Goal: Task Accomplishment & Management: Manage account settings

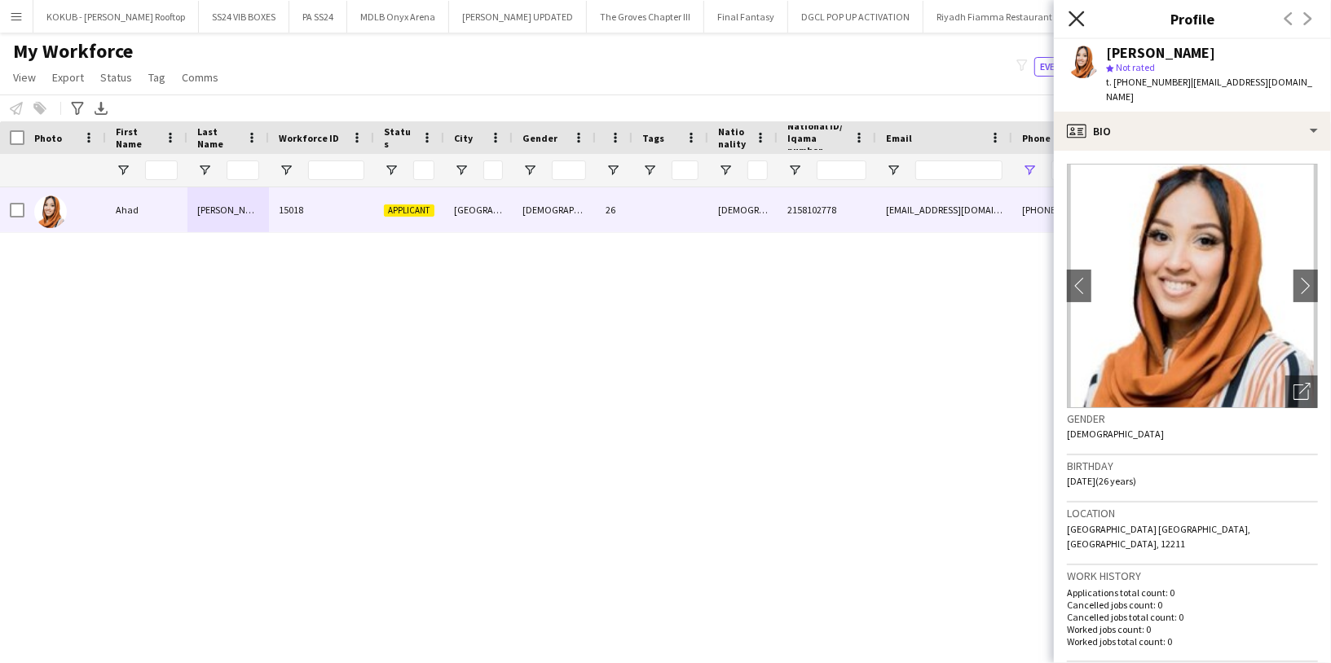
click at [1075, 23] on icon "Close pop-in" at bounding box center [1075, 18] width 15 height 15
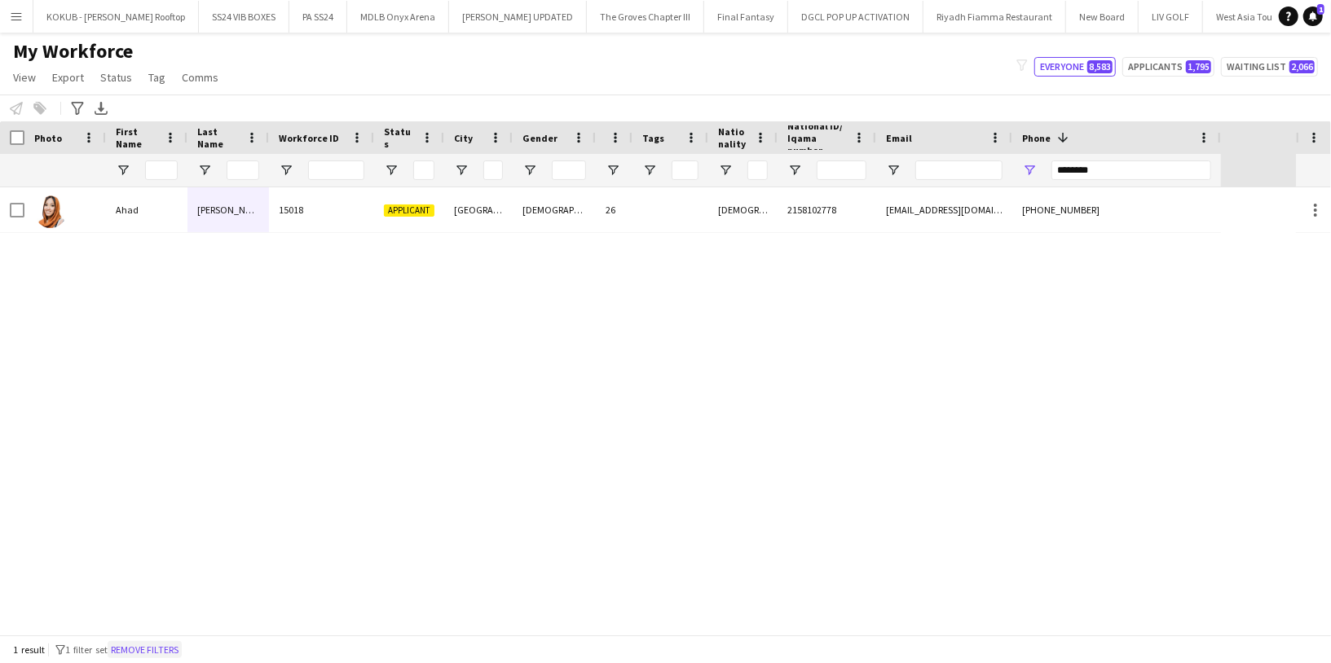
click at [182, 649] on button "Remove filters" at bounding box center [145, 650] width 74 height 18
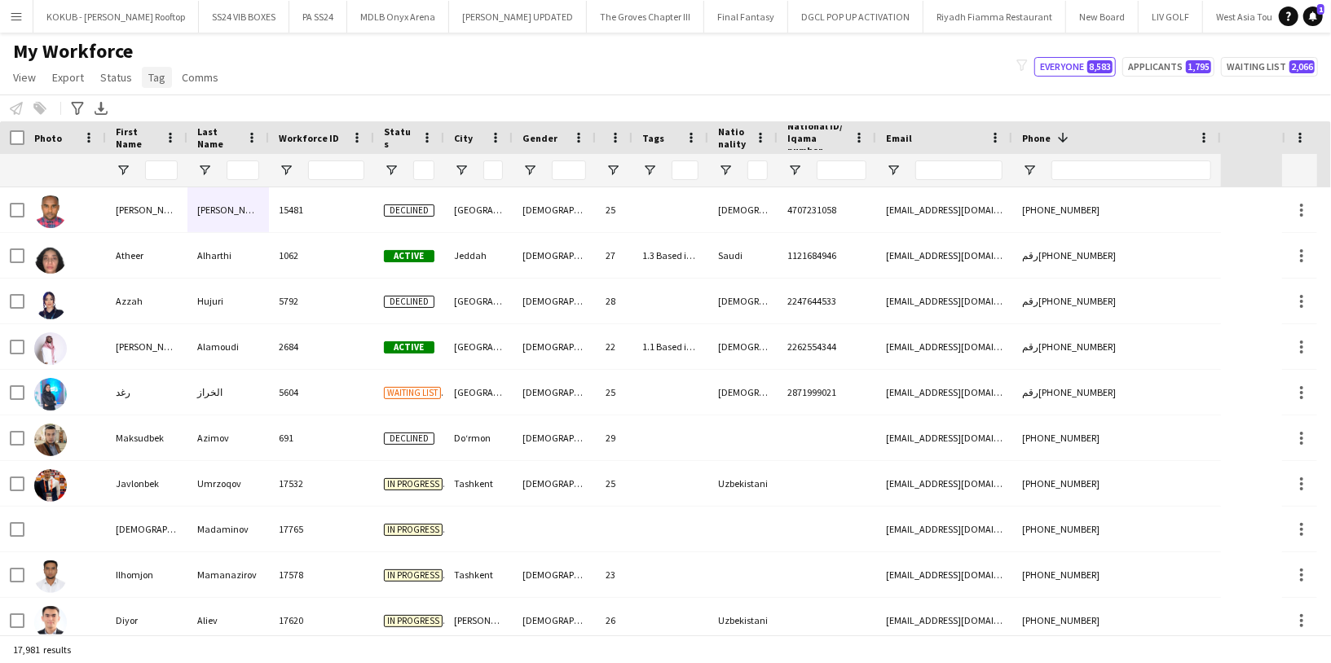
click at [165, 78] on link "Tag" at bounding box center [157, 77] width 30 height 21
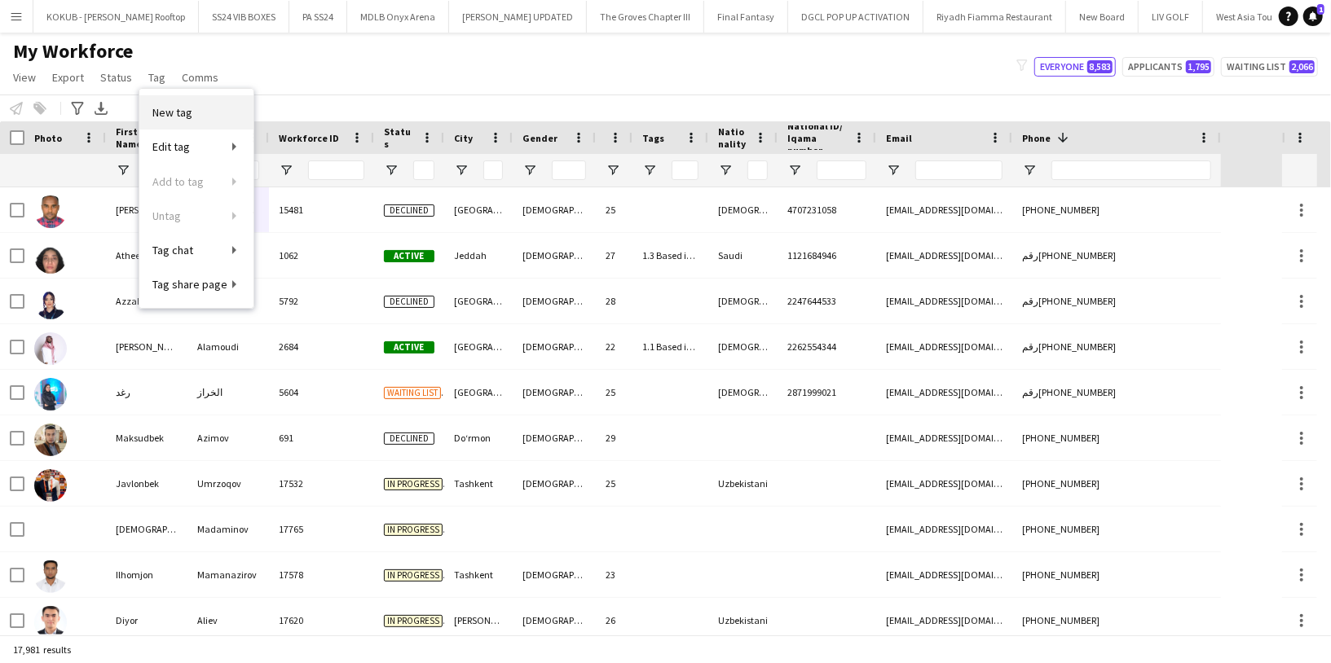
click at [187, 119] on span "New tag" at bounding box center [172, 112] width 40 height 15
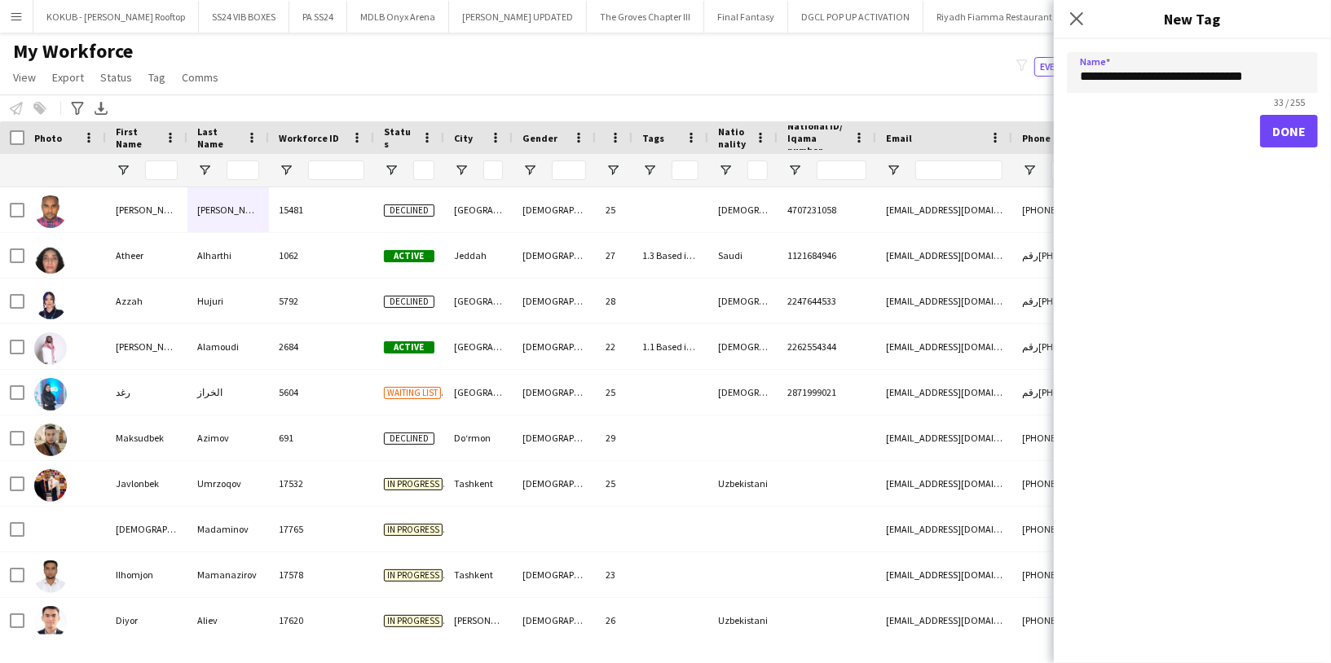
click at [1242, 76] on input "**********" at bounding box center [1192, 72] width 251 height 41
click at [1081, 72] on input "**********" at bounding box center [1192, 72] width 251 height 41
drag, startPoint x: 1268, startPoint y: 77, endPoint x: 1259, endPoint y: 77, distance: 9.0
click at [1259, 77] on input "**********" at bounding box center [1192, 72] width 251 height 41
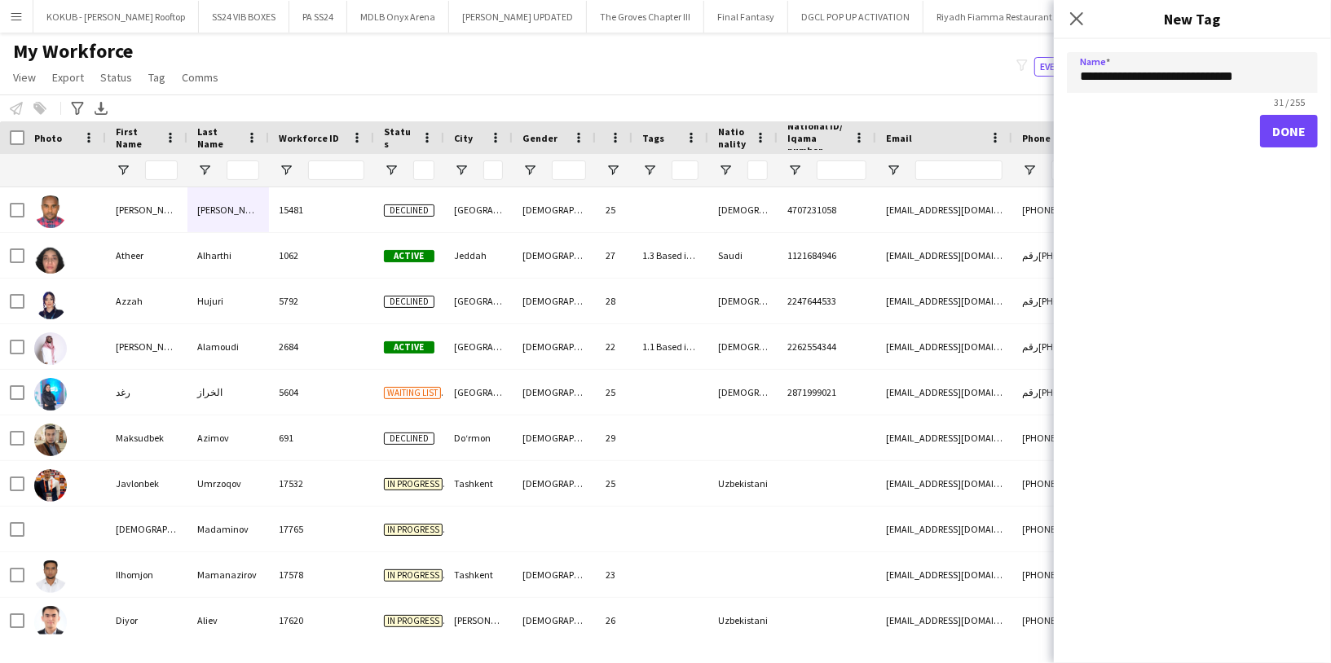
type input "**********"
click at [1291, 139] on button "Done" at bounding box center [1289, 131] width 58 height 33
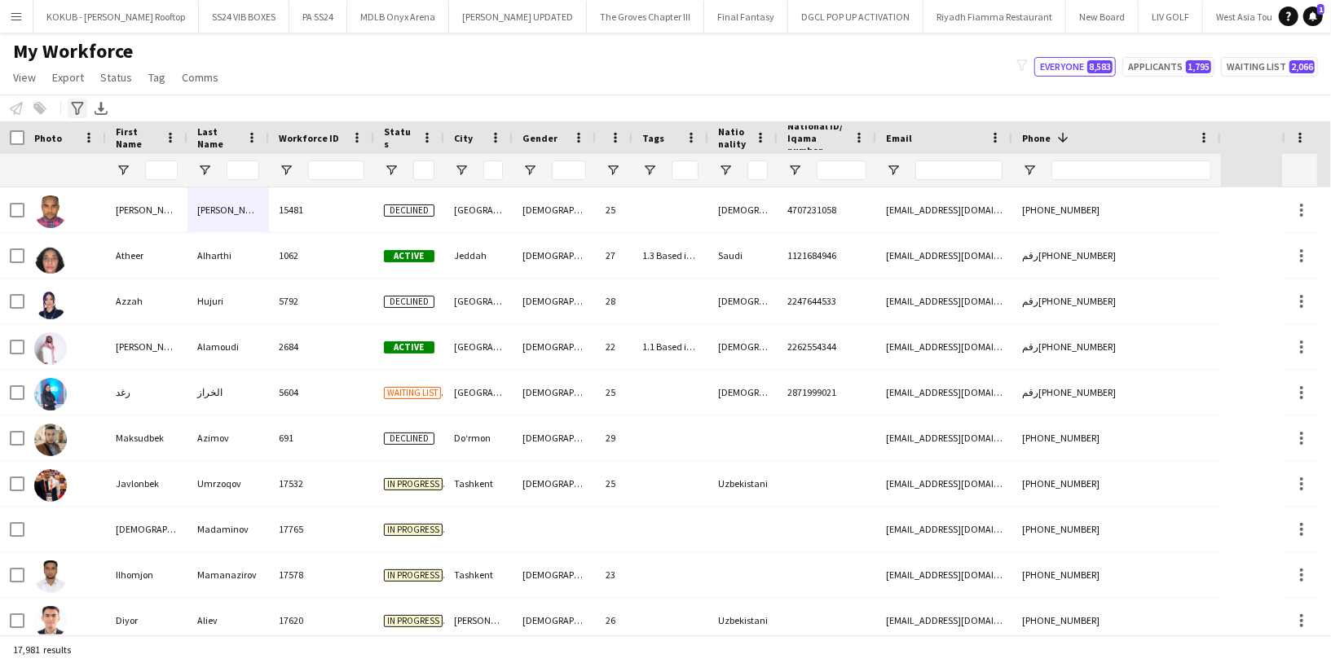
click at [71, 112] on icon "Advanced filters" at bounding box center [77, 108] width 13 height 13
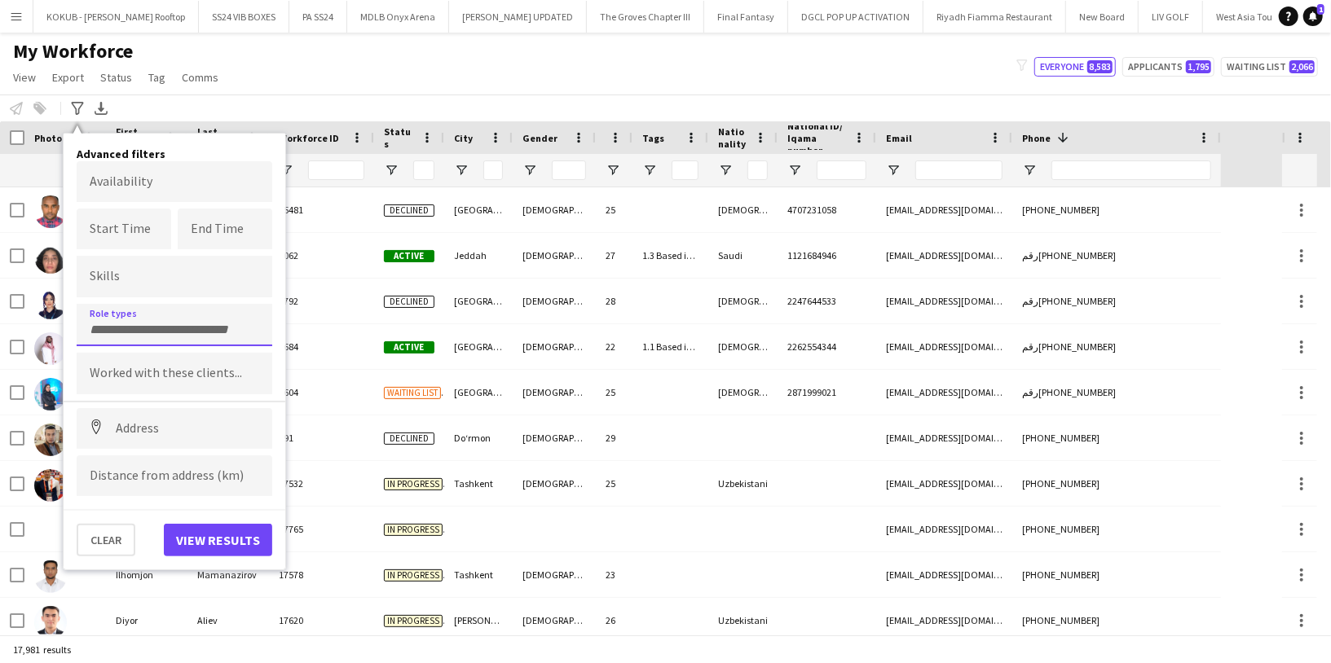
click at [135, 316] on div at bounding box center [175, 325] width 196 height 42
type input "****"
click at [130, 373] on div "Promoter / Sales / Brand Ambassador" at bounding box center [175, 370] width 196 height 39
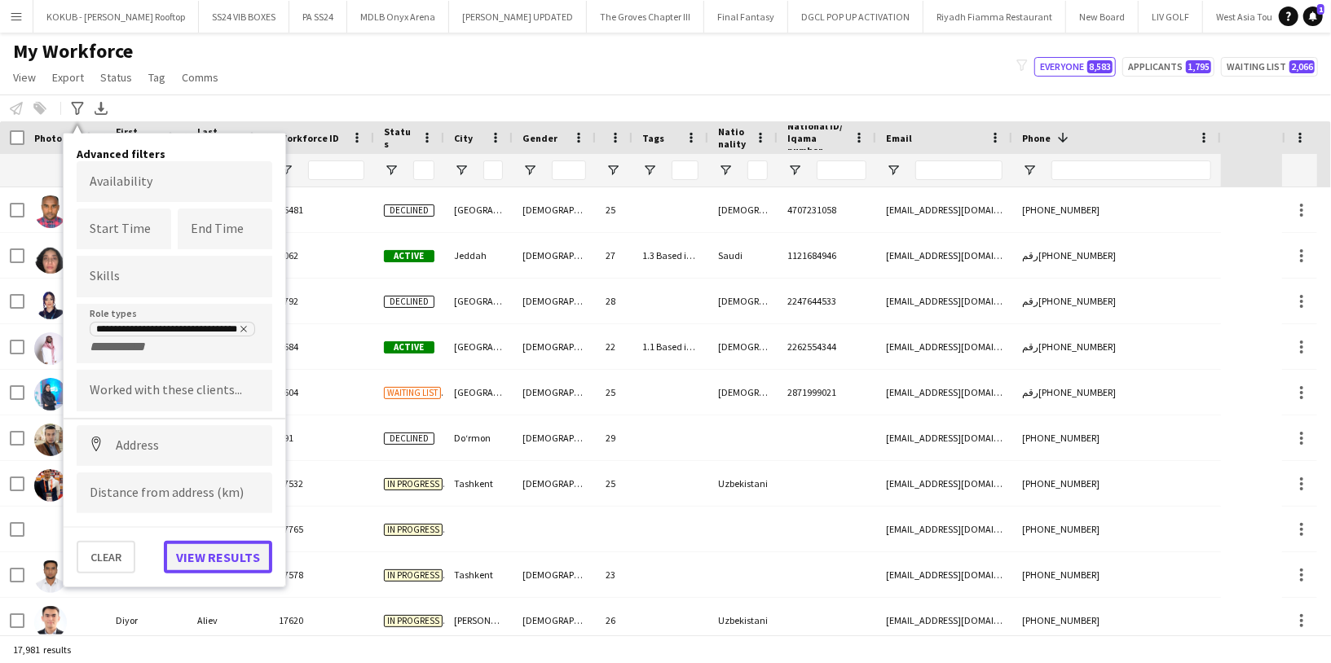
click at [198, 555] on button "View results" at bounding box center [218, 557] width 108 height 33
type input "**********"
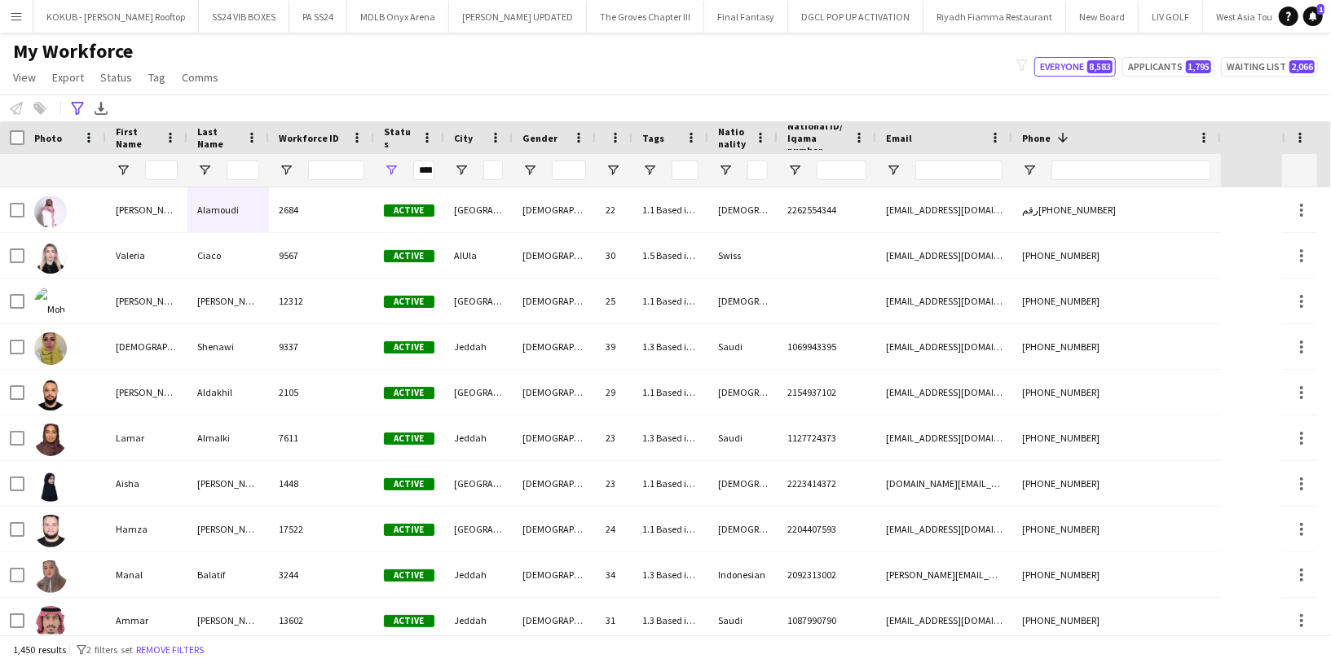
click at [459, 161] on div at bounding box center [478, 170] width 68 height 33
click at [462, 165] on span "Open Filter Menu" at bounding box center [461, 170] width 15 height 15
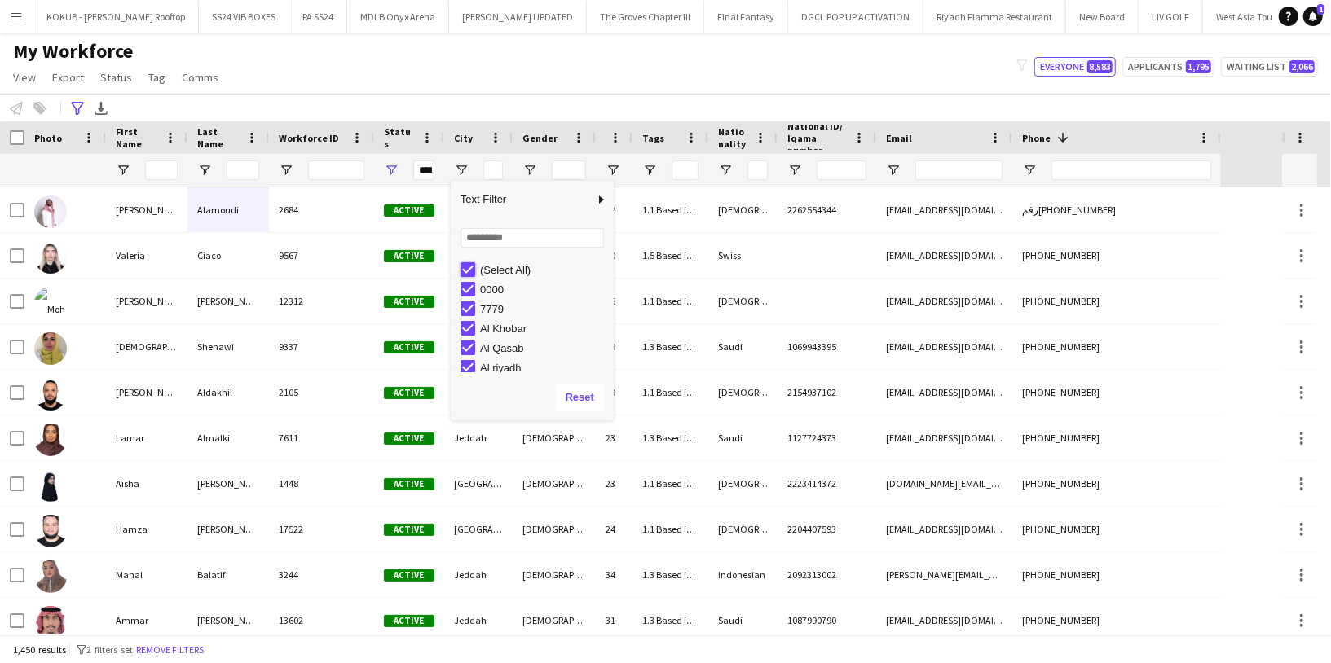
type input "***"
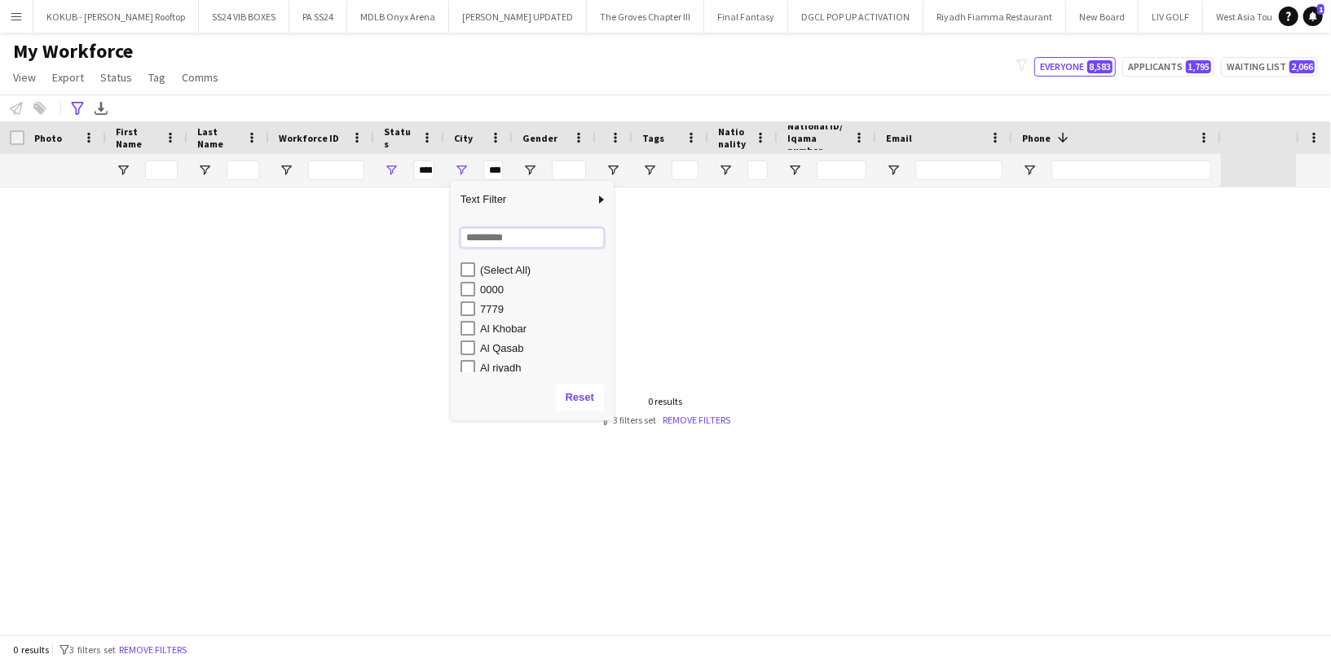
click at [492, 232] on input "Search filter values" at bounding box center [531, 238] width 143 height 20
type input "***"
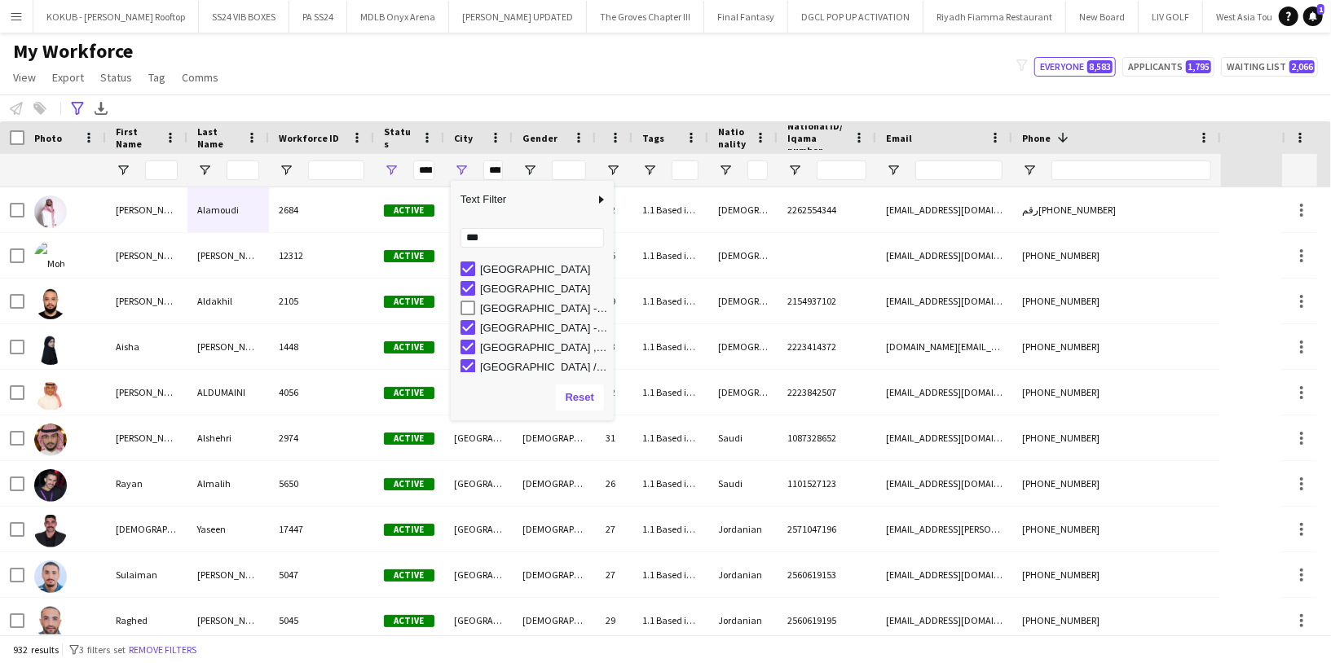
scroll to position [196, 0]
type input "**********"
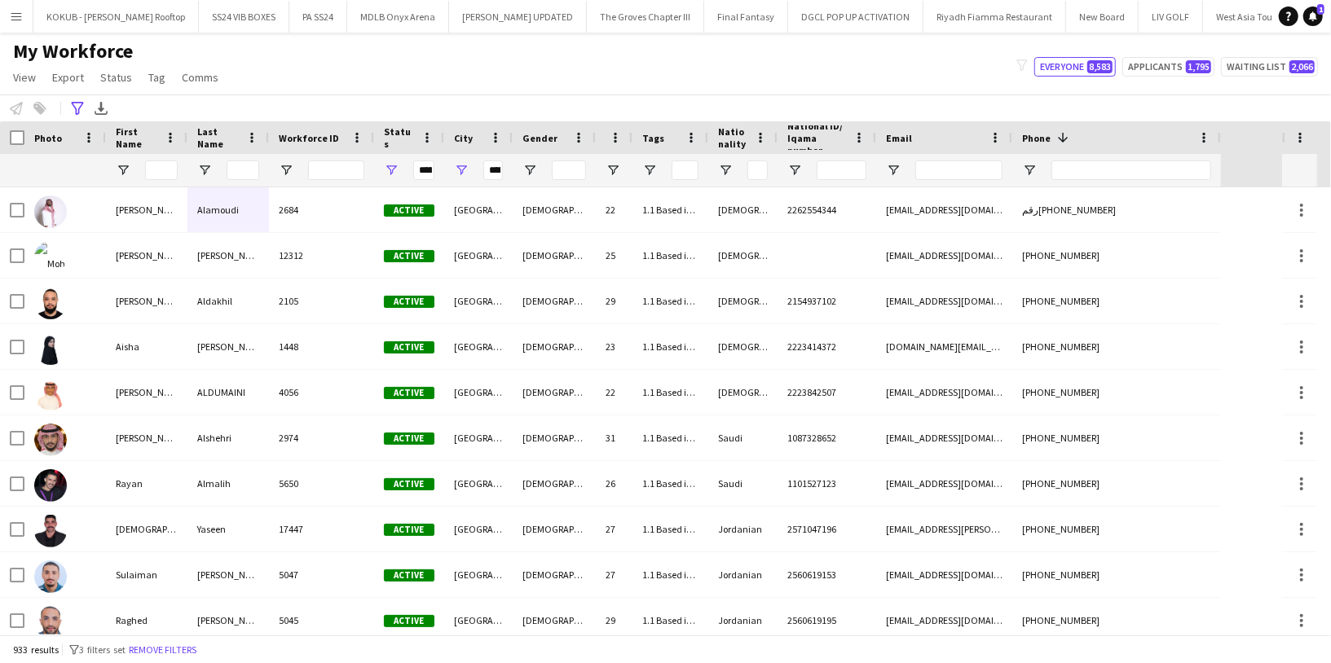
click at [480, 95] on div "**********" at bounding box center [665, 108] width 1331 height 27
click at [649, 169] on span "Open Filter Menu" at bounding box center [649, 170] width 15 height 15
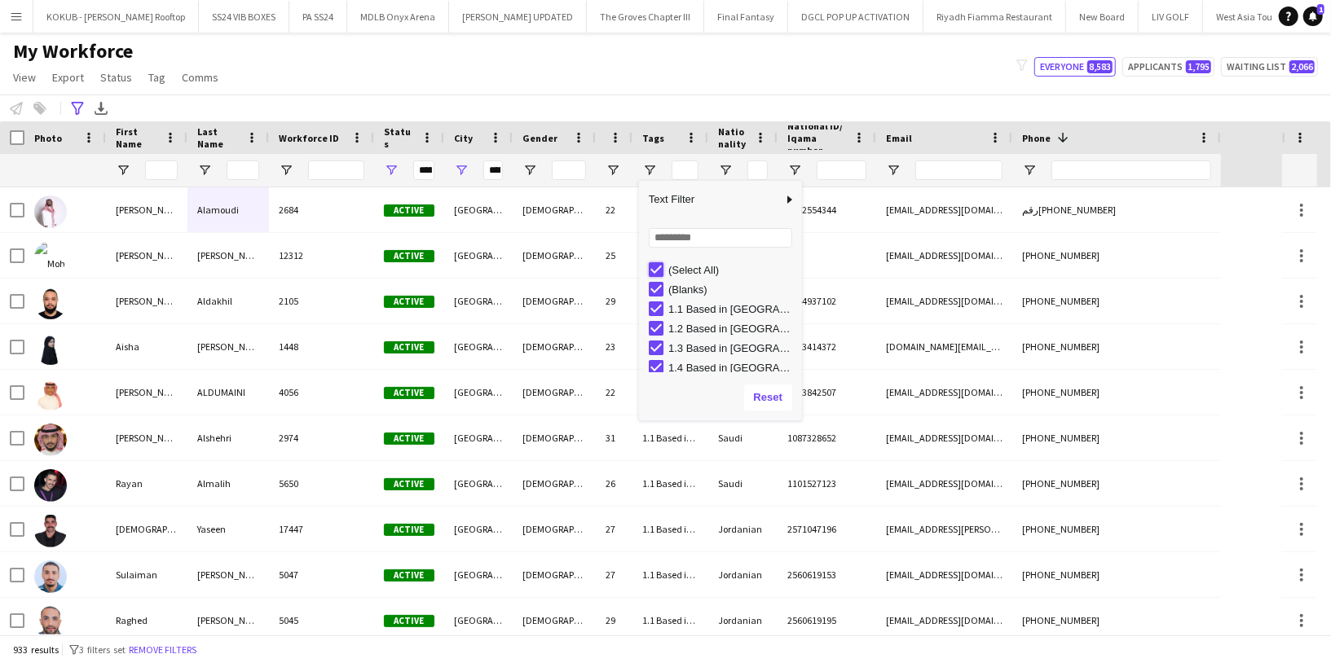
type input "***"
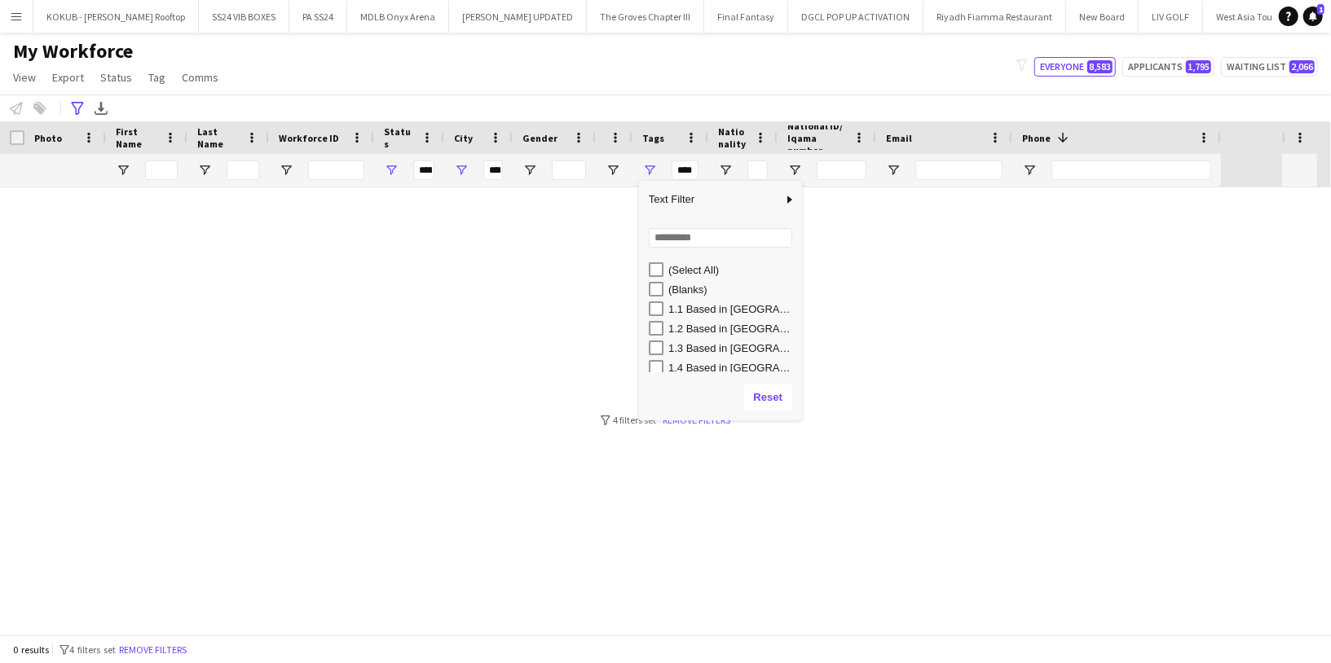
type input "***"
type input "**********"
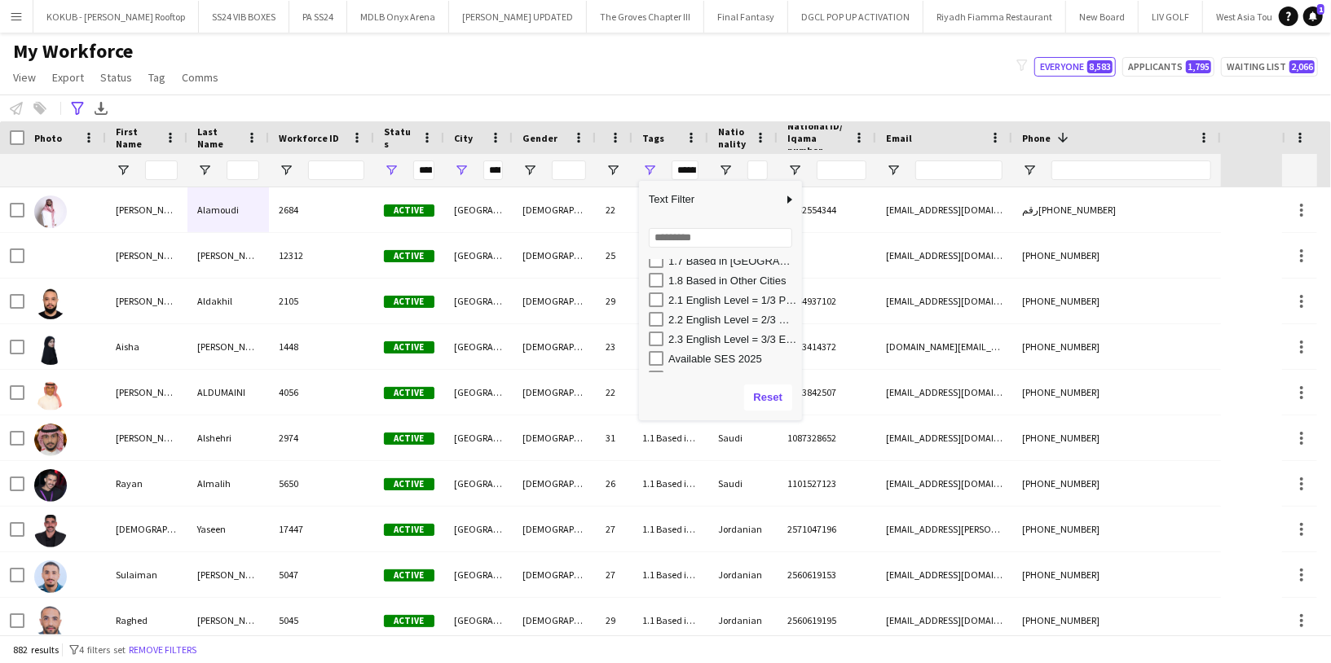
scroll to position [180, 0]
type input "**********"
drag, startPoint x: 798, startPoint y: 235, endPoint x: 860, endPoint y: 235, distance: 62.7
click at [861, 235] on div "Column Filter" at bounding box center [860, 300] width 4 height 231
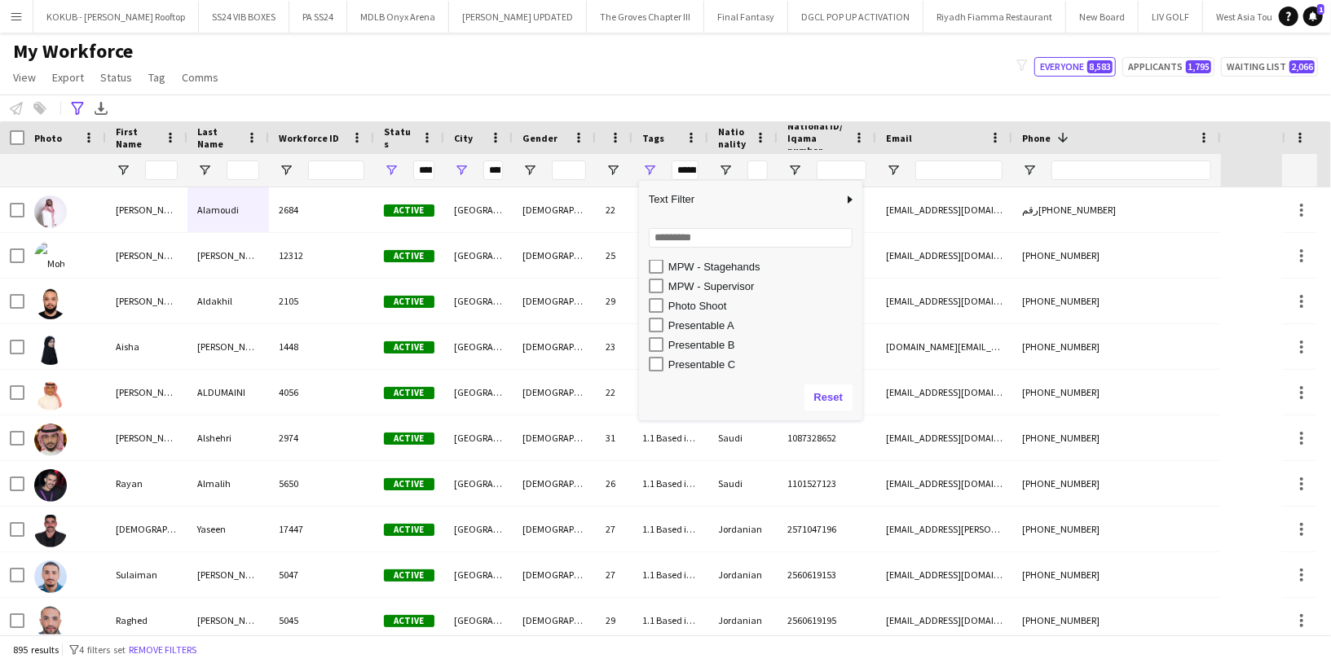
scroll to position [532, 0]
type input "**********"
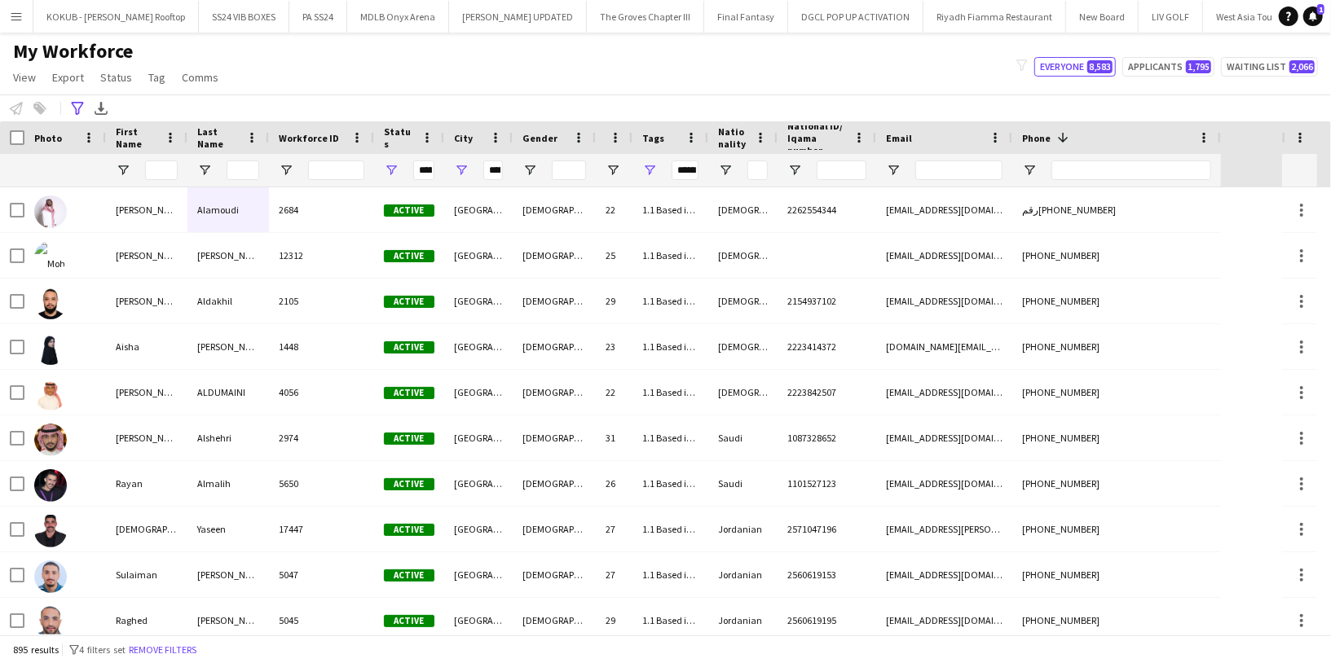
click at [477, 77] on div "My Workforce View Views Default view R4ven New view Update view Delete view Edi…" at bounding box center [665, 66] width 1331 height 55
click at [530, 165] on span "Open Filter Menu" at bounding box center [529, 170] width 15 height 15
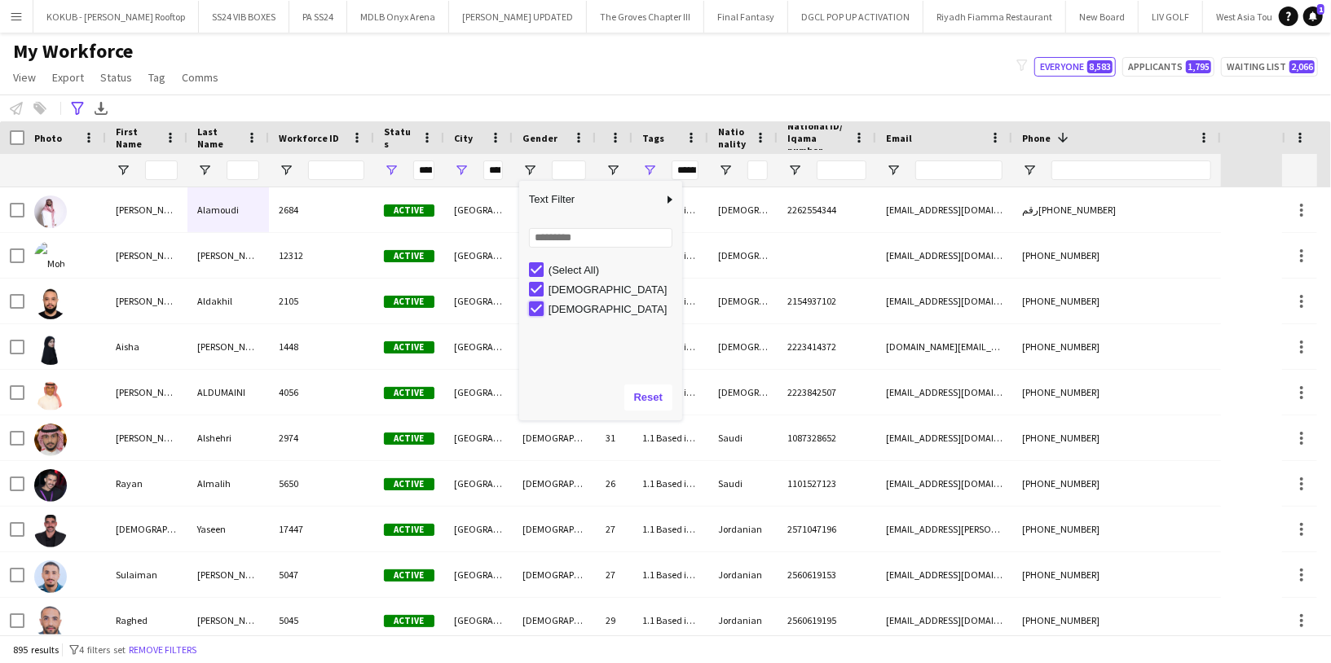
type input "**********"
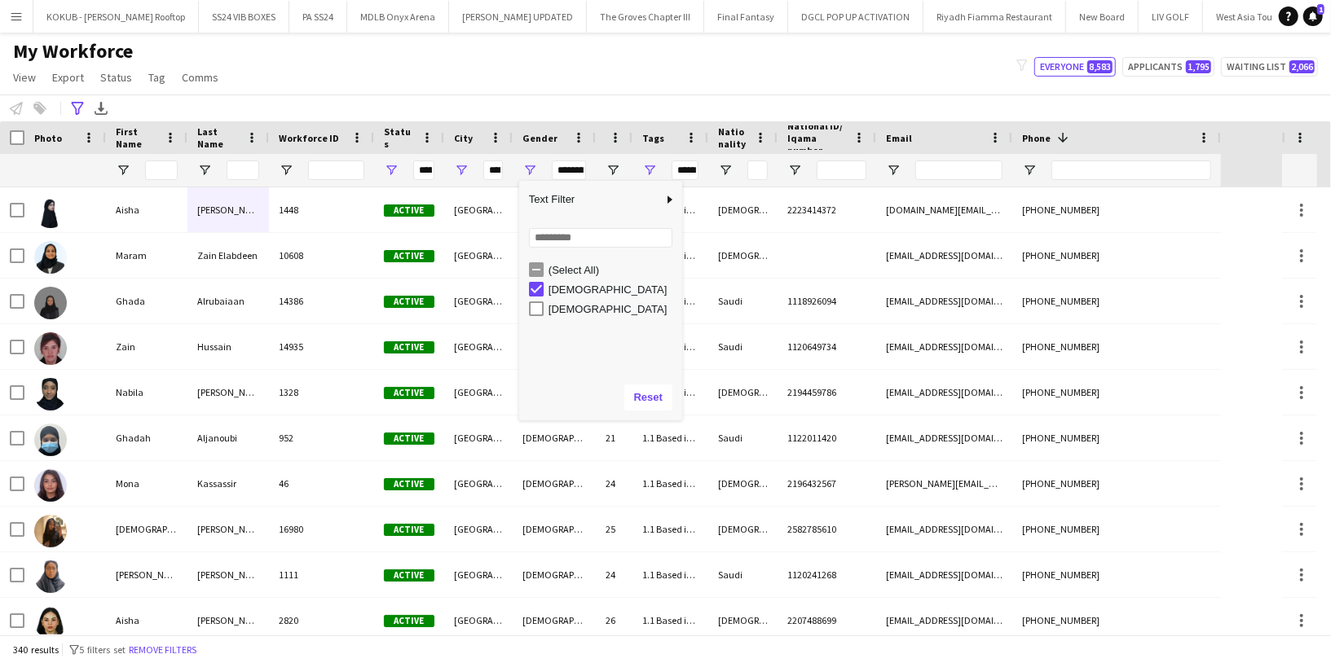
type input "**********"
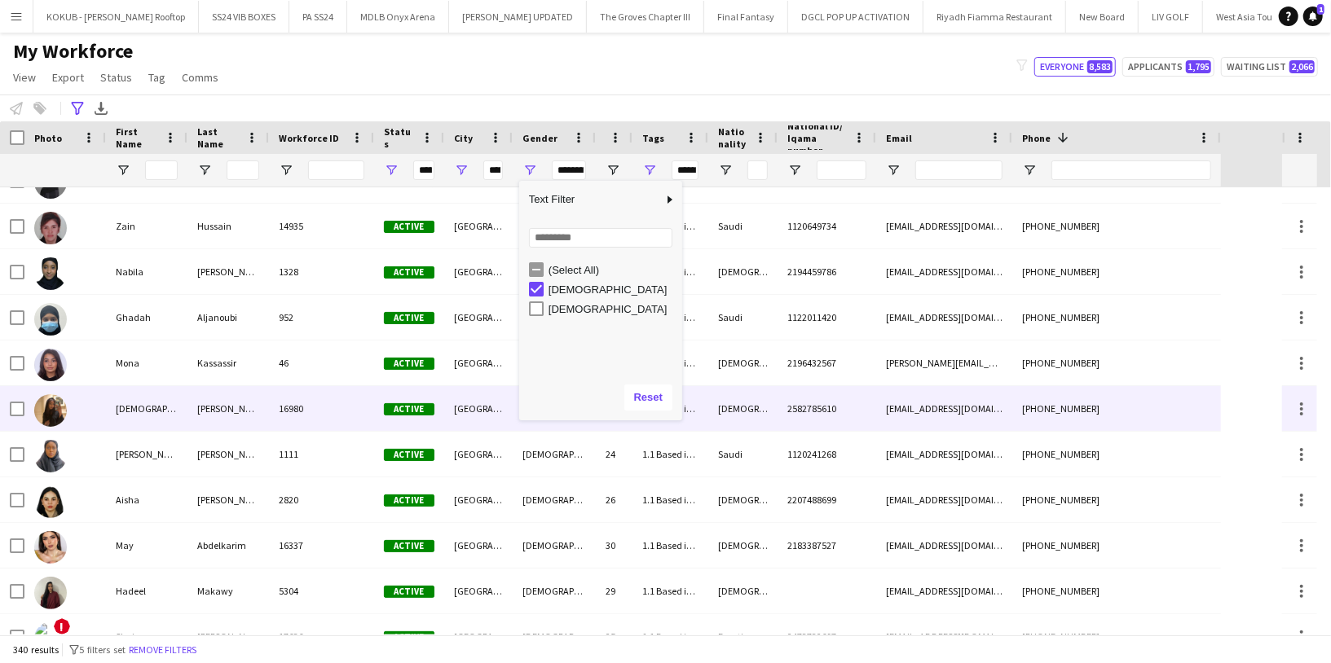
scroll to position [122, 0]
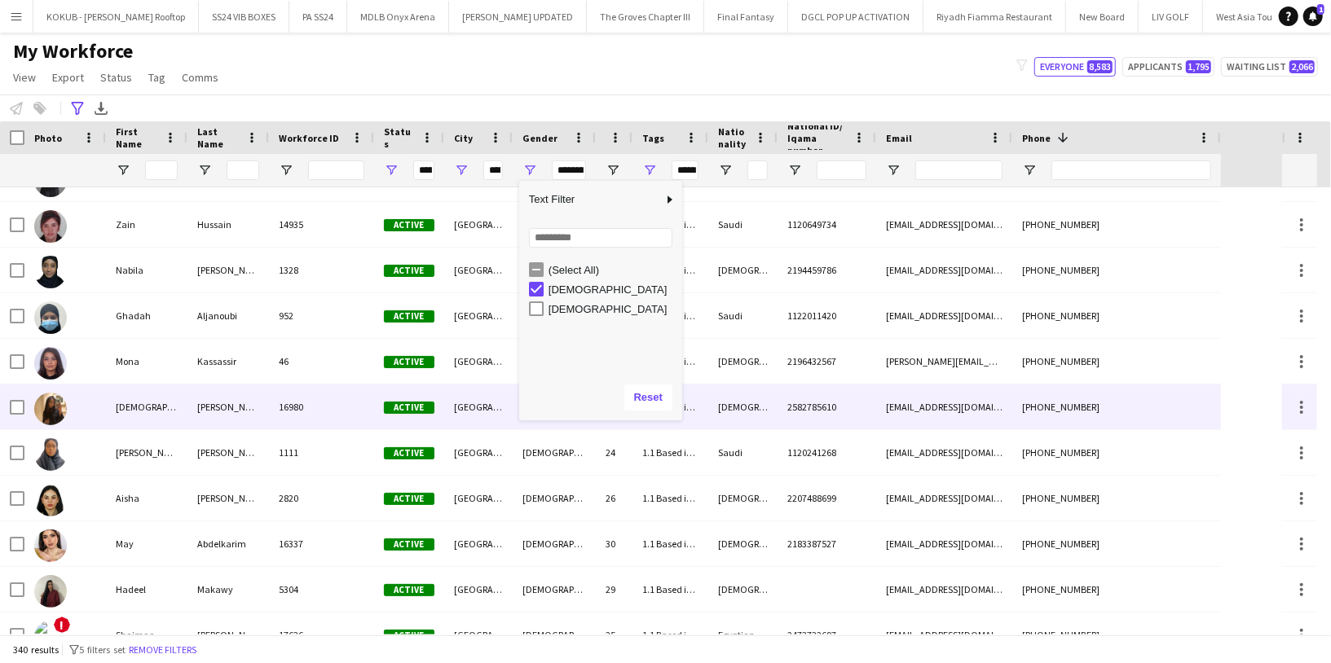
click at [136, 414] on div "[DEMOGRAPHIC_DATA]" at bounding box center [146, 407] width 81 height 45
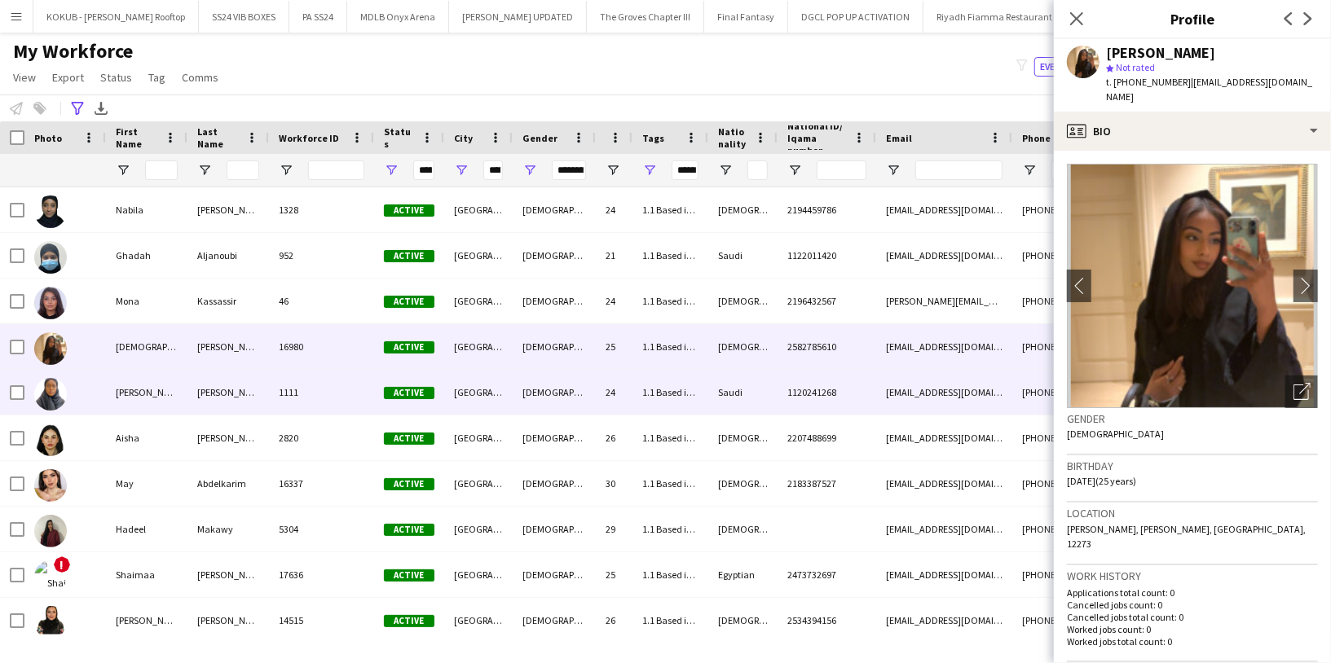
scroll to position [0, 0]
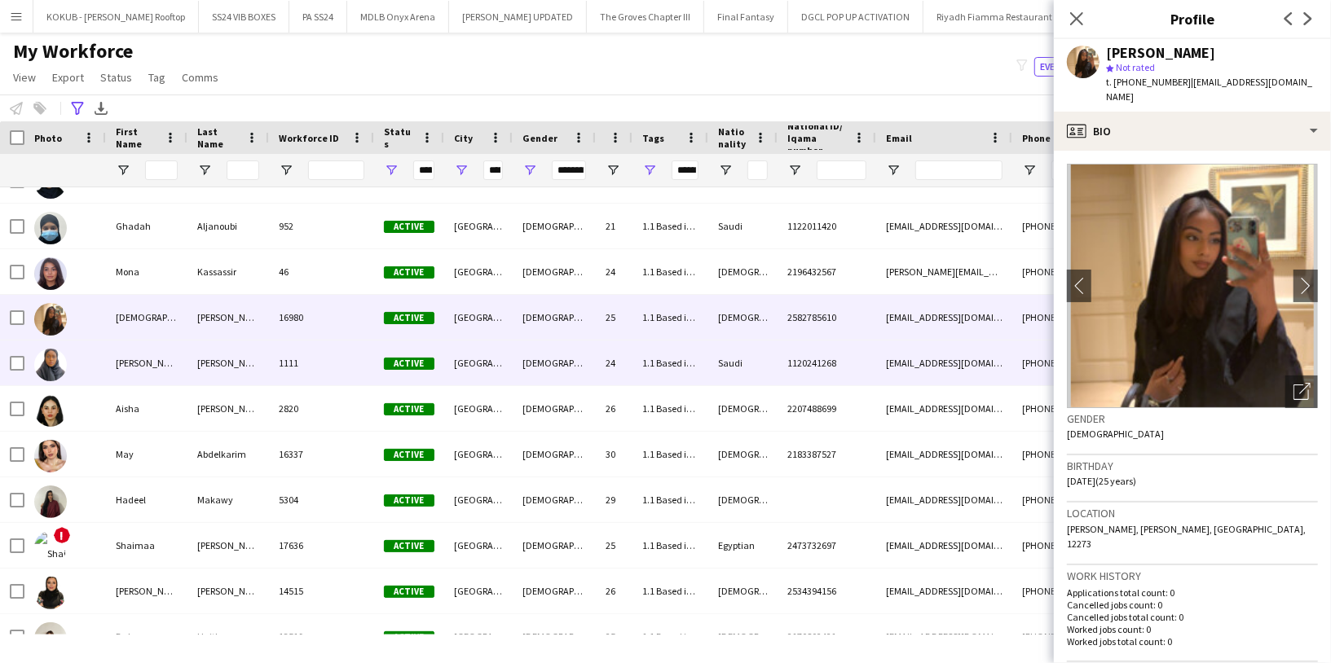
click at [136, 361] on div "[PERSON_NAME]" at bounding box center [146, 363] width 81 height 45
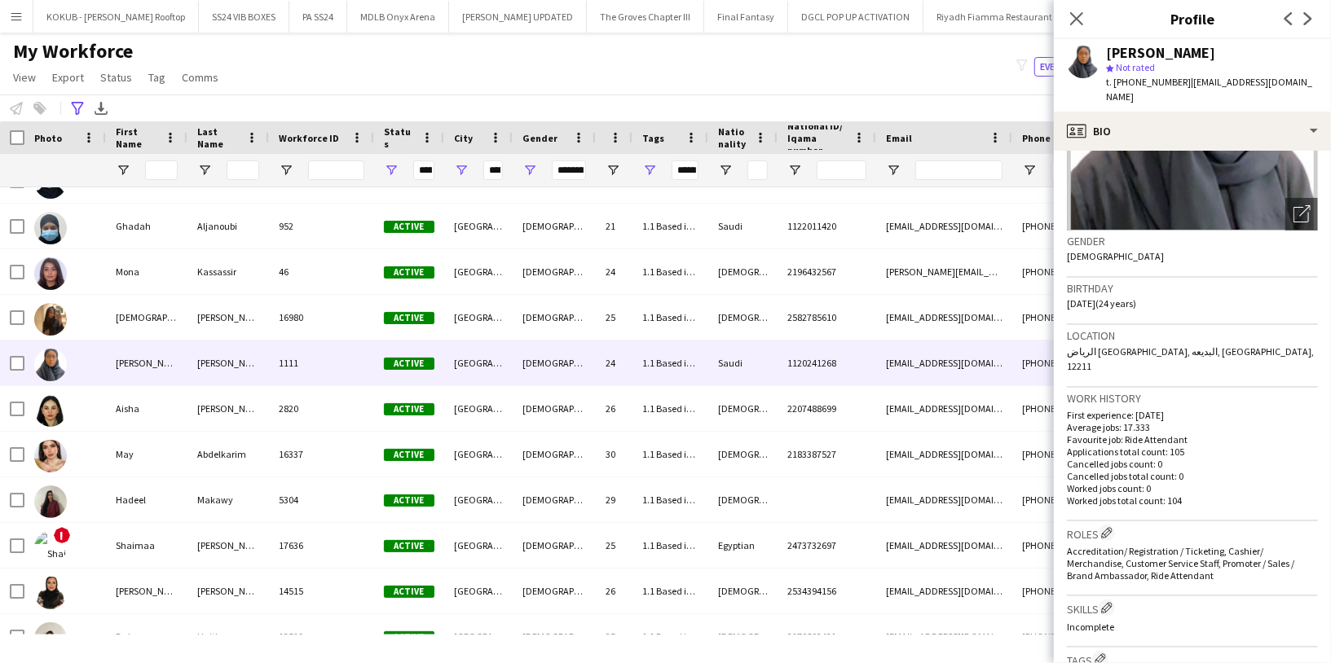
scroll to position [186, 0]
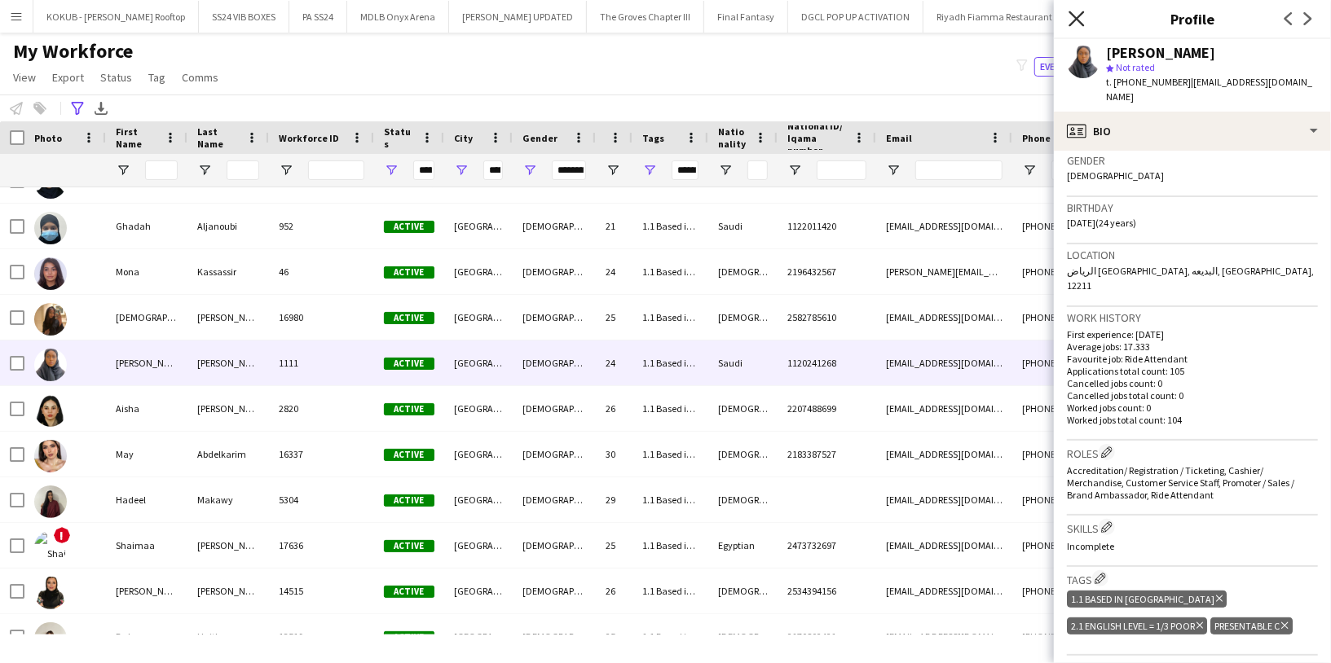
click at [1077, 15] on icon "Close pop-in" at bounding box center [1075, 18] width 15 height 15
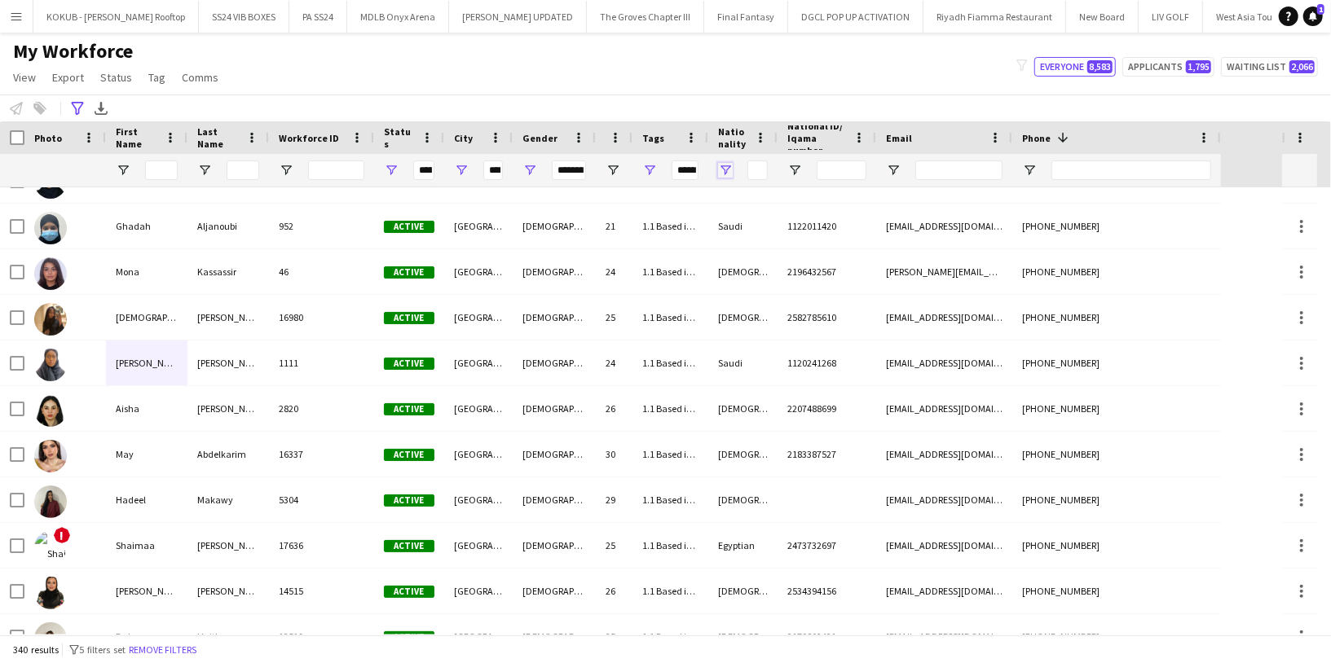
click at [722, 164] on span "Open Filter Menu" at bounding box center [725, 170] width 15 height 15
click at [654, 166] on span "Open Filter Menu" at bounding box center [649, 170] width 15 height 15
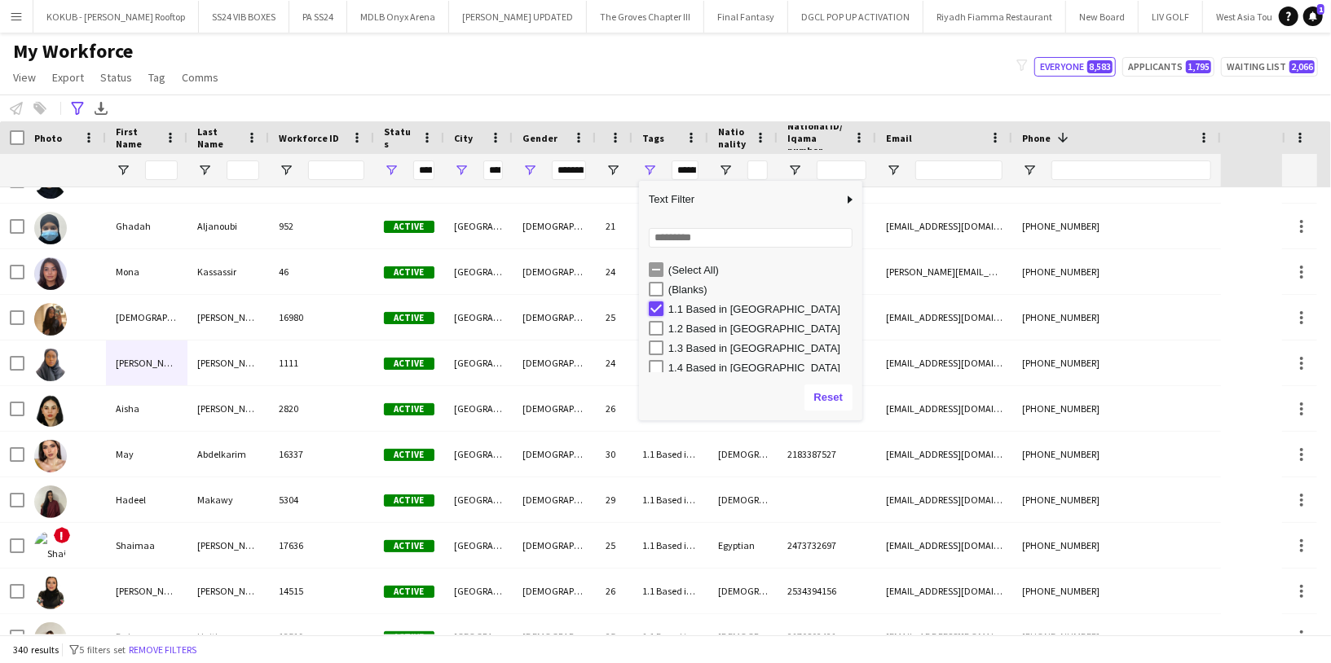
type input "**********"
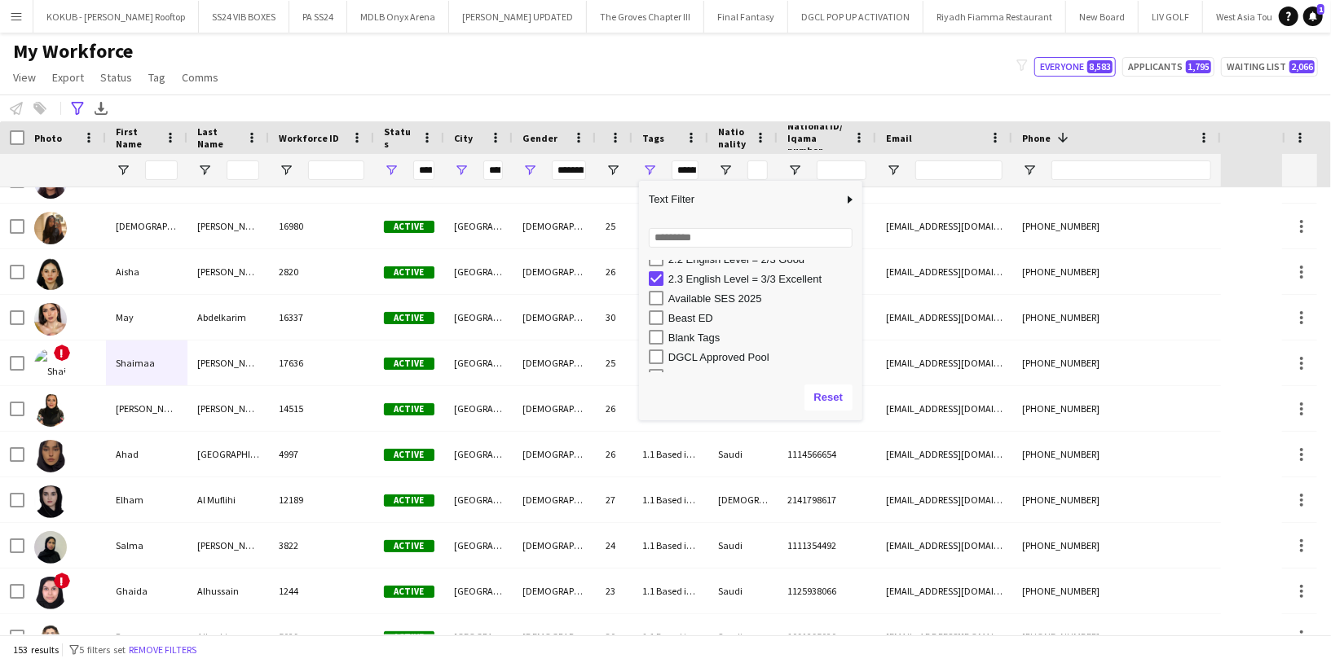
click at [584, 64] on div "My Workforce View Views Default view R4ven New view Update view Delete view Edi…" at bounding box center [665, 66] width 1331 height 55
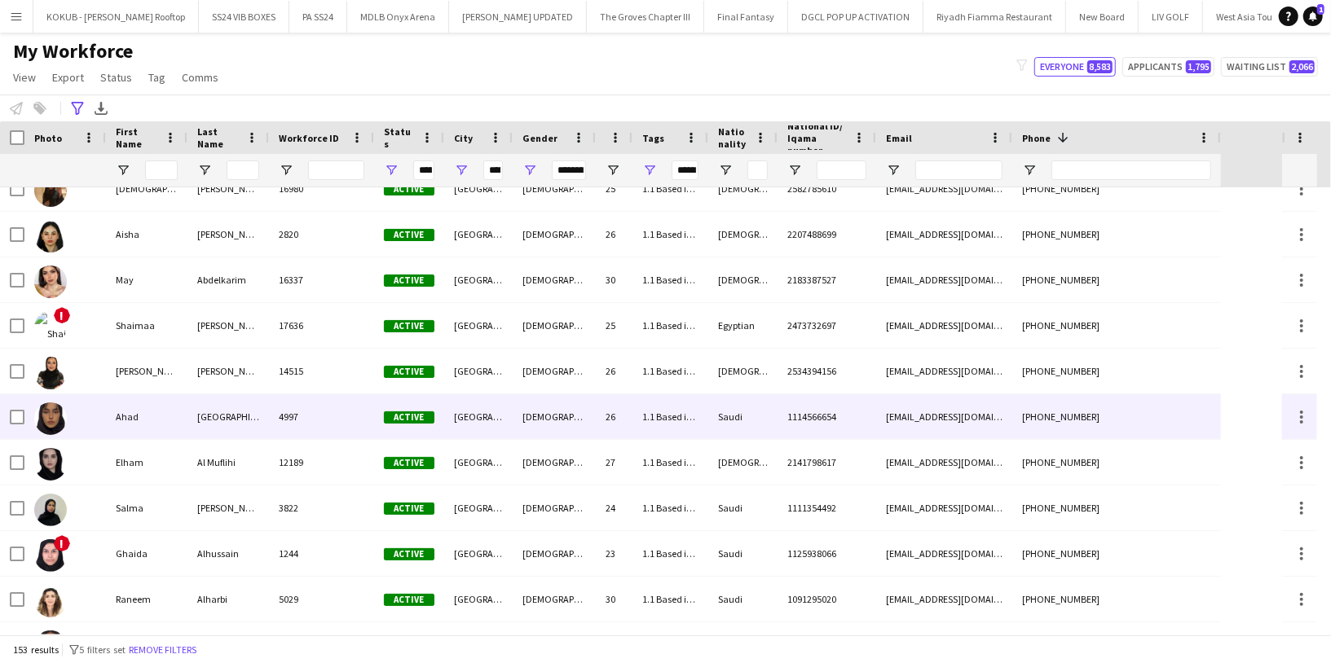
click at [161, 414] on div "Ahad" at bounding box center [146, 416] width 81 height 45
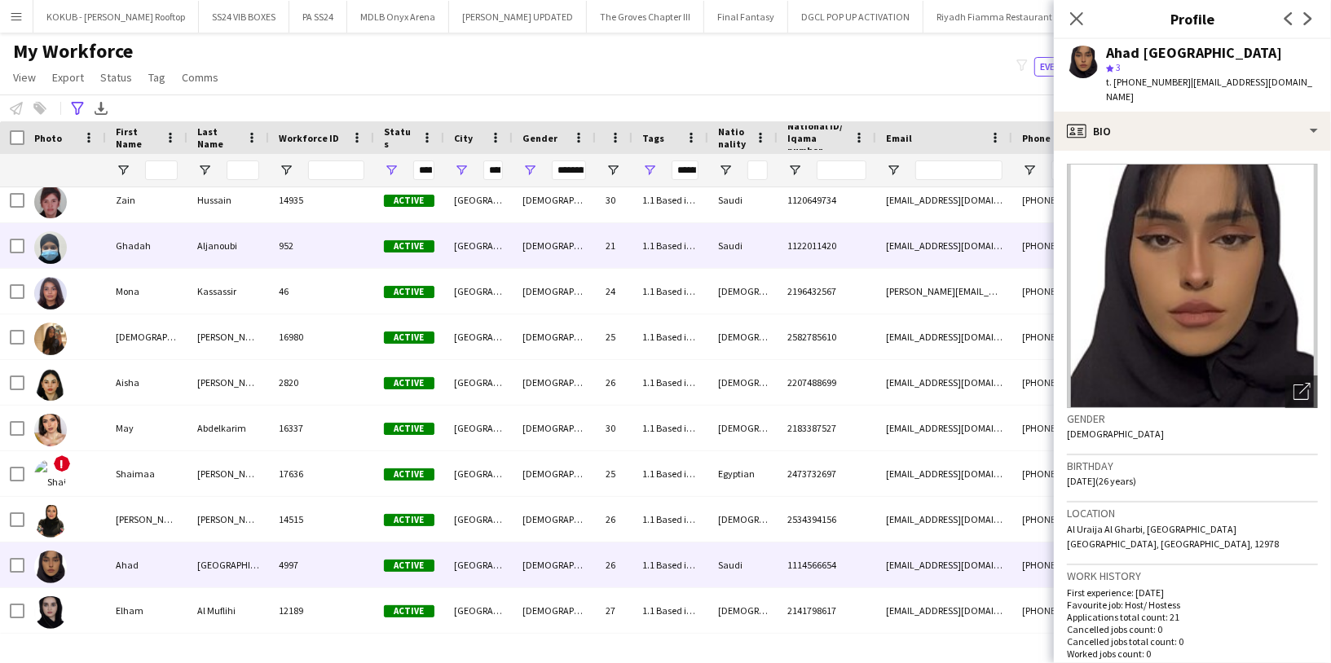
click at [148, 244] on div "Ghadah" at bounding box center [146, 245] width 81 height 45
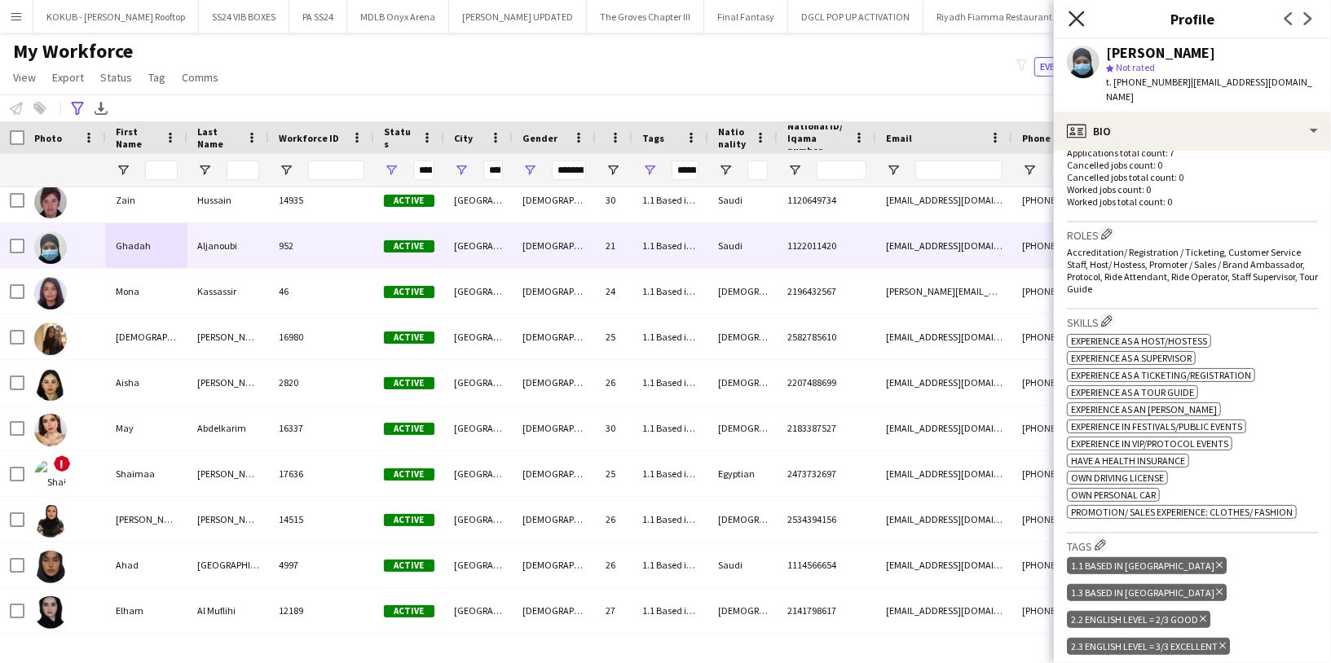
click at [1069, 18] on icon "Close pop-in" at bounding box center [1075, 18] width 15 height 15
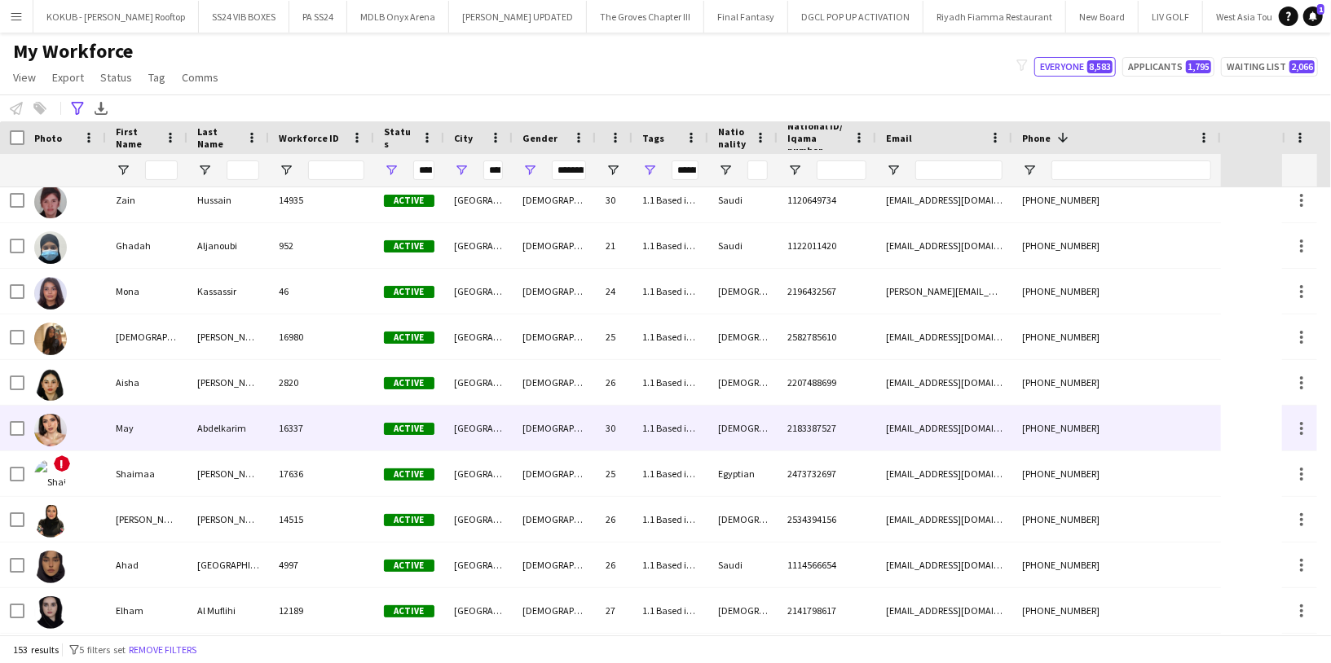
click at [119, 426] on div "May" at bounding box center [146, 428] width 81 height 45
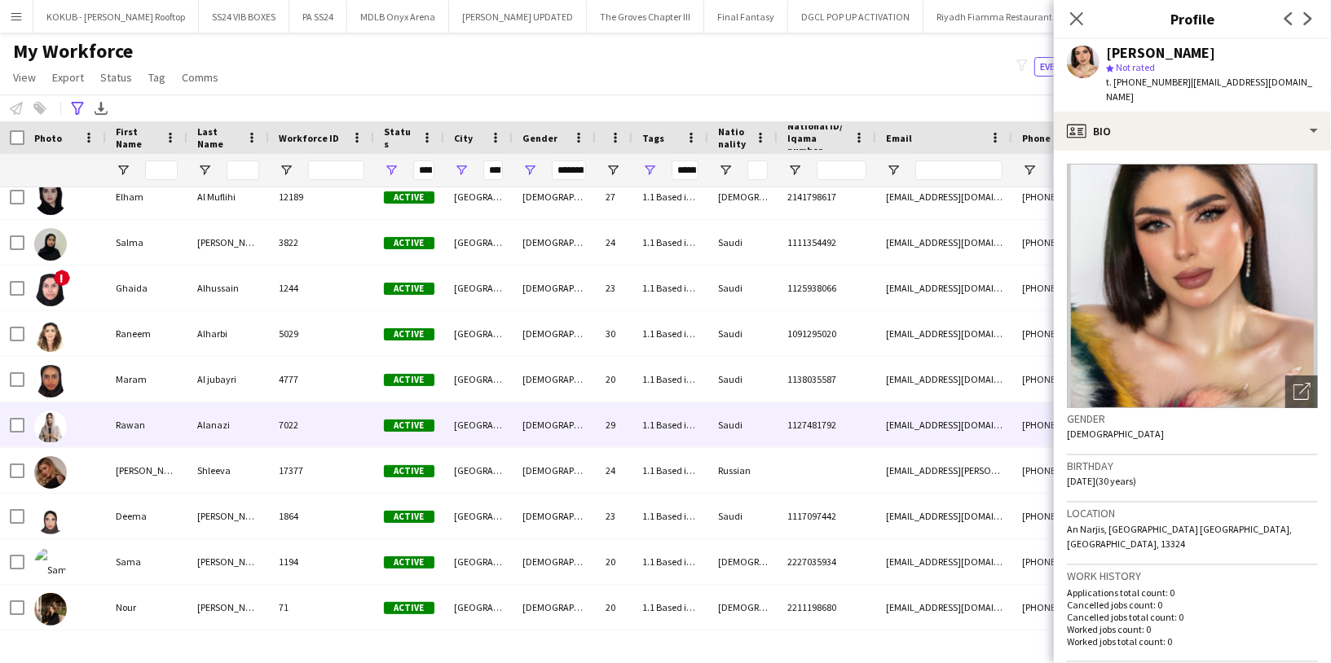
click at [151, 423] on div "Rawan" at bounding box center [146, 424] width 81 height 45
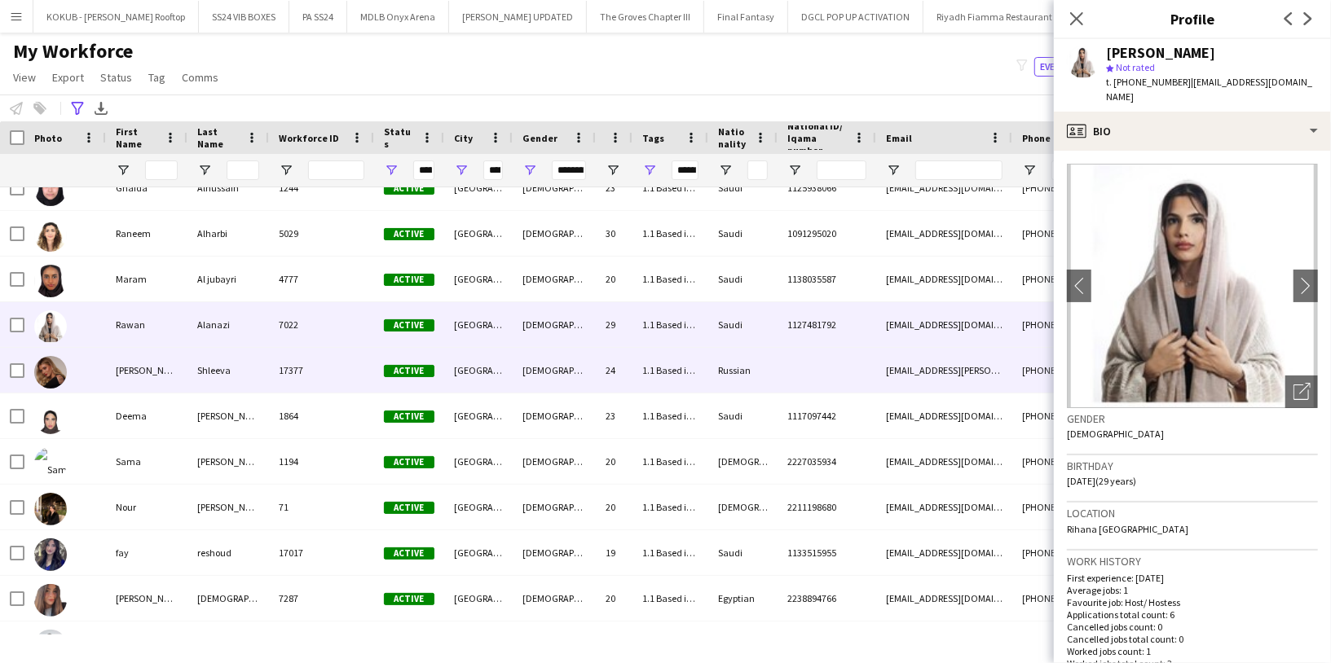
click at [143, 370] on div "[PERSON_NAME]" at bounding box center [146, 370] width 81 height 45
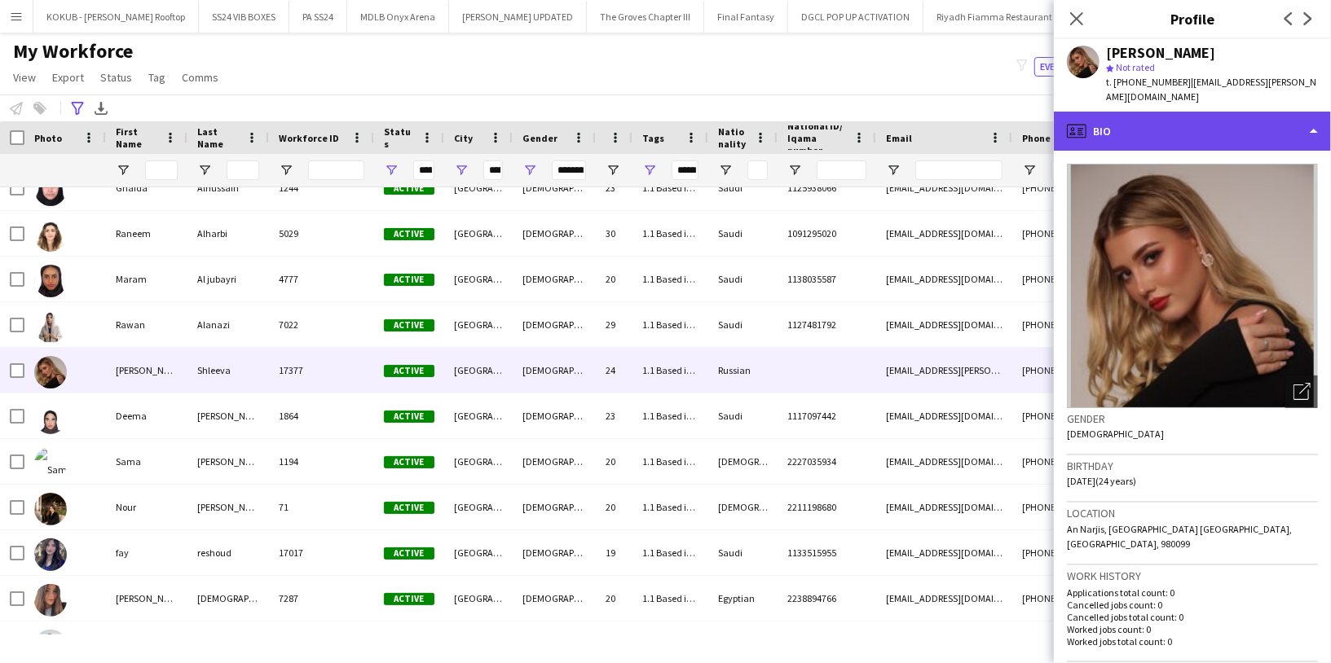
click at [1166, 124] on div "profile Bio" at bounding box center [1192, 131] width 277 height 39
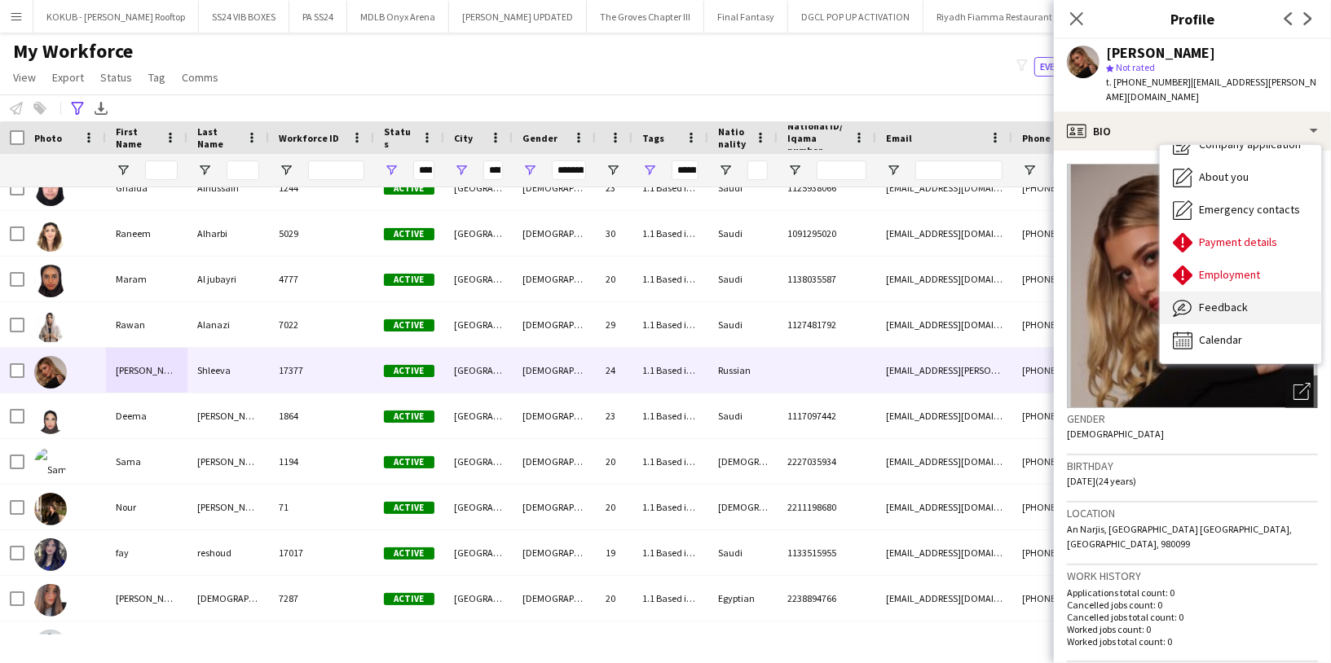
click at [1226, 300] on span "Feedback" at bounding box center [1223, 307] width 49 height 15
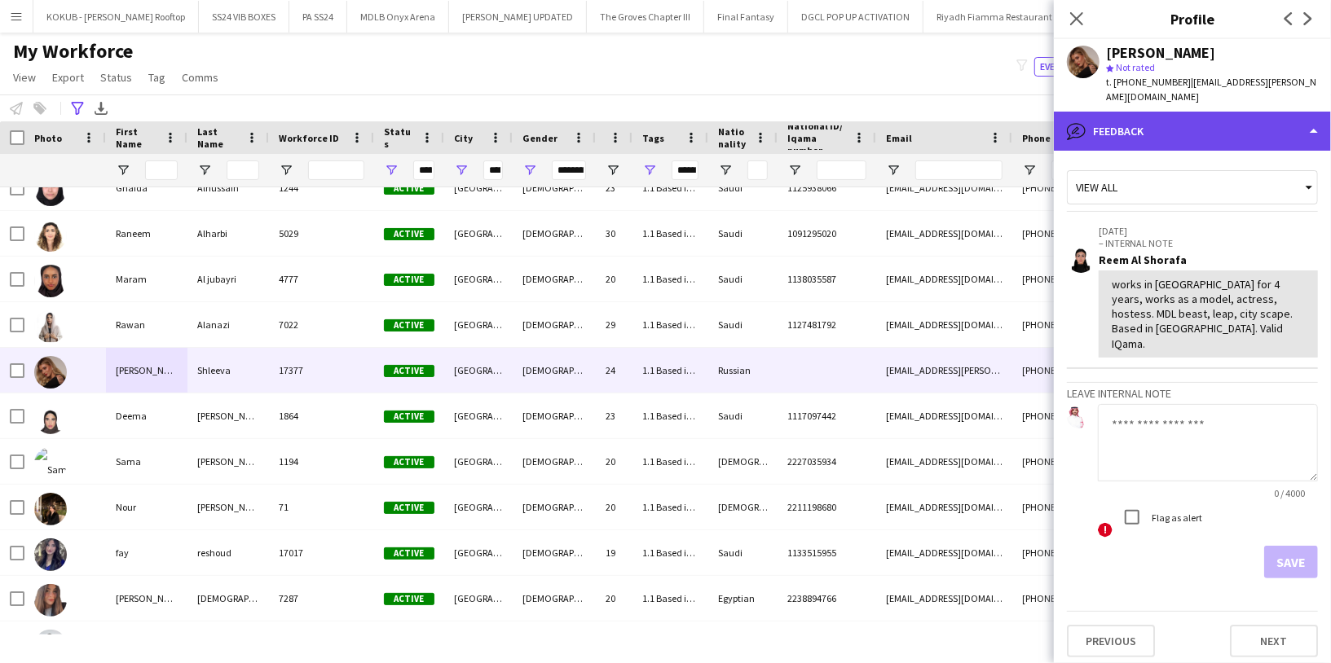
click at [1220, 112] on div "bubble-pencil Feedback" at bounding box center [1192, 131] width 277 height 39
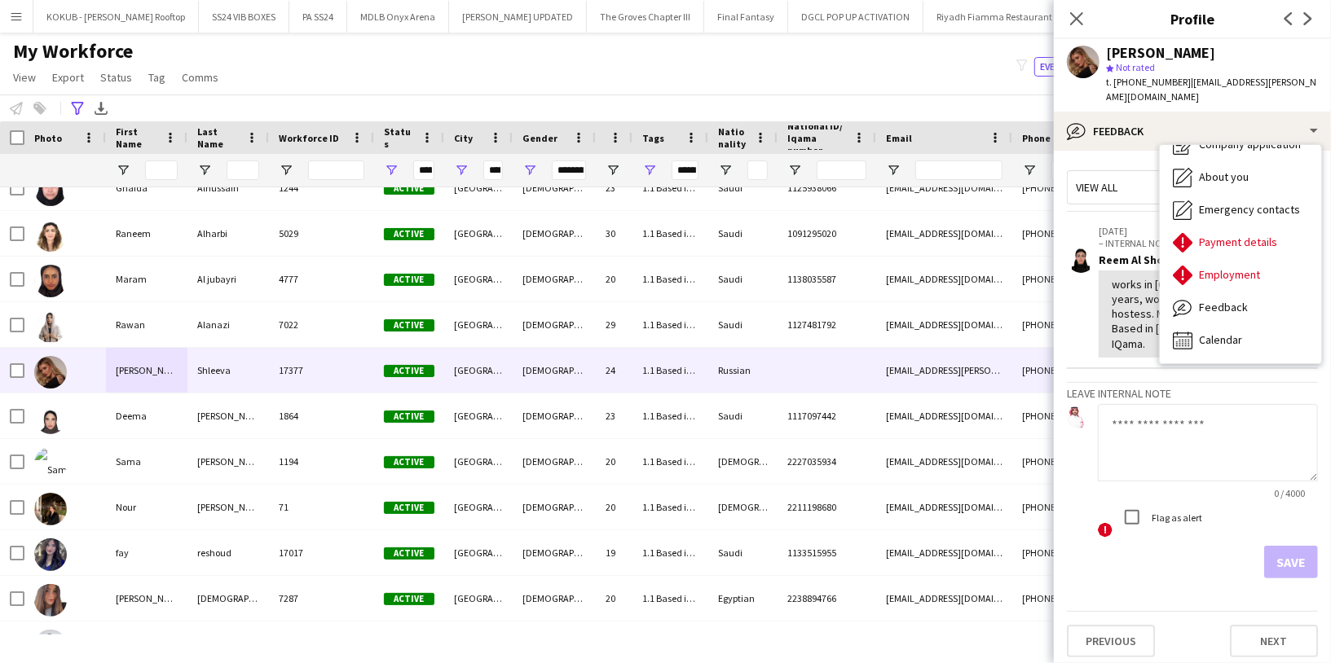
click at [1106, 329] on div "View all [DATE] – INTERNAL NOTE [PERSON_NAME] works in [GEOGRAPHIC_DATA] for 4 …" at bounding box center [1192, 371] width 251 height 415
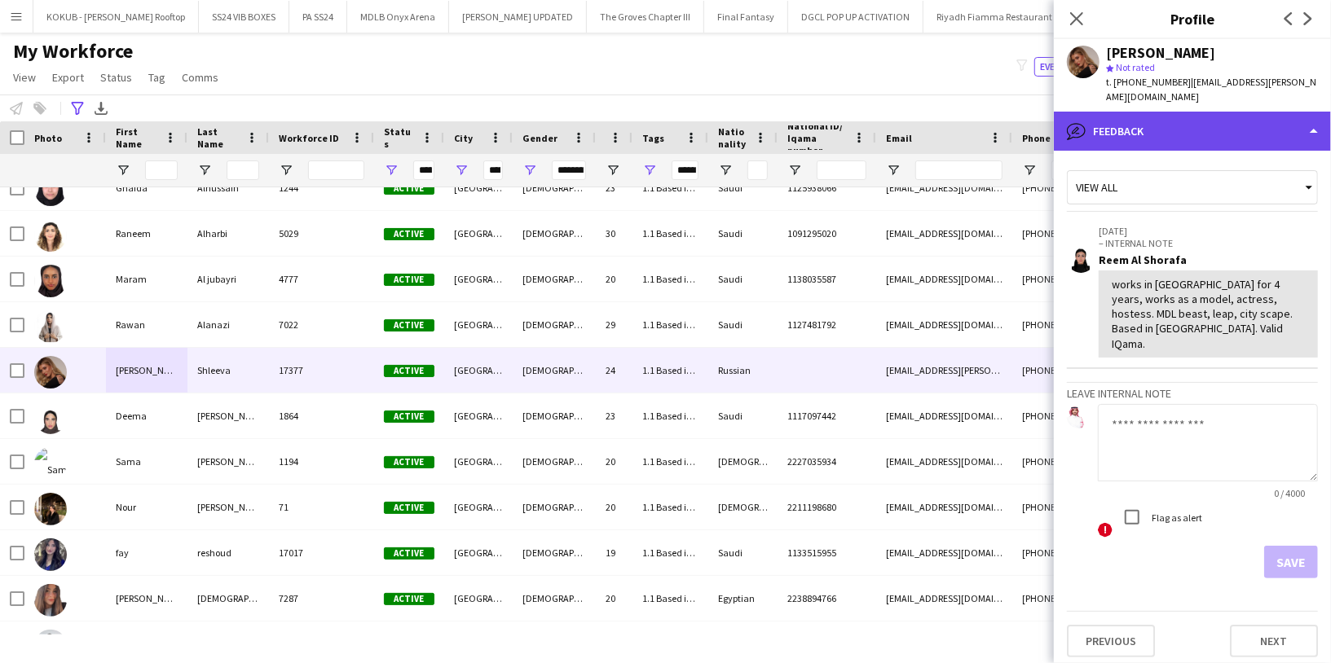
click at [1181, 121] on div "bubble-pencil Feedback" at bounding box center [1192, 131] width 277 height 39
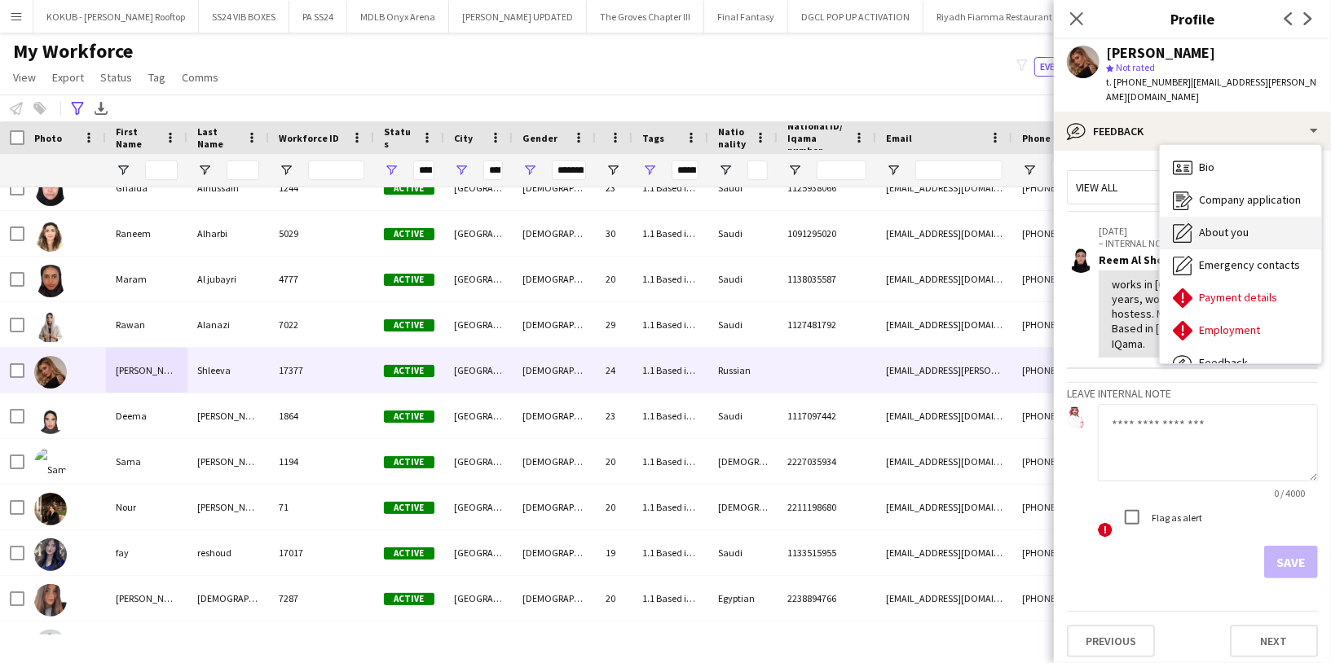
click at [1211, 160] on span "Bio" at bounding box center [1206, 167] width 15 height 15
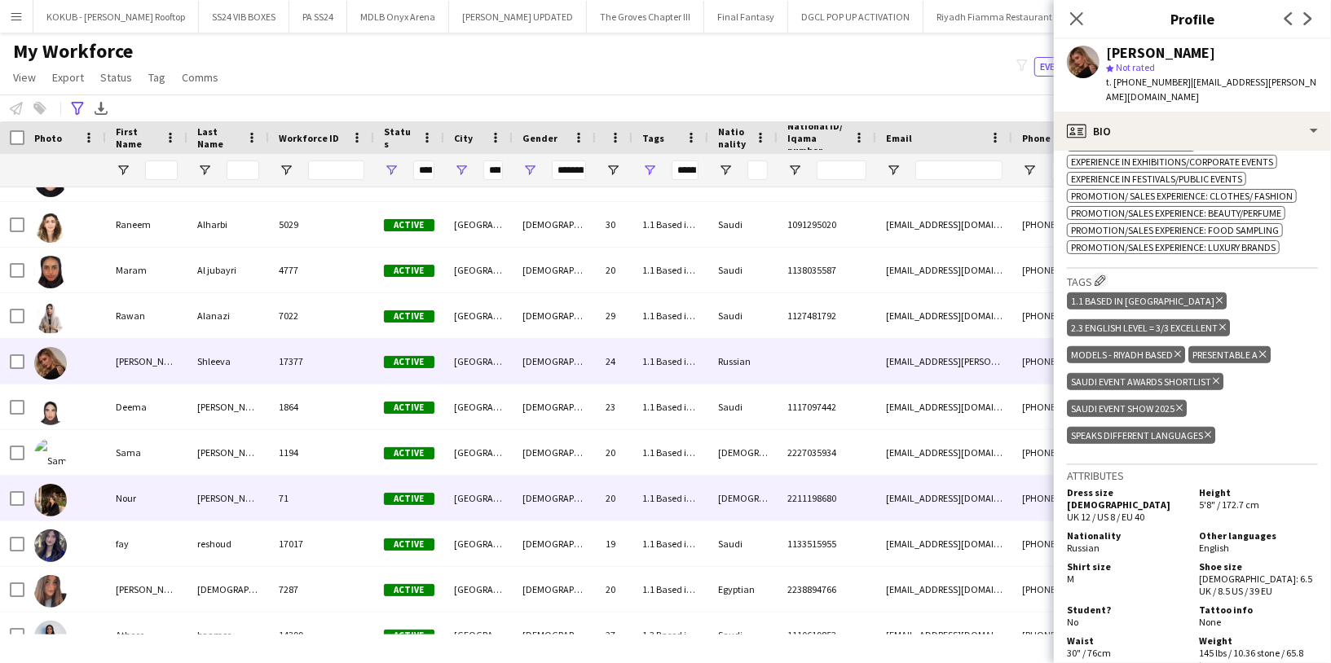
click at [121, 498] on div "Nour" at bounding box center [146, 498] width 81 height 45
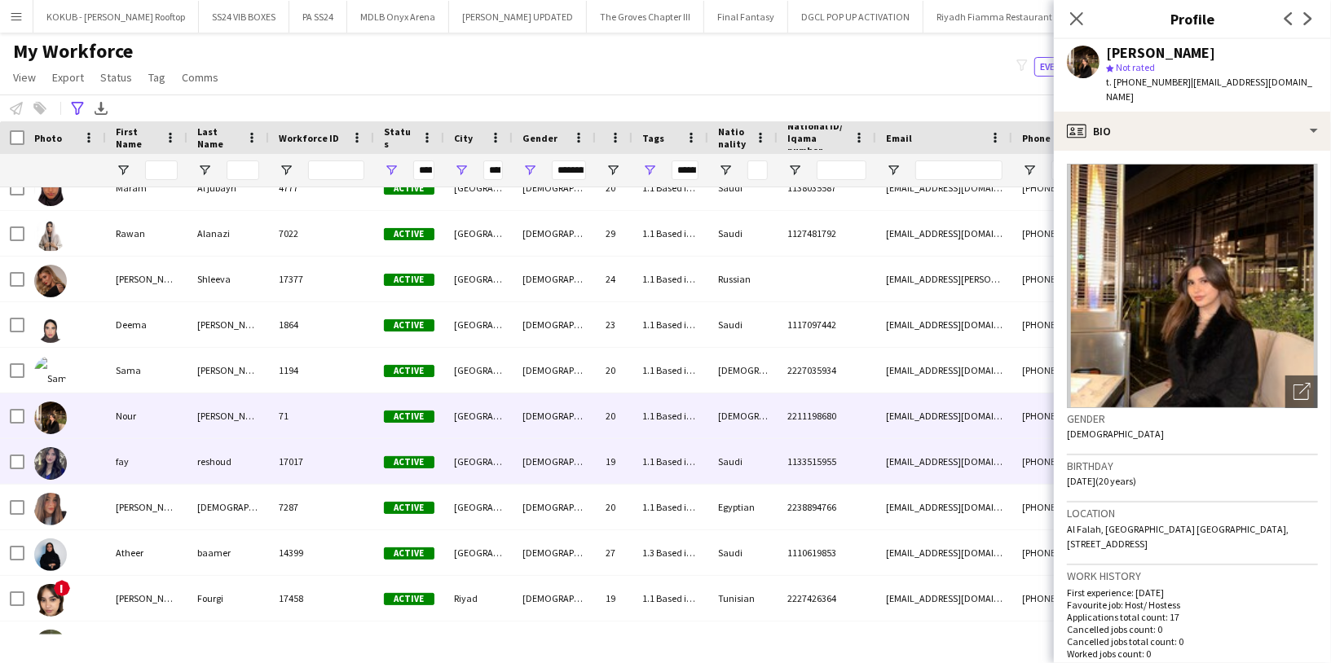
click at [137, 462] on div "fay" at bounding box center [146, 461] width 81 height 45
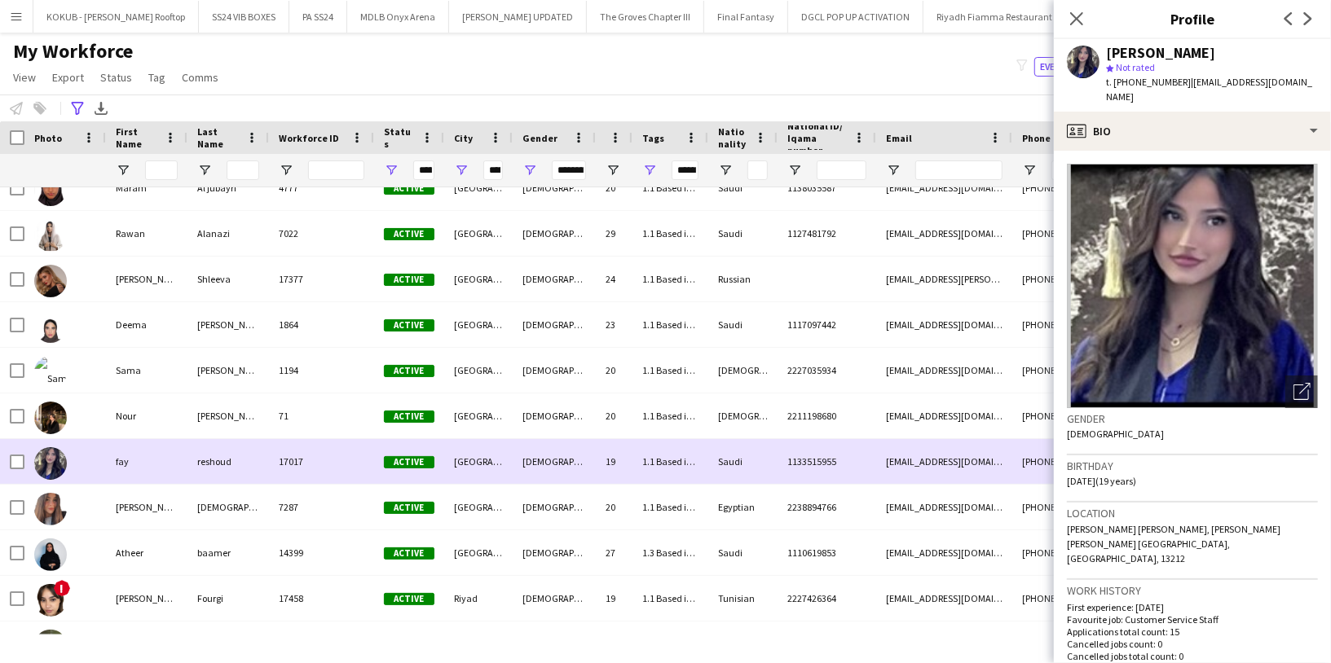
click at [156, 441] on div "fay" at bounding box center [146, 461] width 81 height 45
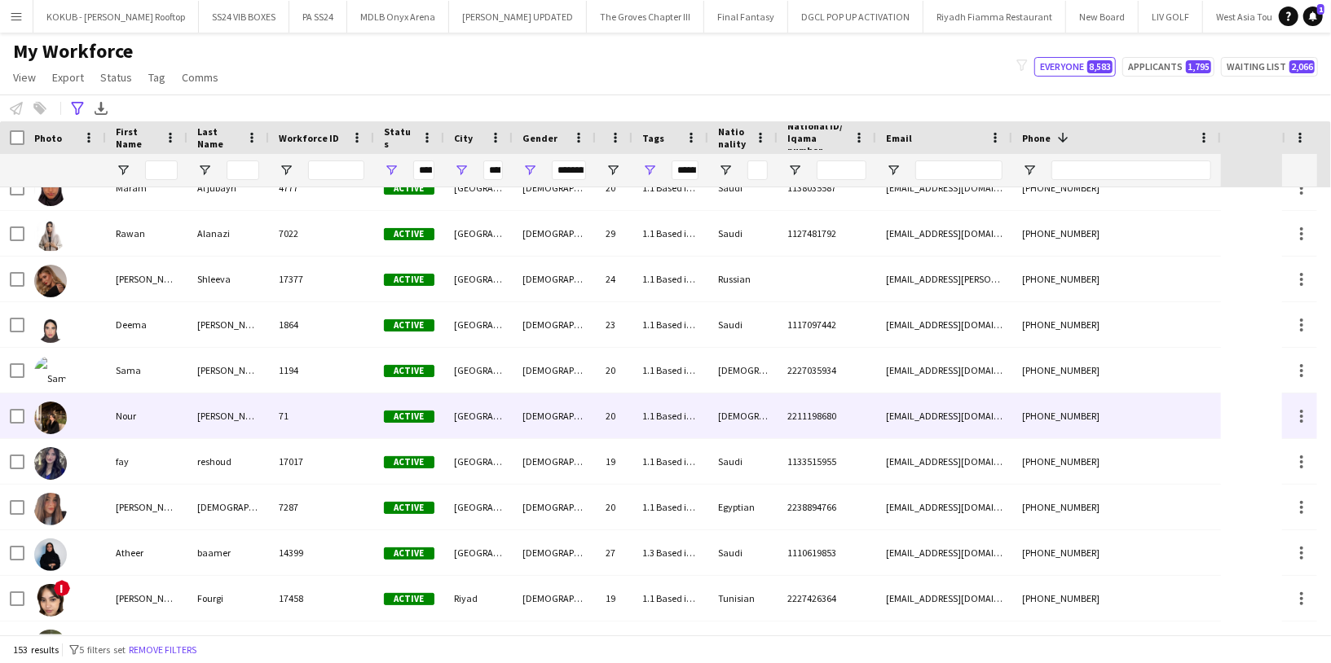
click at [169, 408] on div "Nour" at bounding box center [146, 416] width 81 height 45
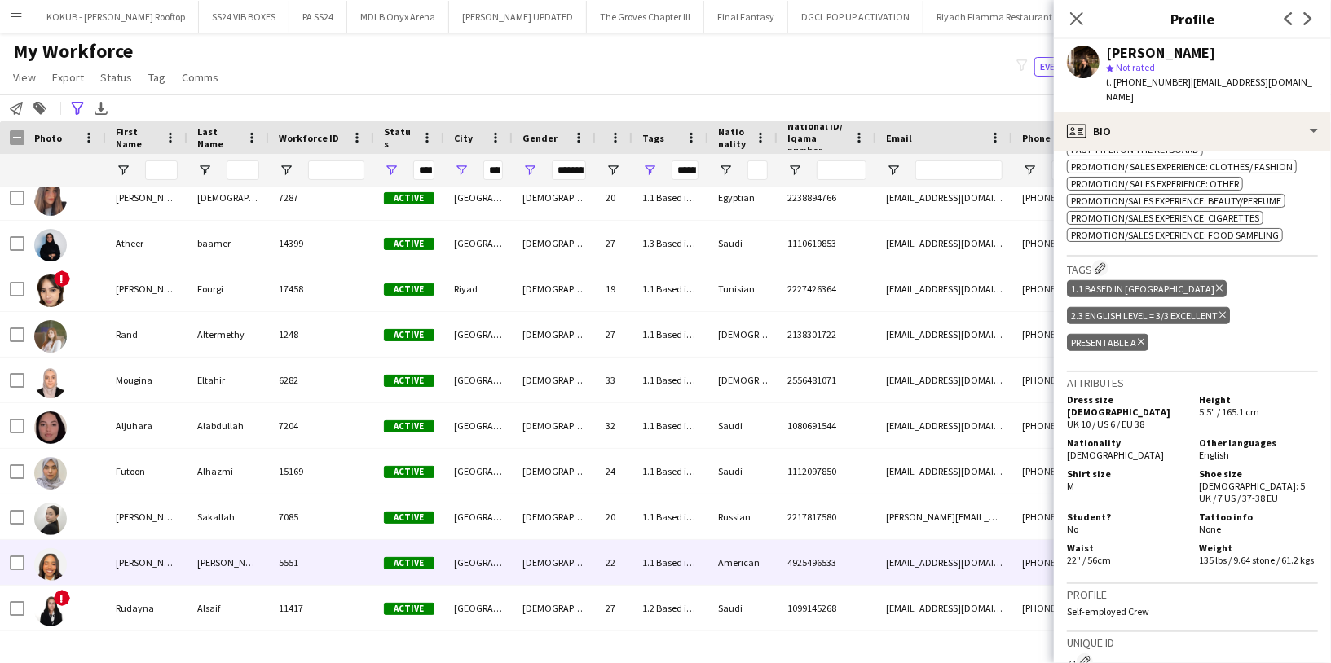
scroll to position [1074, 0]
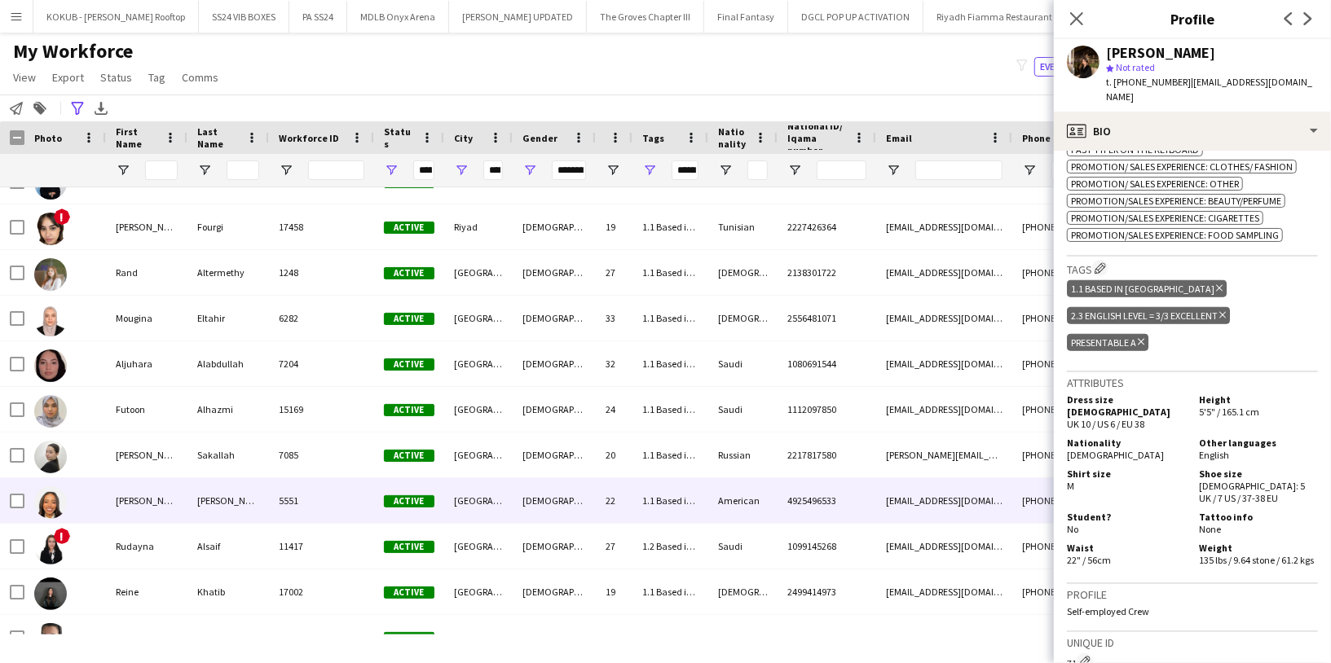
click at [114, 501] on div "[PERSON_NAME]" at bounding box center [146, 500] width 81 height 45
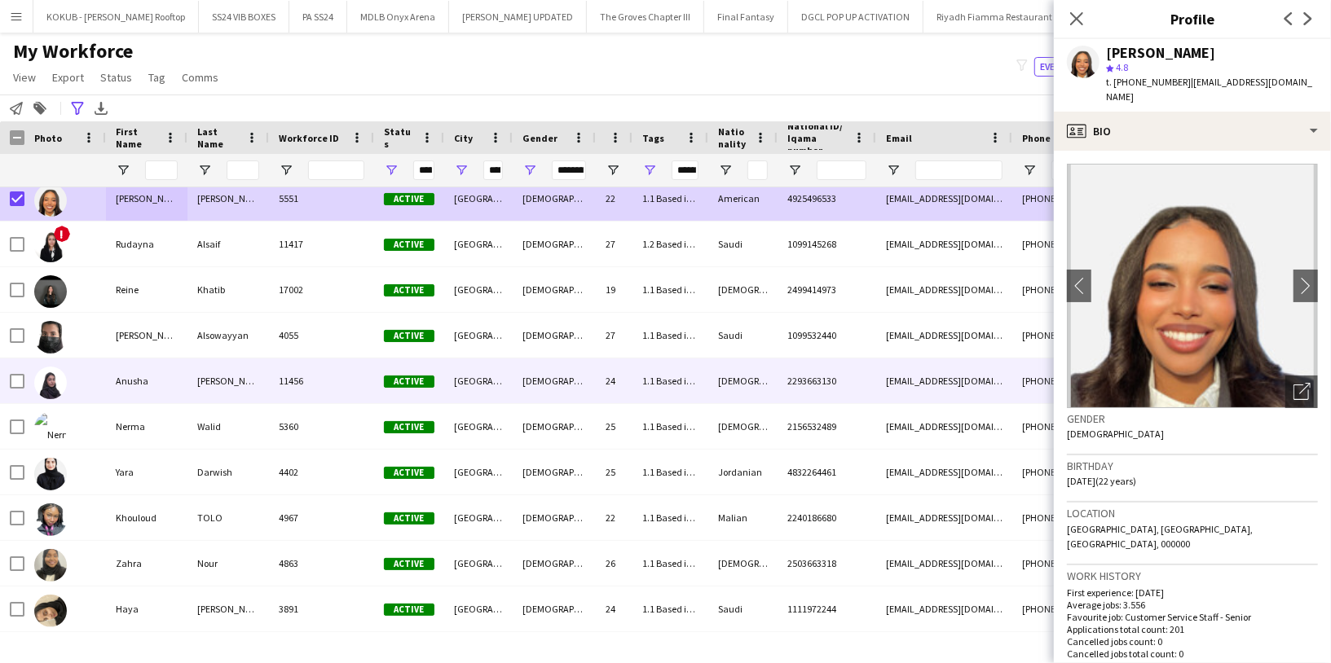
click at [144, 384] on div "Anusha" at bounding box center [146, 381] width 81 height 45
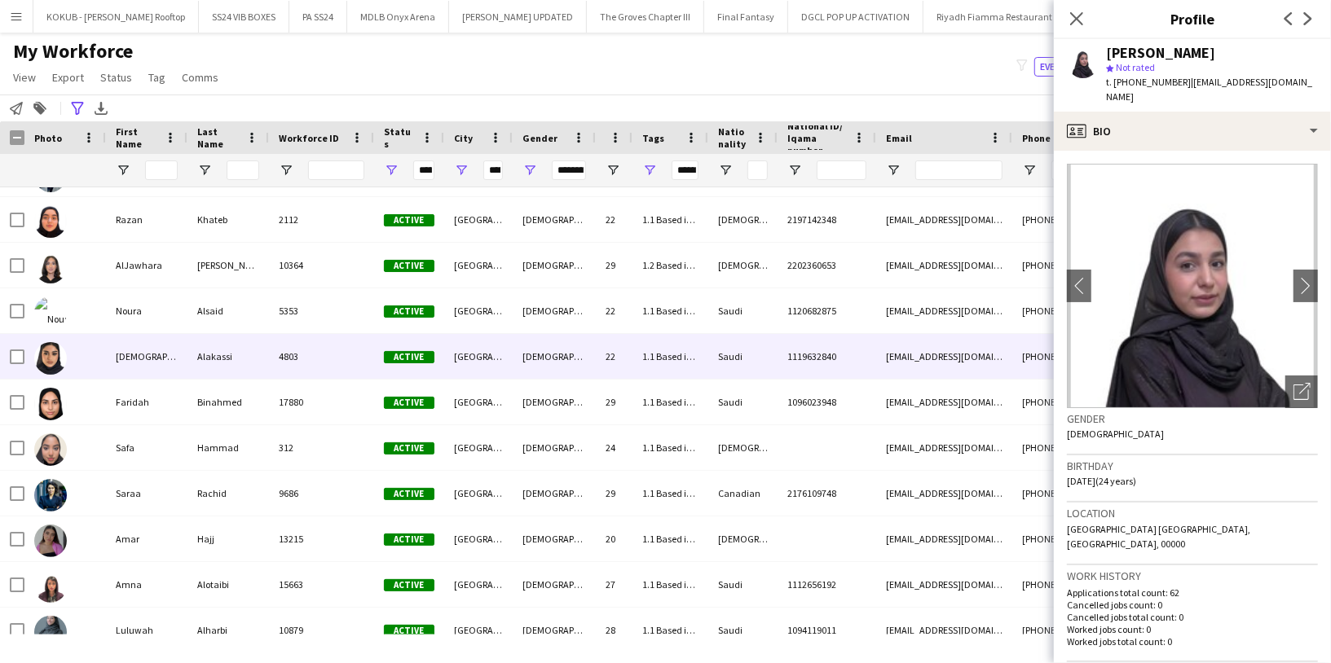
click at [137, 359] on div "[DEMOGRAPHIC_DATA]" at bounding box center [146, 356] width 81 height 45
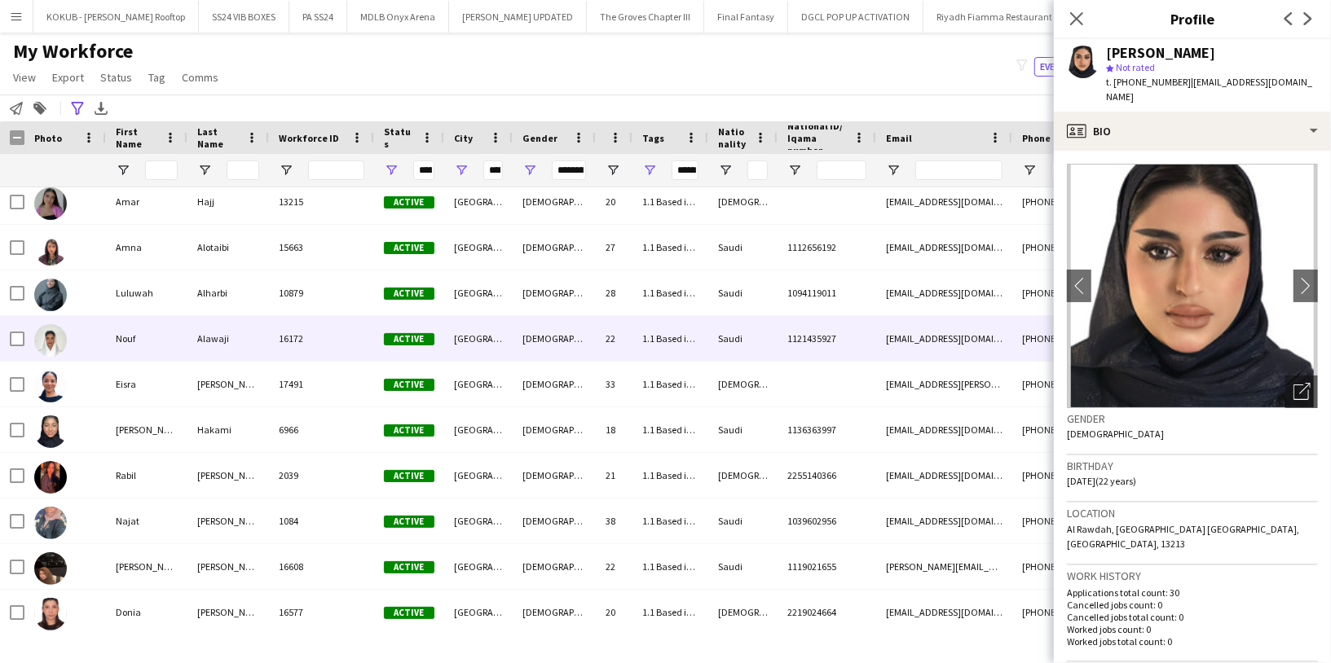
click at [138, 344] on div "Nouf" at bounding box center [146, 338] width 81 height 45
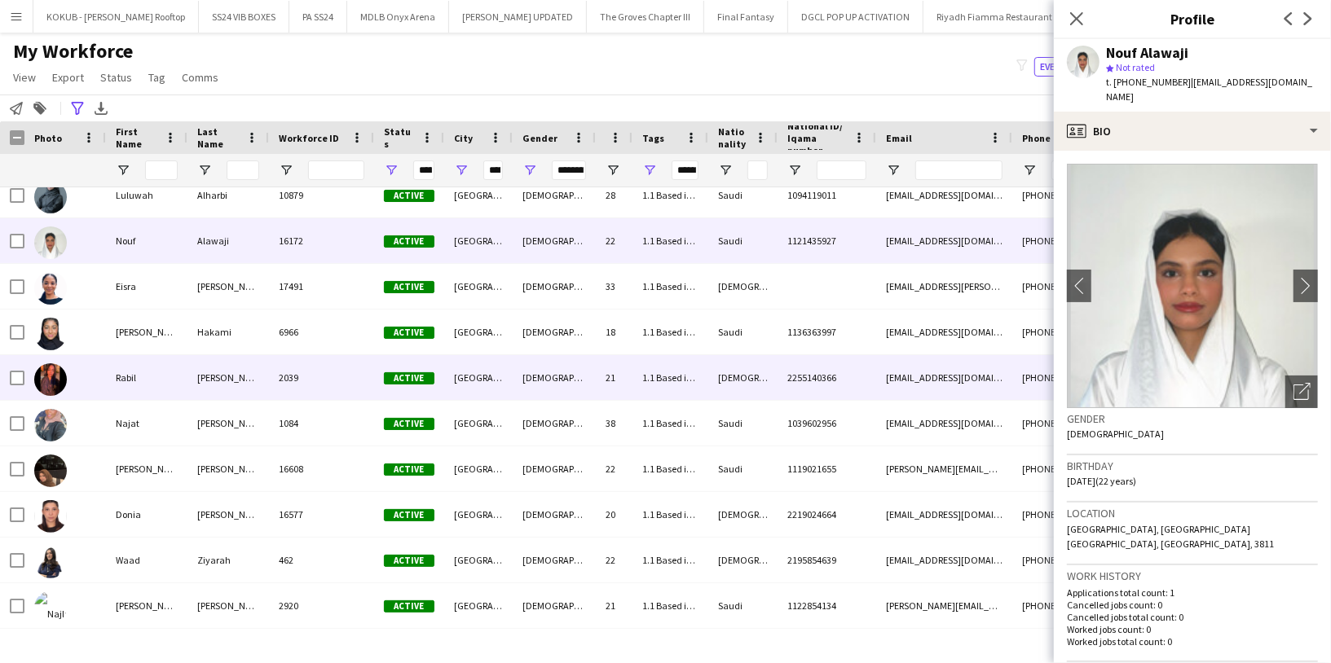
click at [138, 381] on div "Rabil" at bounding box center [146, 377] width 81 height 45
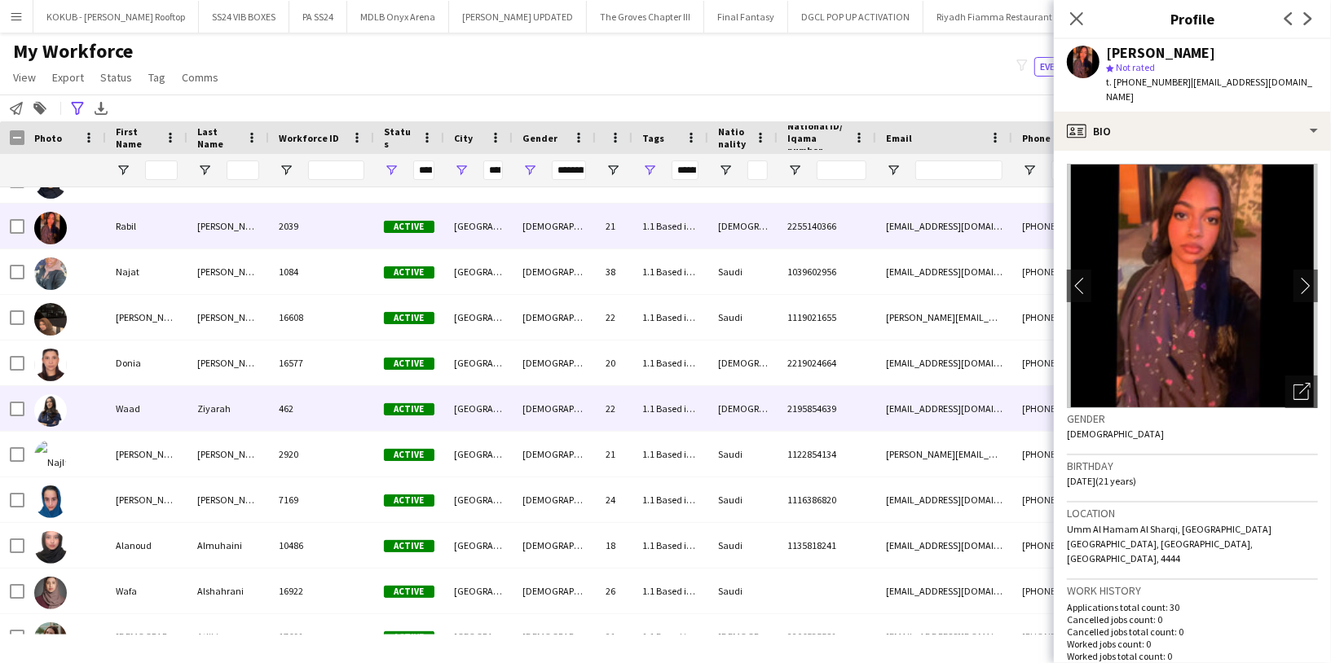
click at [148, 416] on div "Waad" at bounding box center [146, 408] width 81 height 45
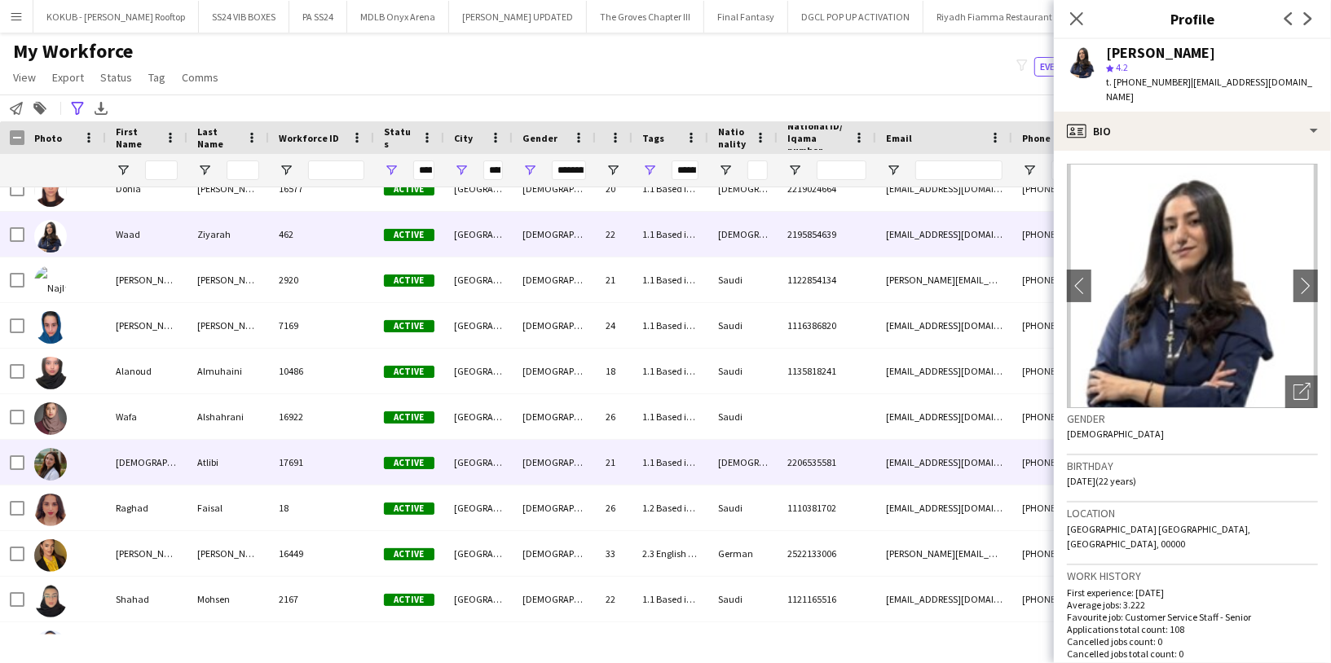
click at [156, 456] on div "[DEMOGRAPHIC_DATA]" at bounding box center [146, 462] width 81 height 45
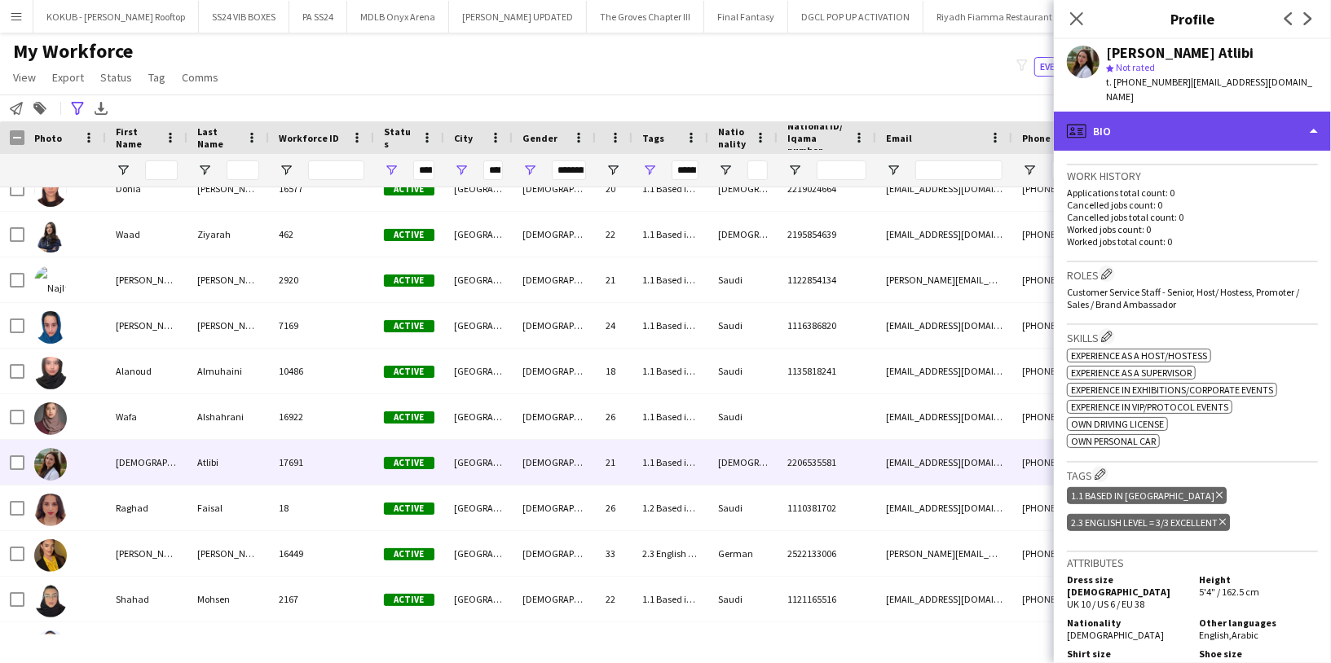
click at [1179, 116] on div "profile Bio" at bounding box center [1192, 131] width 277 height 39
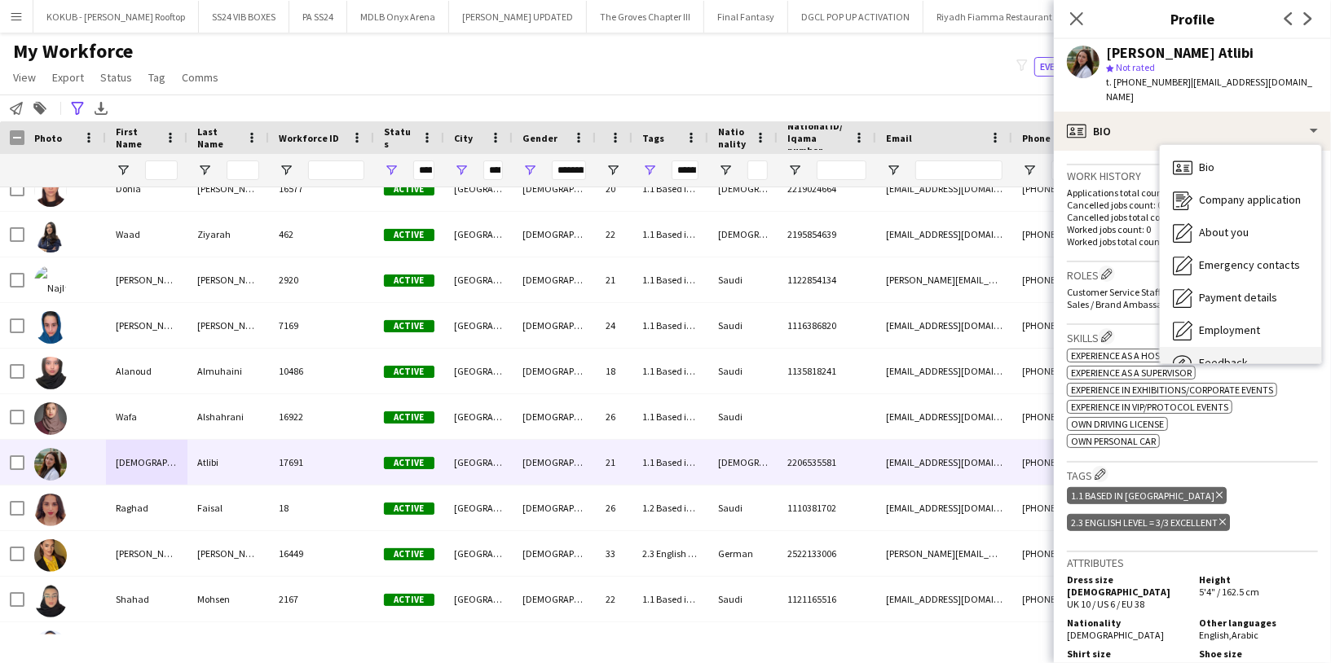
click at [1234, 347] on div "Feedback Feedback" at bounding box center [1239, 363] width 161 height 33
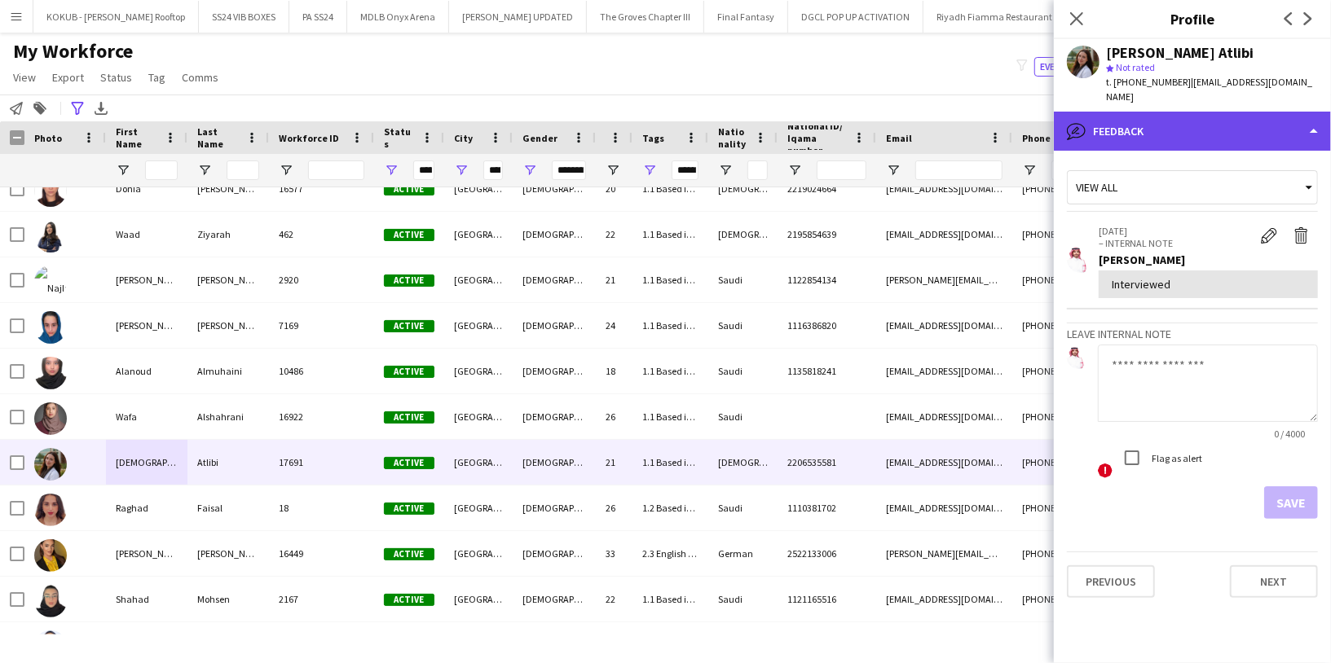
click at [1172, 112] on div "bubble-pencil Feedback" at bounding box center [1192, 131] width 277 height 39
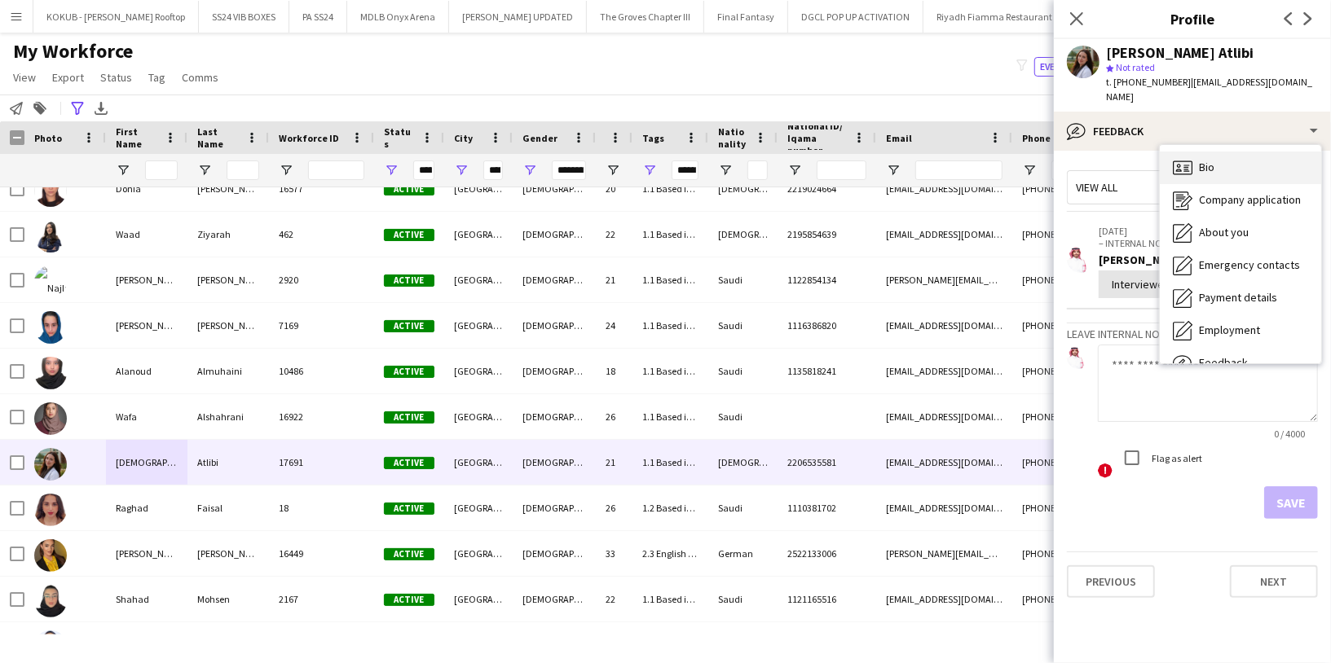
click at [1212, 160] on span "Bio" at bounding box center [1206, 167] width 15 height 15
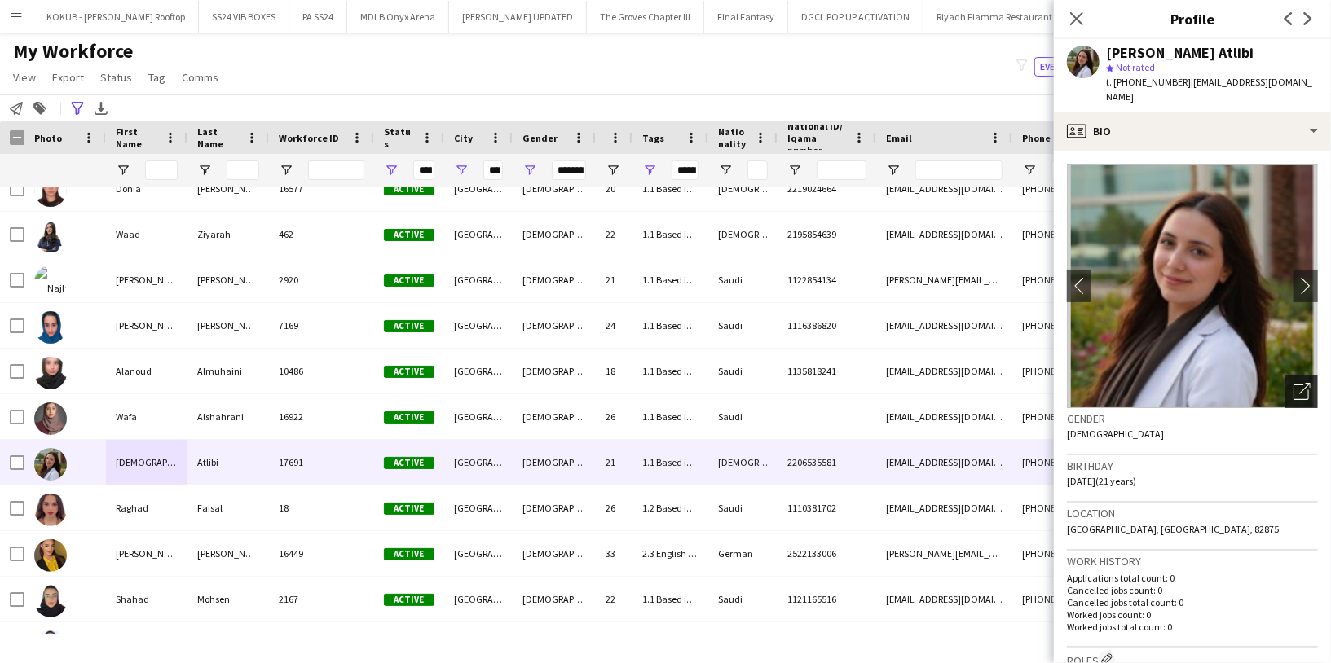
click at [1293, 383] on icon "Open photos pop-in" at bounding box center [1301, 391] width 17 height 17
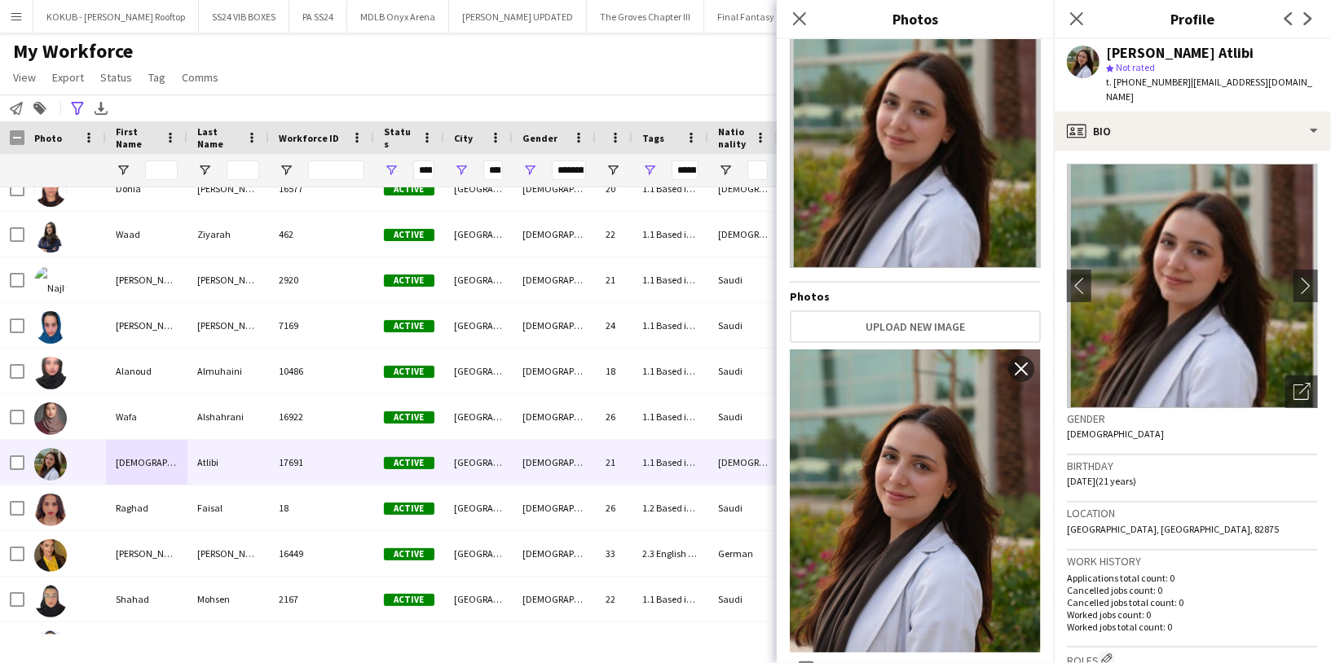
click at [1158, 459] on h3 "Birthday" at bounding box center [1192, 466] width 251 height 15
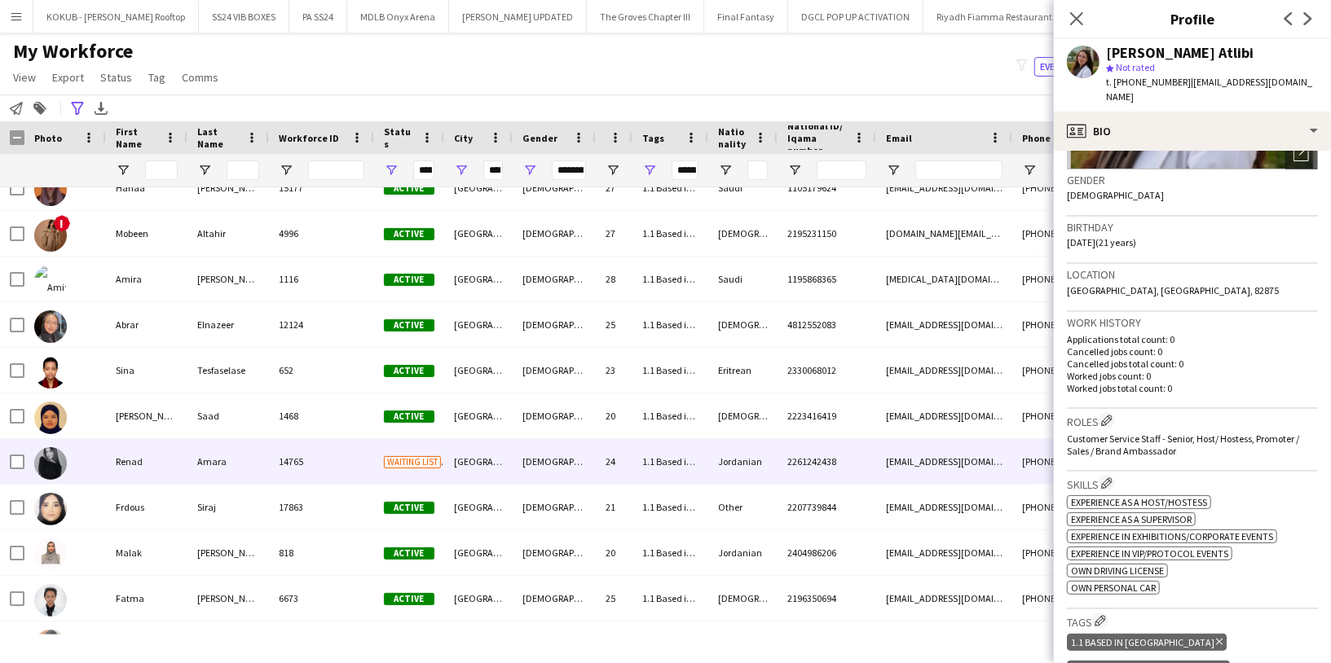
click at [150, 465] on div "Renad" at bounding box center [146, 461] width 81 height 45
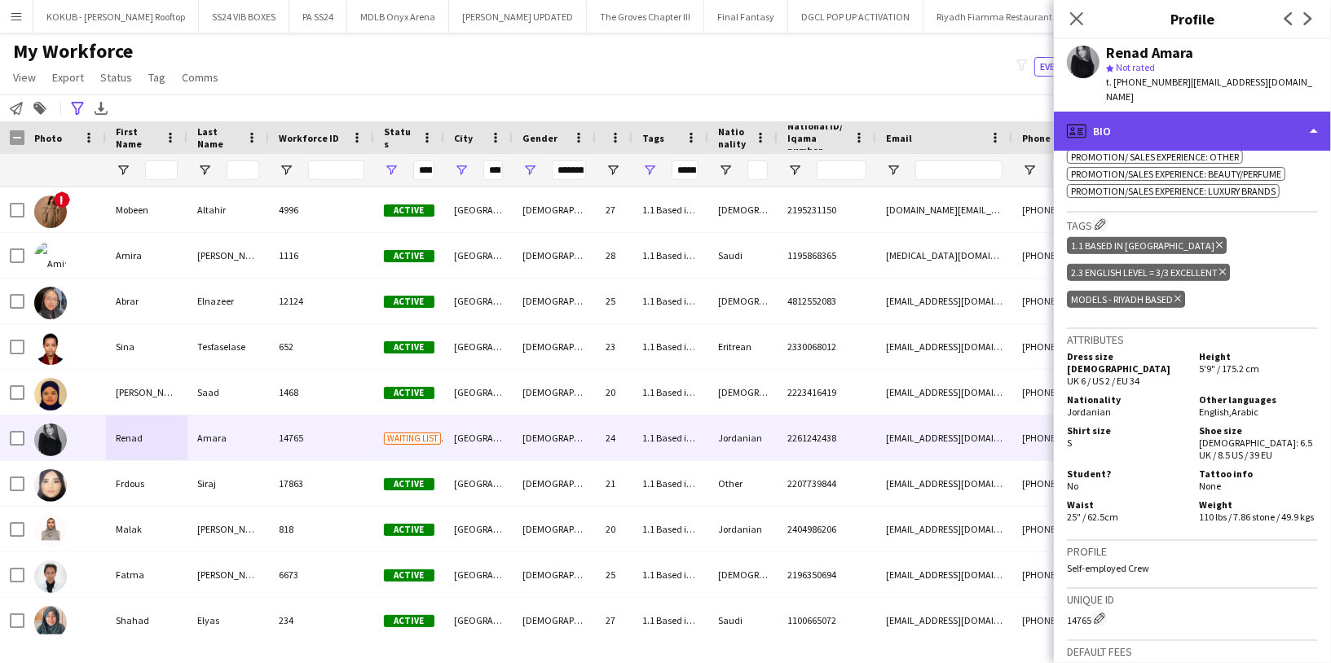
click at [1174, 115] on div "profile Bio" at bounding box center [1192, 131] width 277 height 39
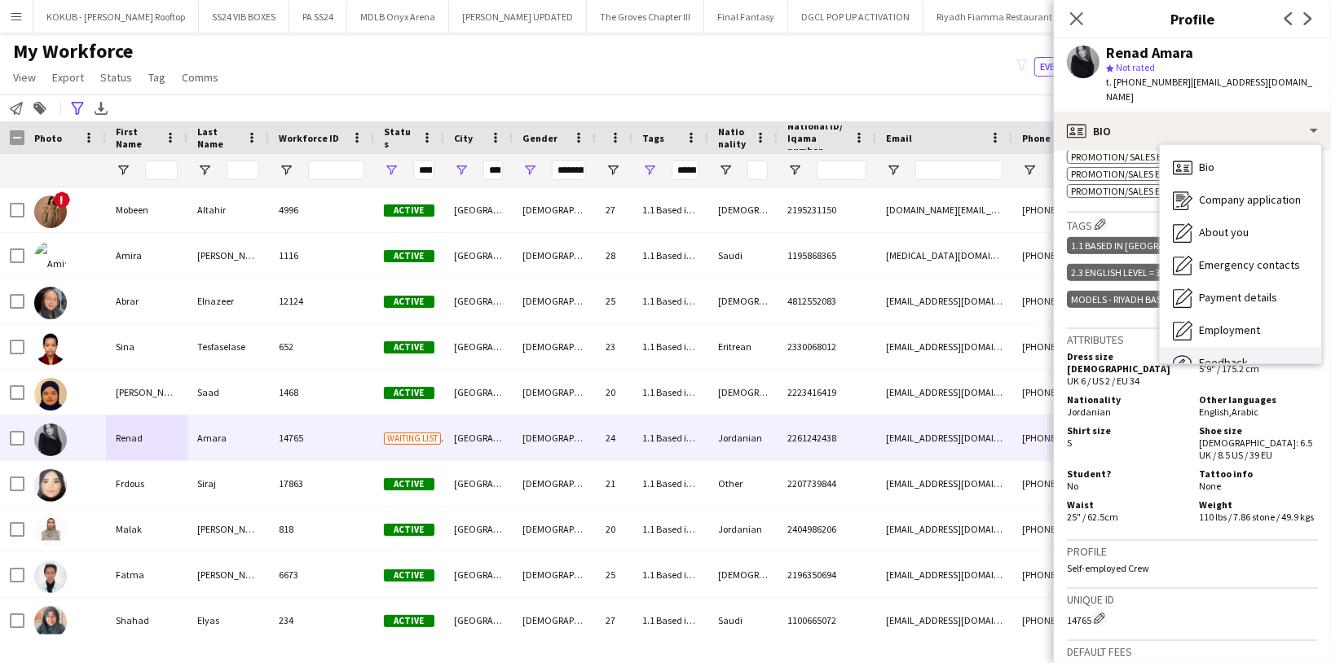
click at [1247, 347] on div "Feedback Feedback" at bounding box center [1239, 363] width 161 height 33
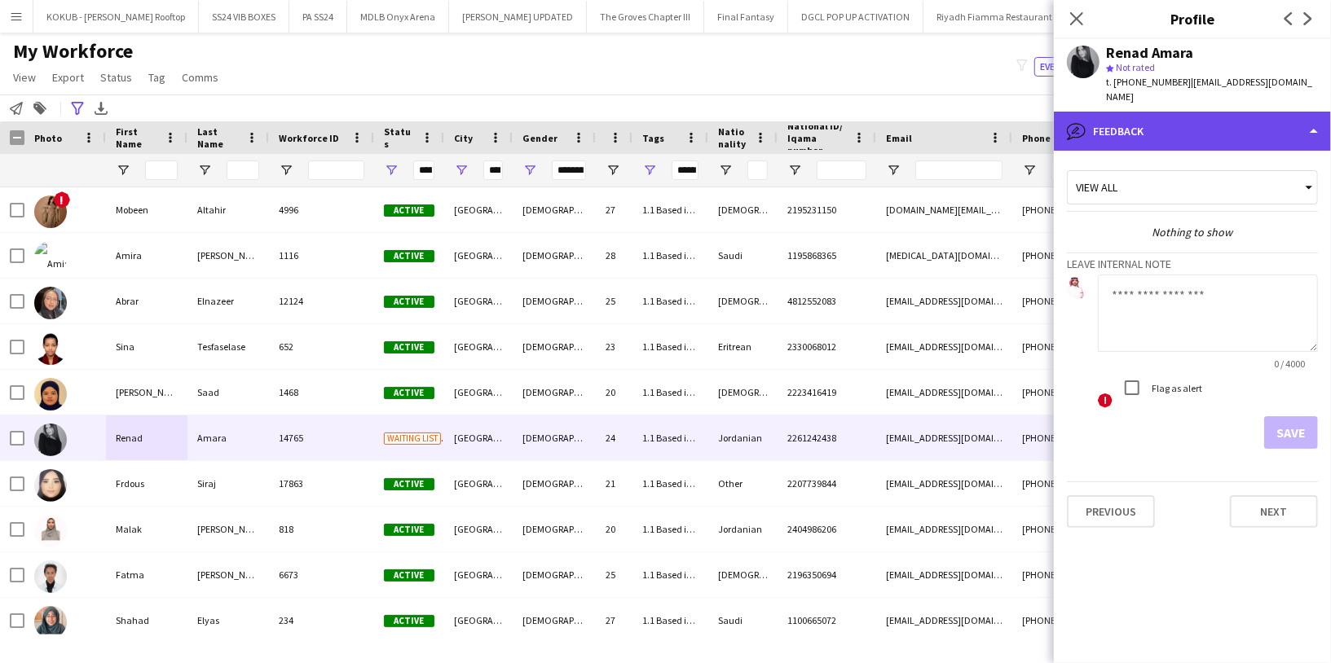
click at [1189, 112] on div "bubble-pencil Feedback" at bounding box center [1192, 131] width 277 height 39
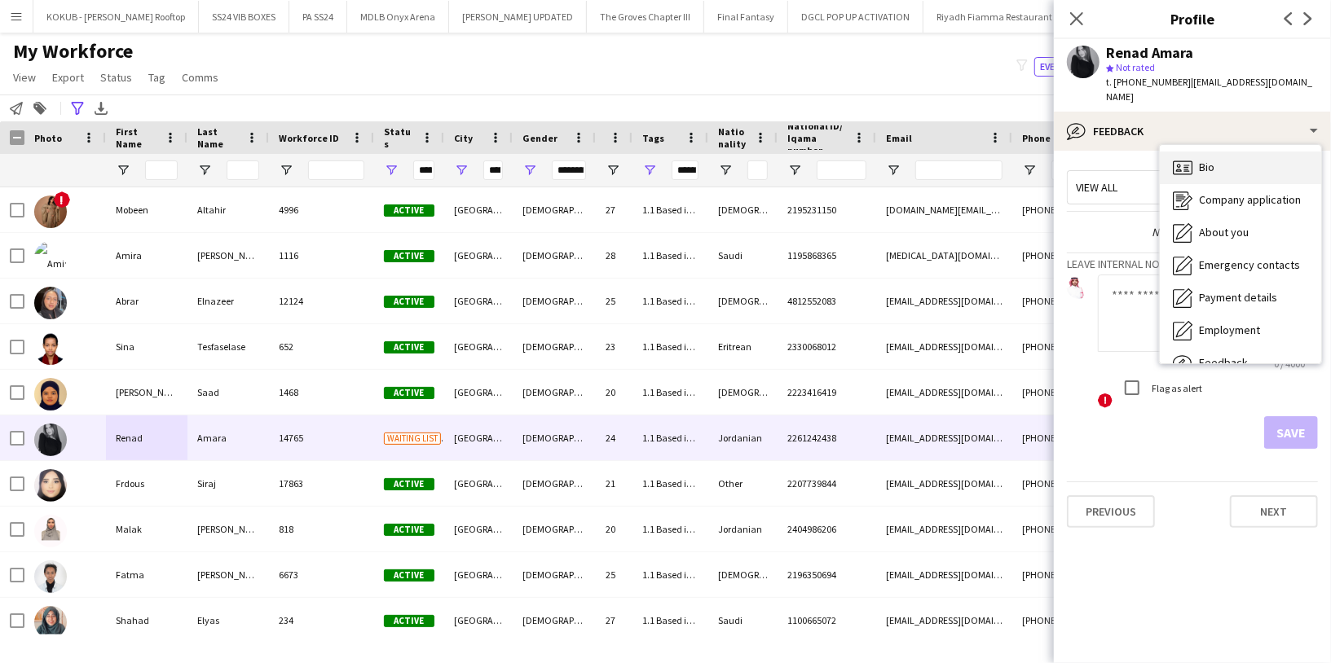
click at [1237, 156] on div "Bio Bio" at bounding box center [1239, 168] width 161 height 33
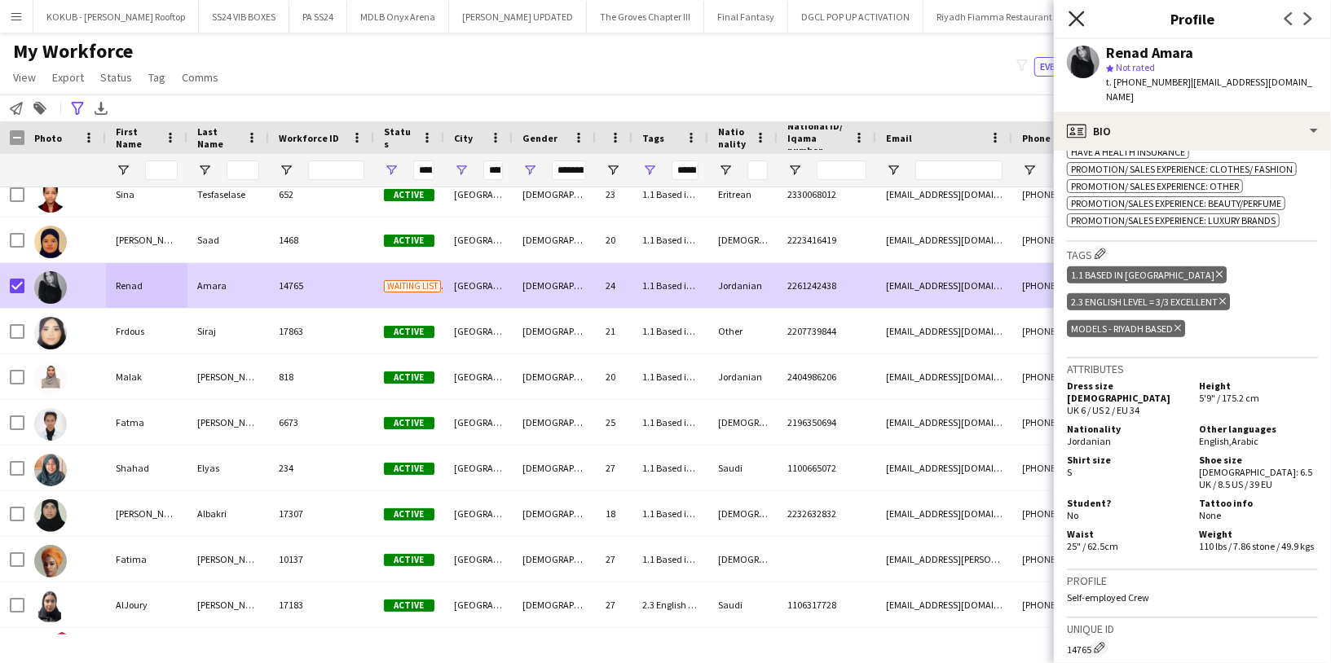
click at [1080, 13] on icon at bounding box center [1075, 18] width 15 height 15
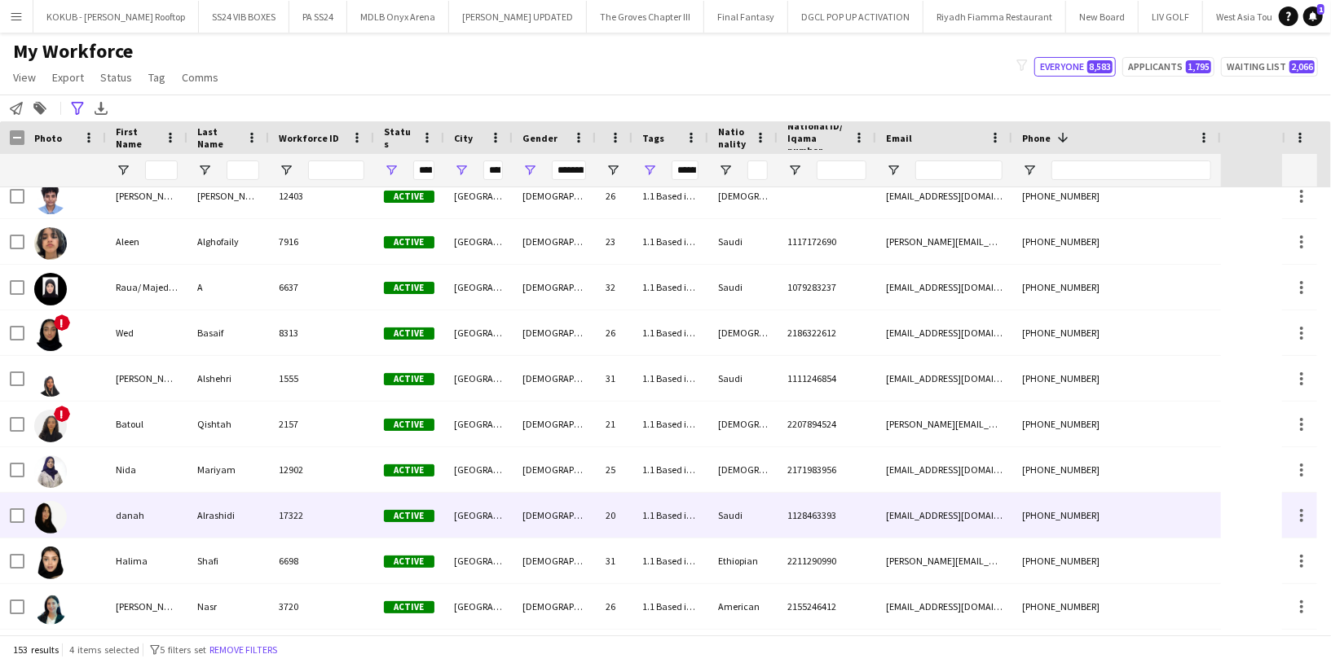
click at [155, 521] on div "danah" at bounding box center [146, 515] width 81 height 45
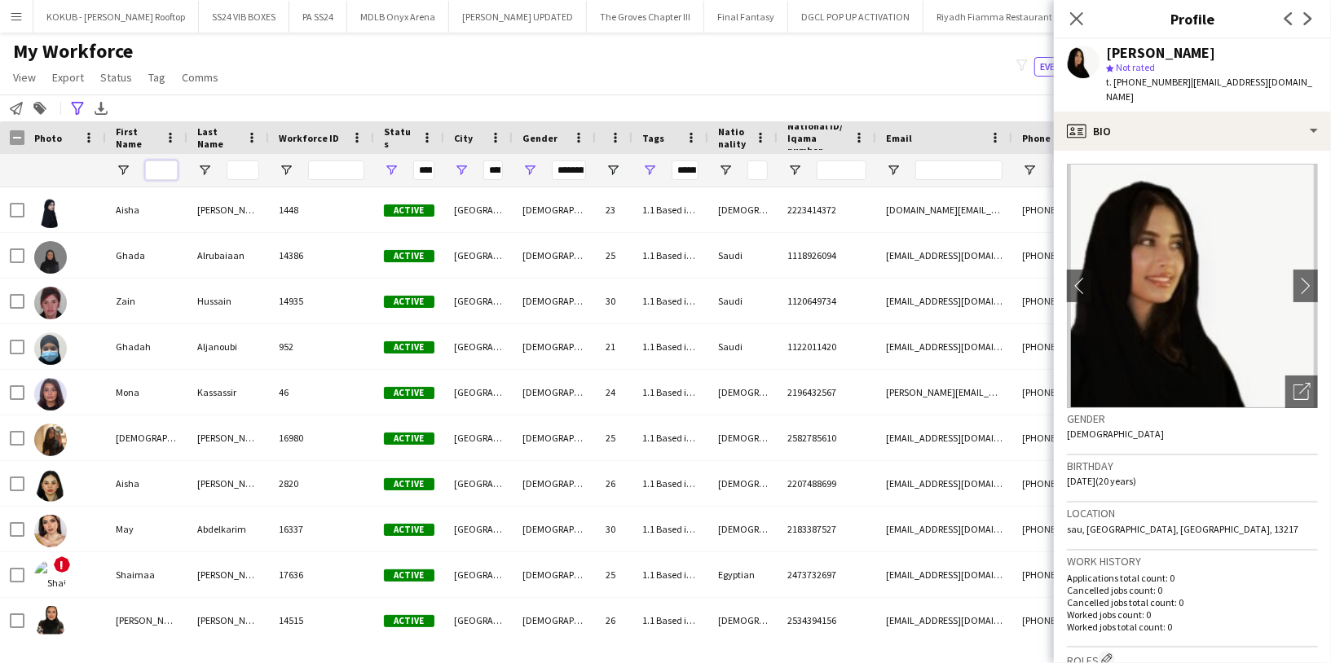
click at [157, 173] on input "First Name Filter Input" at bounding box center [161, 171] width 33 height 20
click at [152, 77] on span "Tag" at bounding box center [156, 77] width 17 height 15
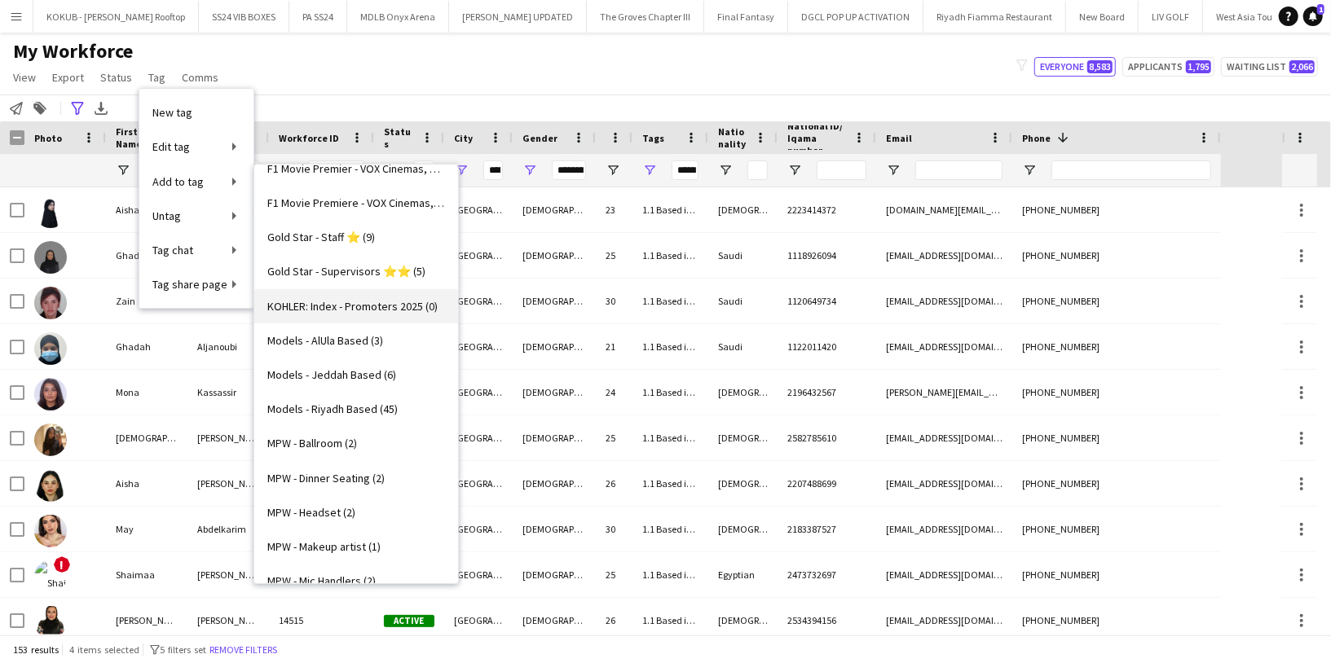
click at [361, 301] on span "KOHLER: Index - Promoters 2025 (0)" at bounding box center [352, 306] width 170 height 15
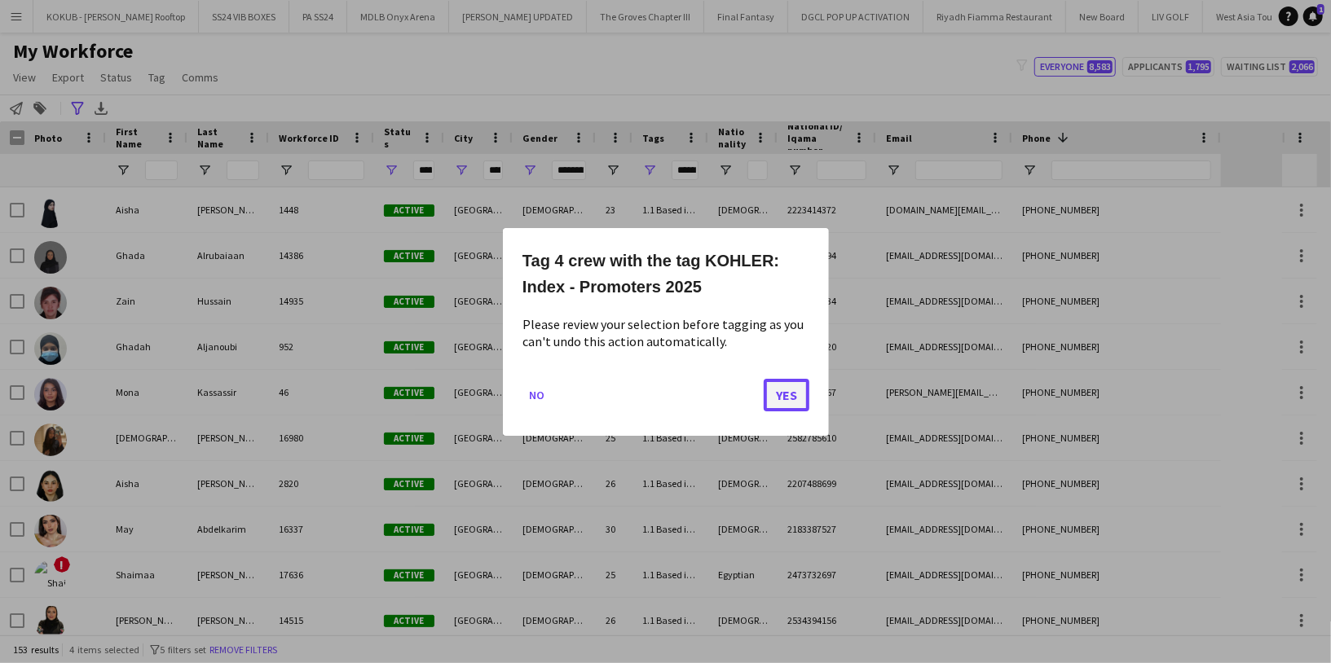
click at [790, 397] on button "Yes" at bounding box center [786, 394] width 46 height 33
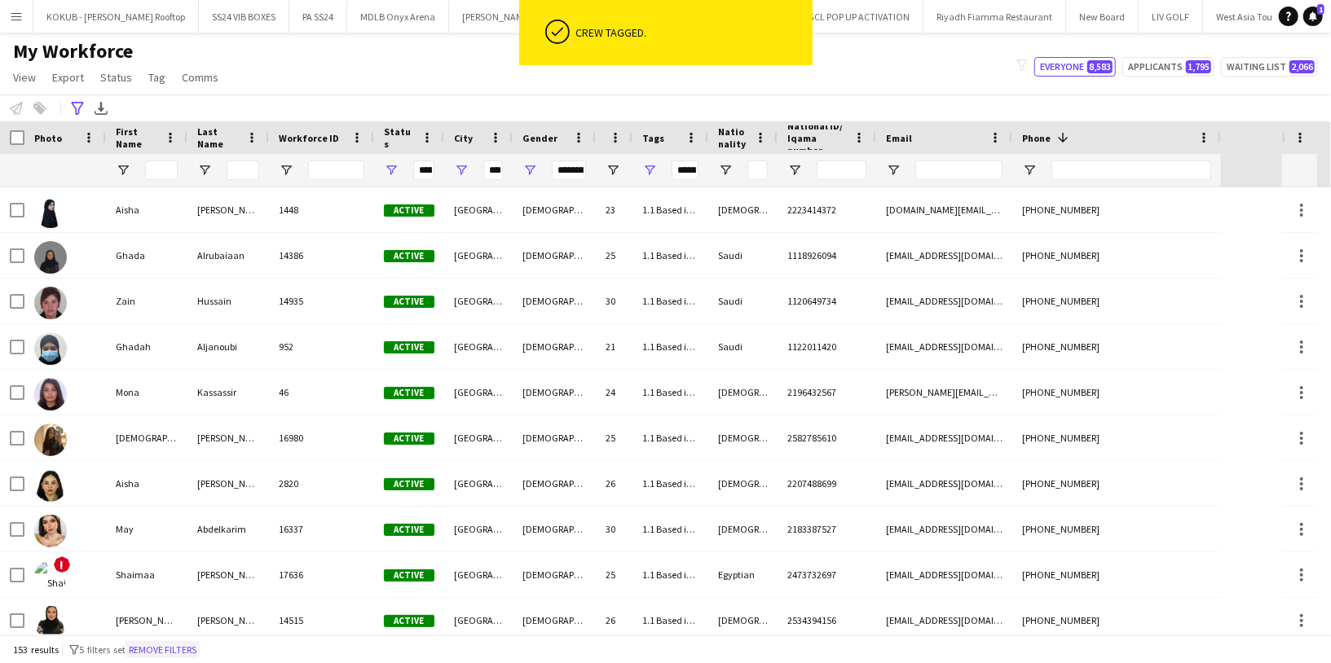
click at [181, 651] on button "Remove filters" at bounding box center [162, 650] width 74 height 18
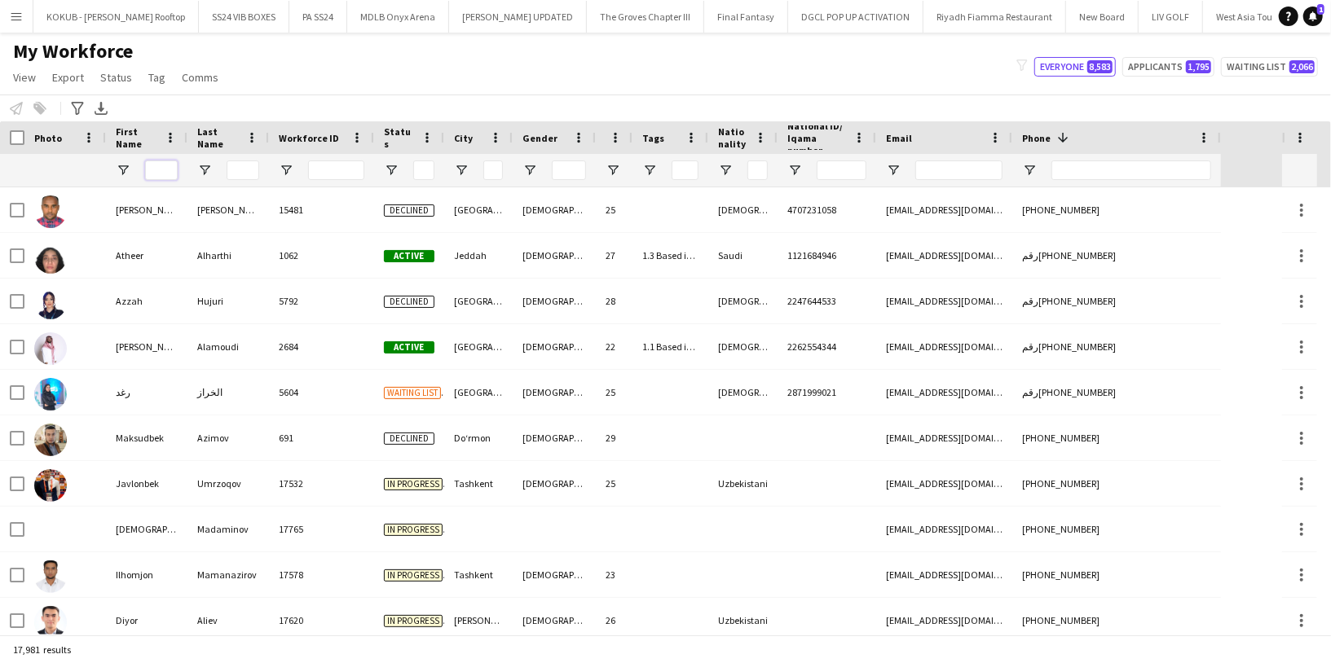
click at [160, 165] on input "First Name Filter Input" at bounding box center [161, 171] width 33 height 20
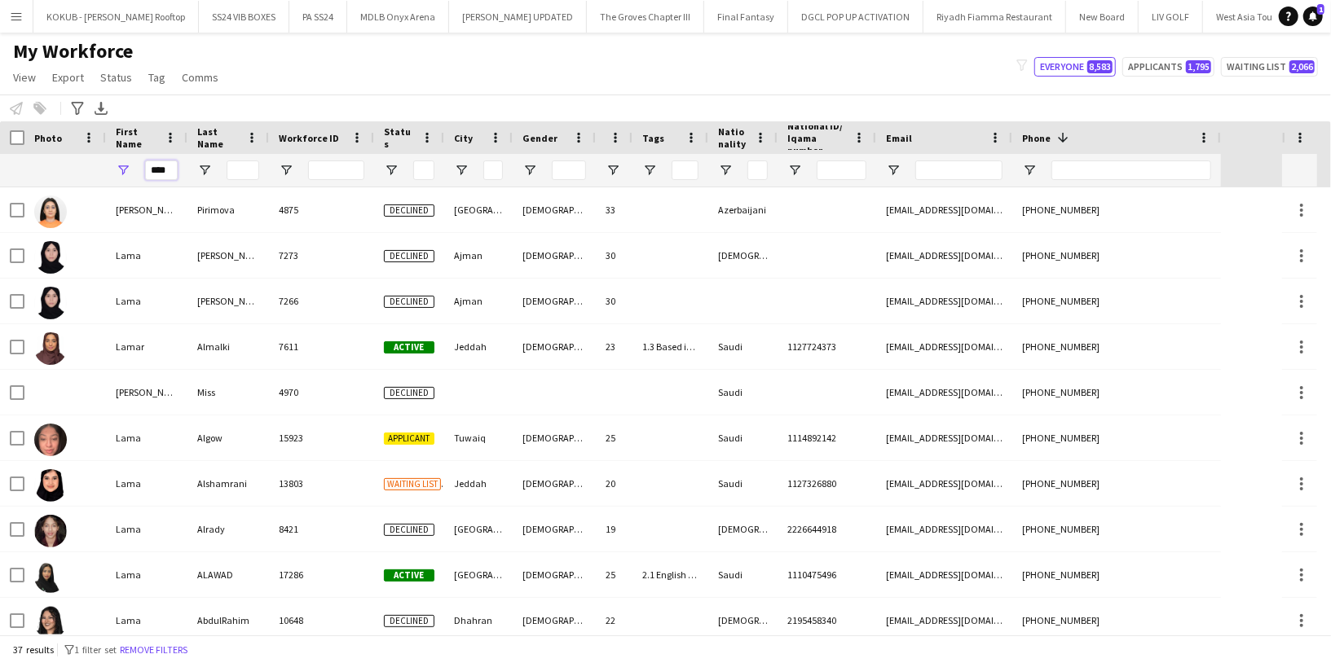
type input "****"
click at [245, 167] on input "Last Name Filter Input" at bounding box center [243, 171] width 33 height 20
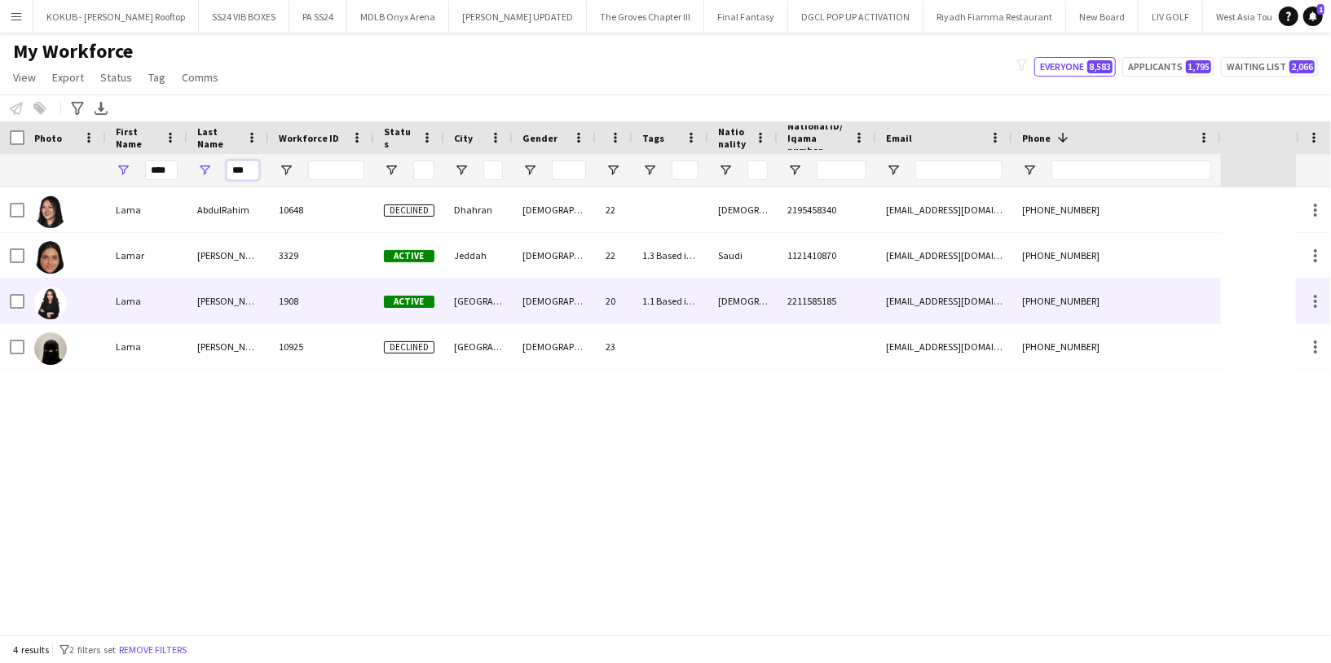
type input "***"
click at [172, 306] on div "Lama" at bounding box center [146, 301] width 81 height 45
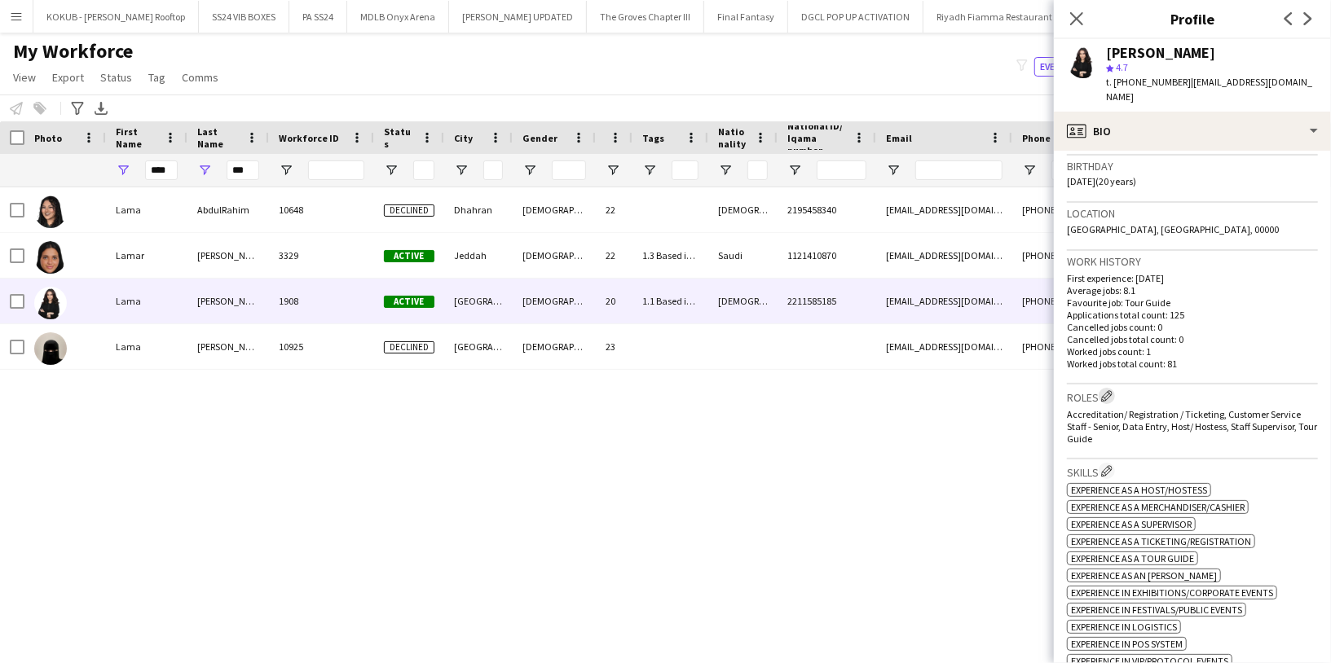
click at [1111, 390] on app-icon "Edit crew company roles" at bounding box center [1106, 395] width 11 height 11
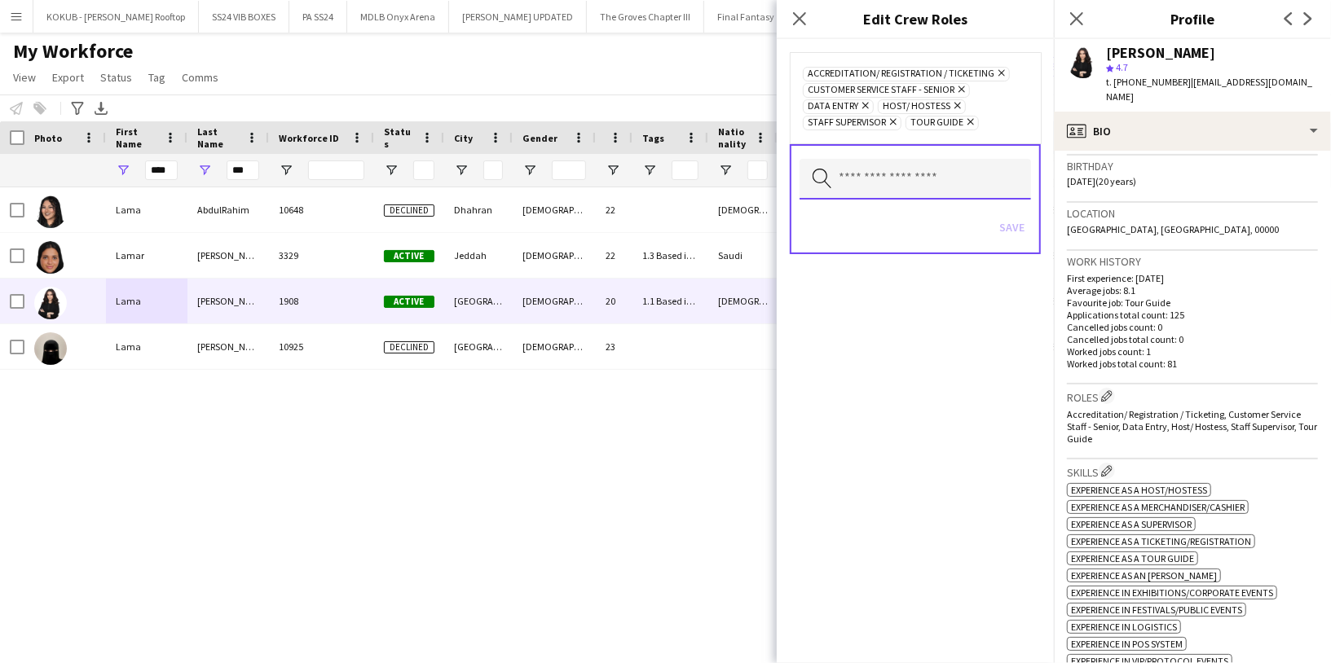
click at [921, 174] on input "text" at bounding box center [914, 179] width 231 height 41
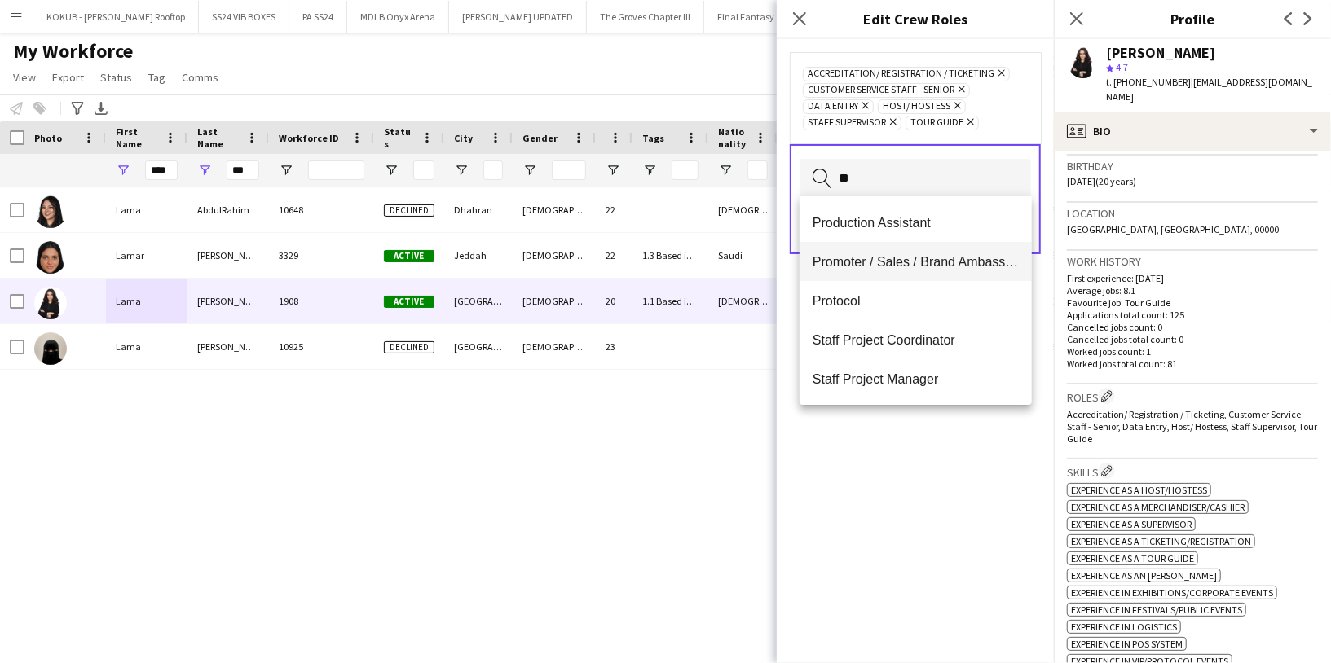
type input "**"
click at [885, 267] on span "Promoter / Sales / Brand Ambassador" at bounding box center [915, 261] width 206 height 15
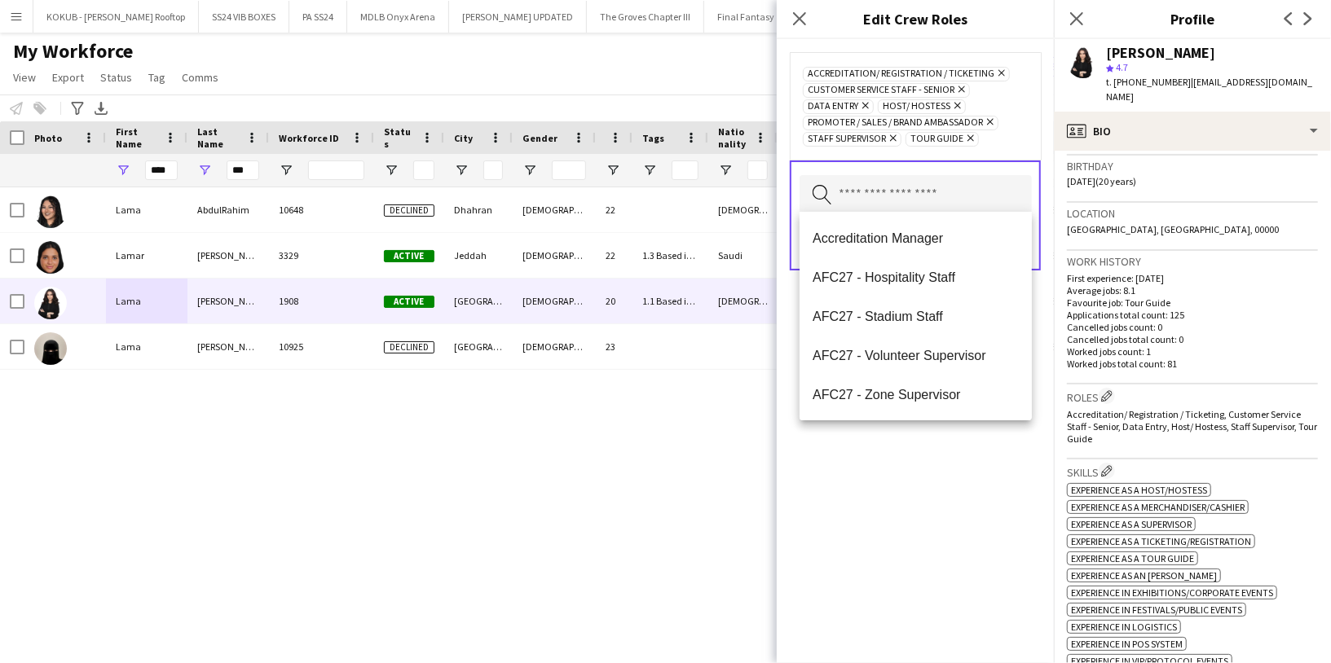
click at [898, 467] on div "Accreditation/ Registration / Ticketing Remove Customer Service Staff - Senior …" at bounding box center [914, 351] width 277 height 624
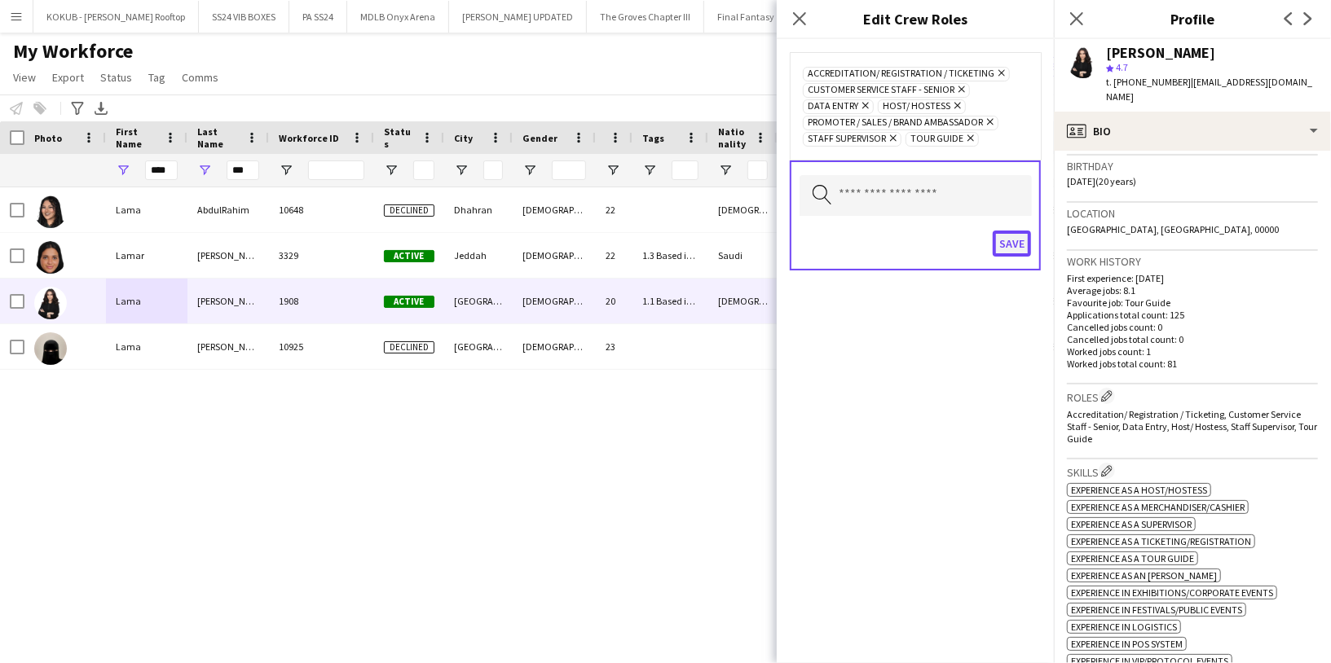
click at [1010, 231] on button "Save" at bounding box center [1011, 244] width 38 height 26
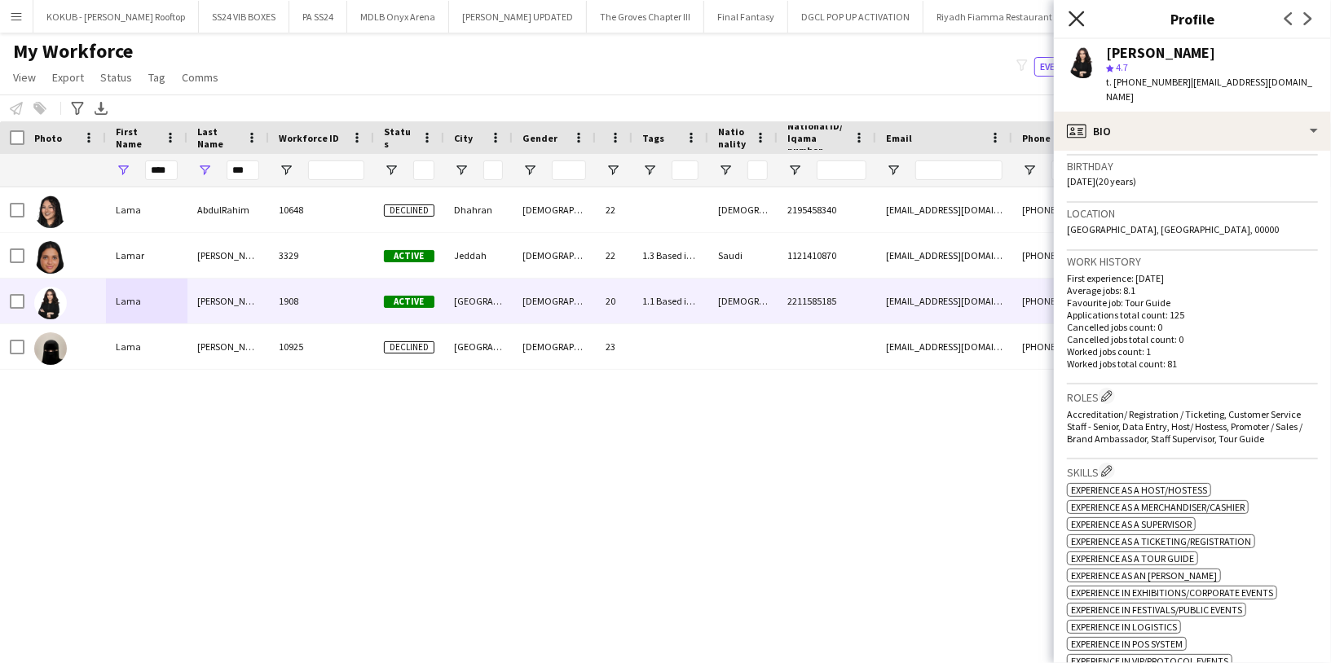
click at [1076, 12] on icon "Close pop-in" at bounding box center [1075, 18] width 15 height 15
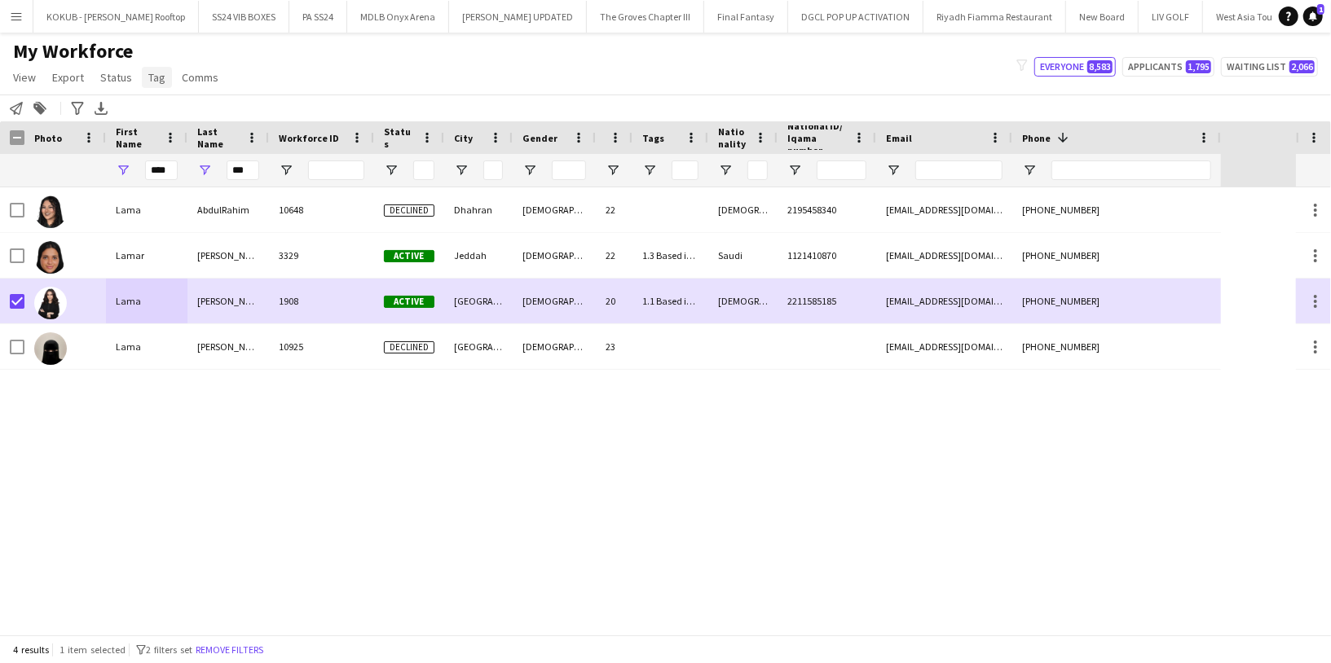
click at [148, 78] on span "Tag" at bounding box center [156, 77] width 17 height 15
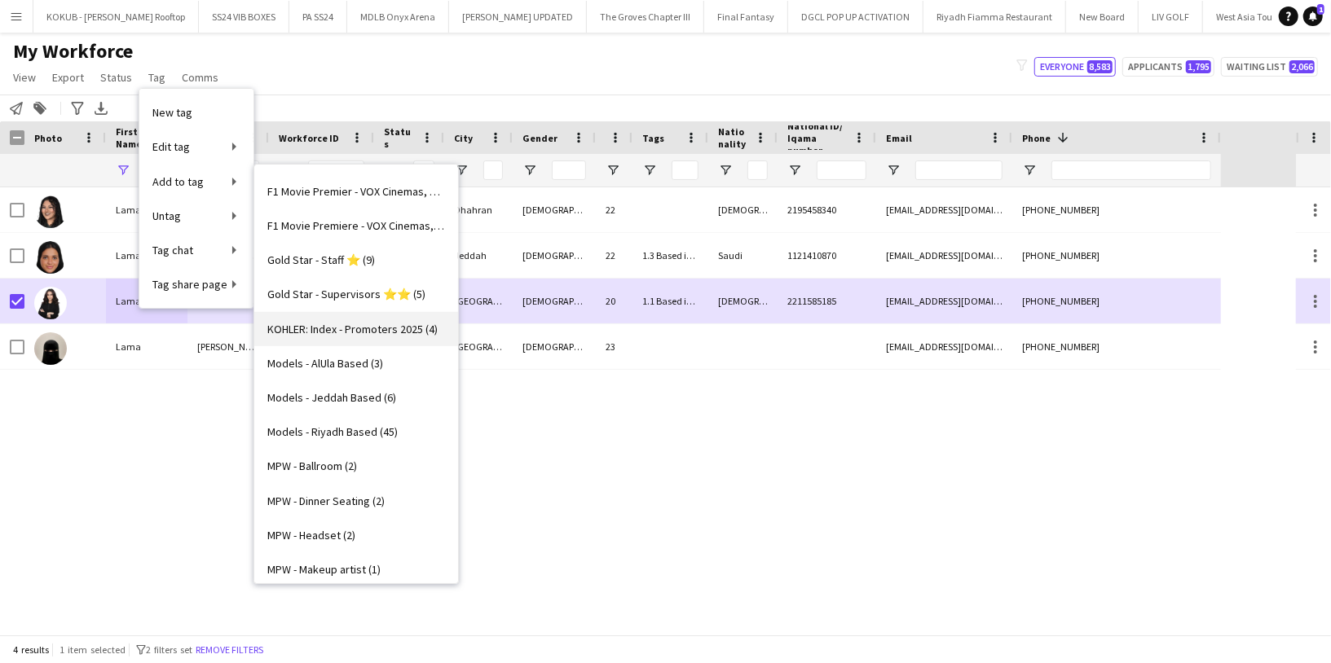
click at [345, 333] on span "KOHLER: Index - Promoters 2025 (4)" at bounding box center [352, 329] width 170 height 15
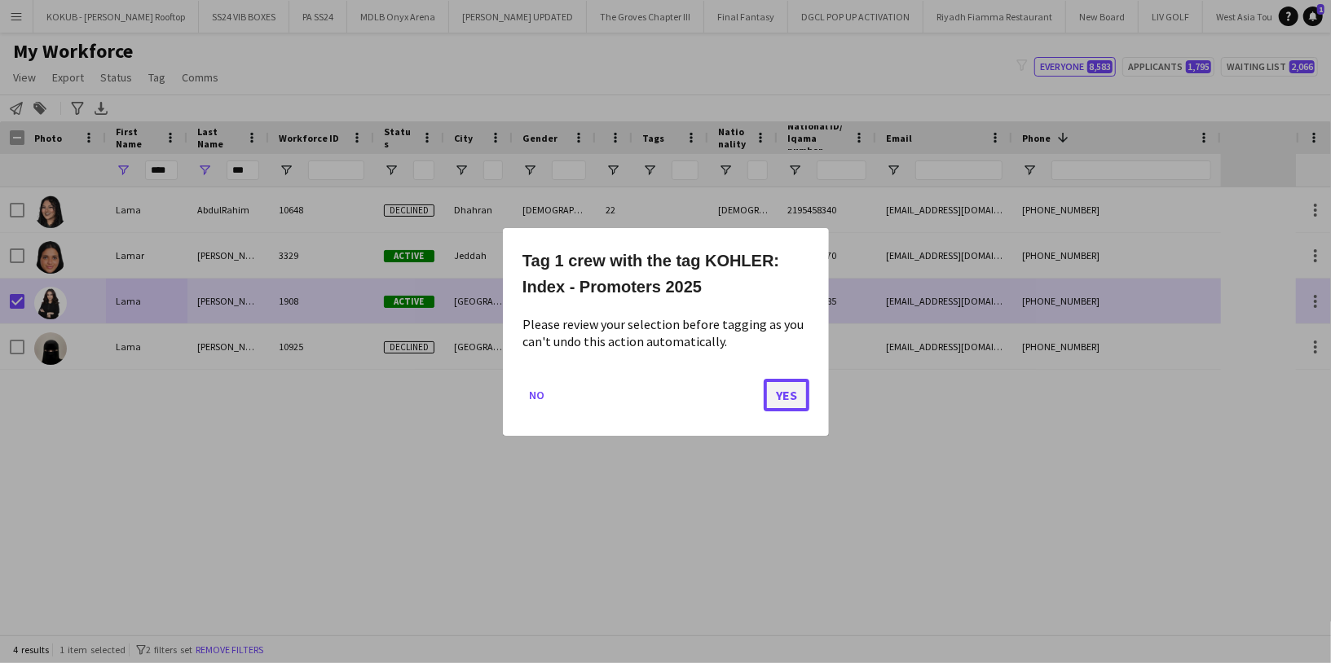
click at [774, 385] on button "Yes" at bounding box center [786, 394] width 46 height 33
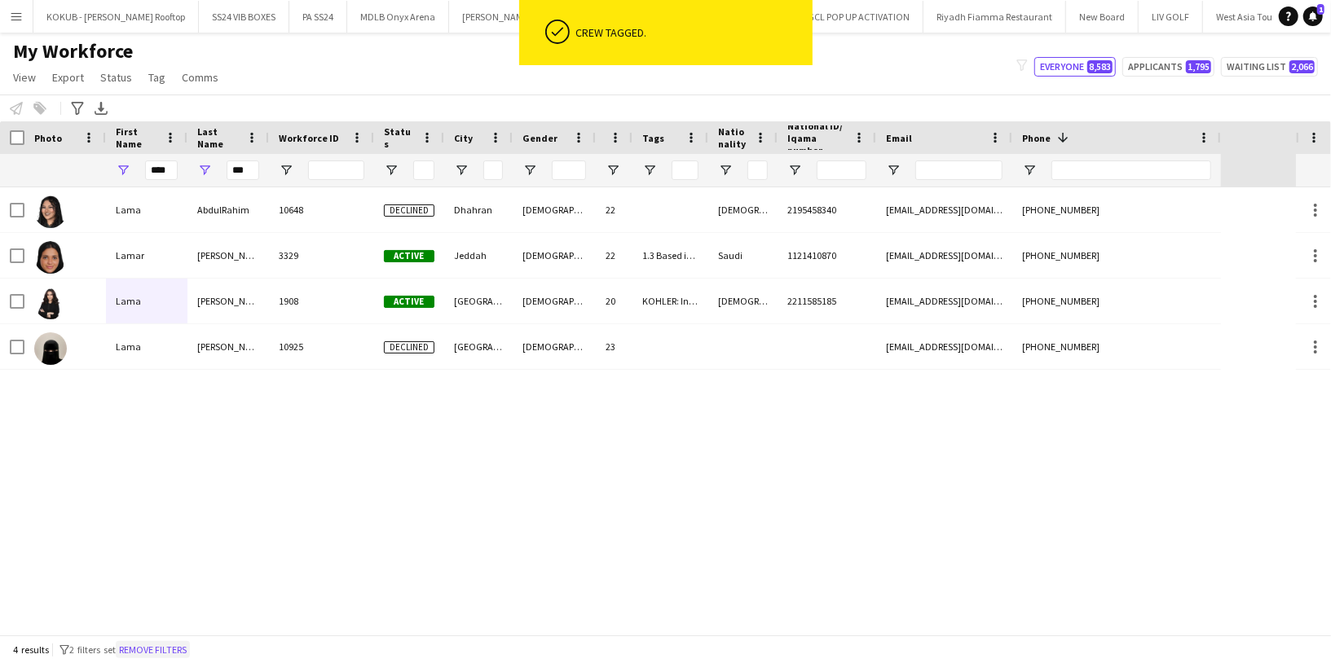
click at [164, 653] on button "Remove filters" at bounding box center [153, 650] width 74 height 18
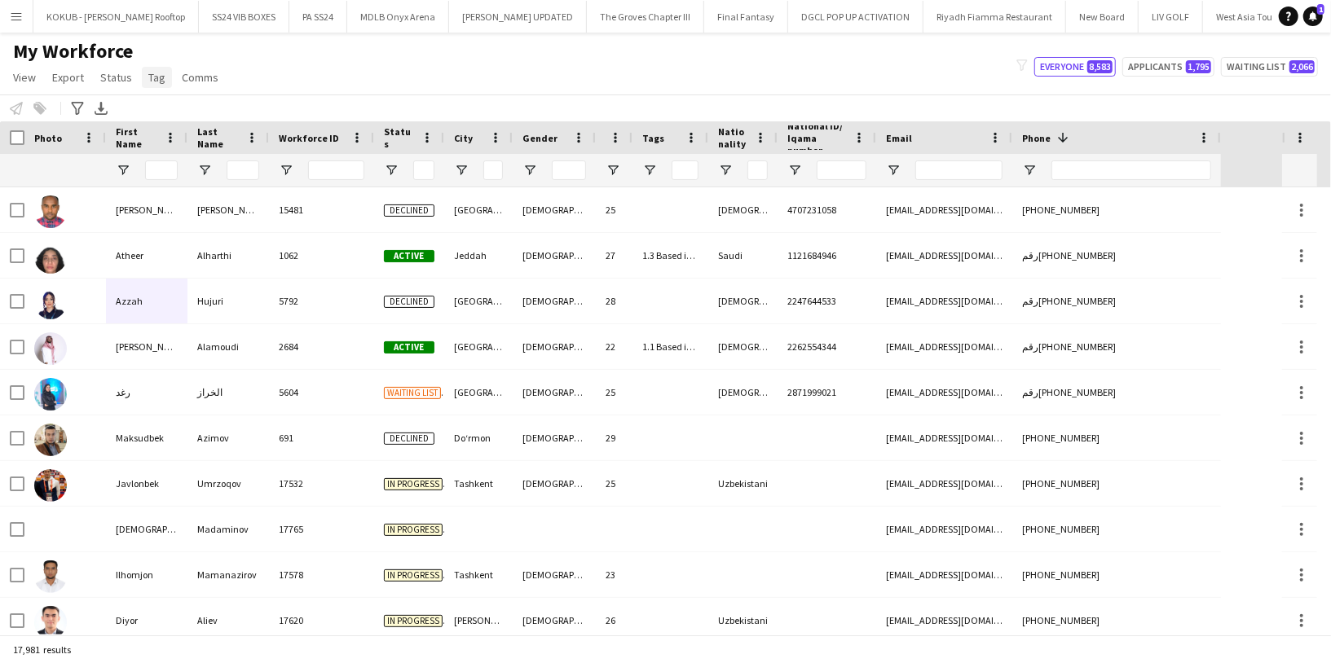
click at [159, 83] on span "Tag" at bounding box center [156, 77] width 17 height 15
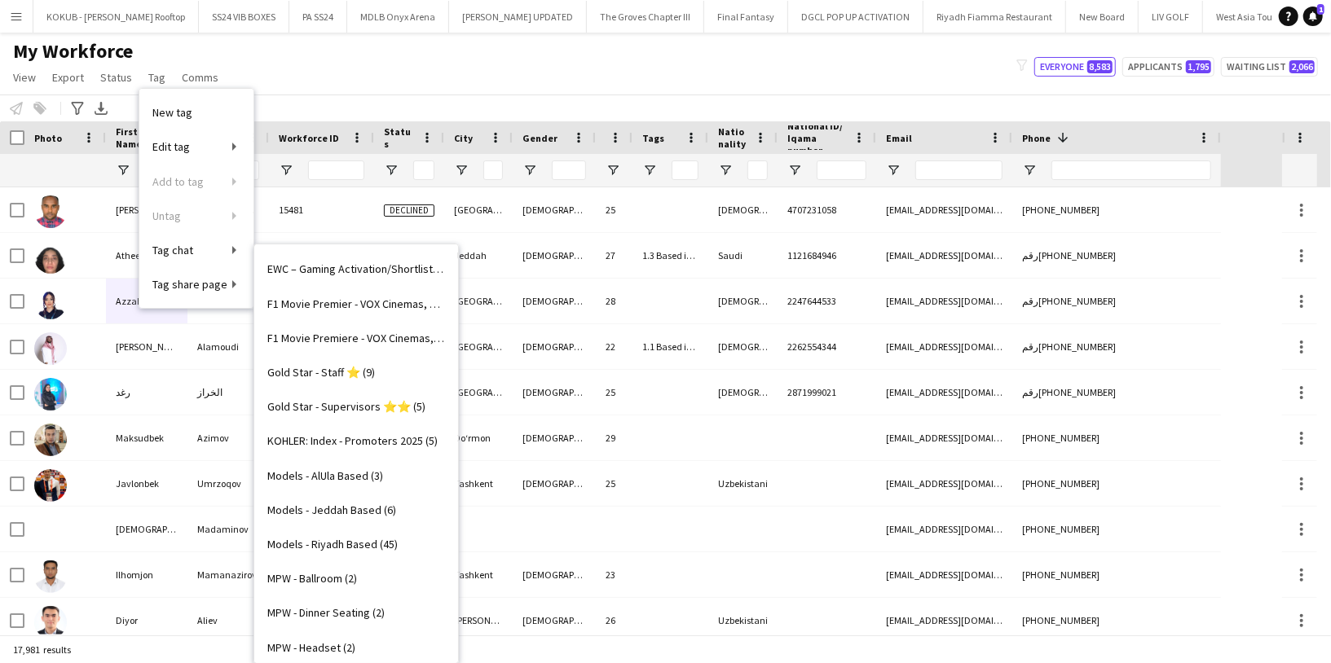
scroll to position [585, 0]
click at [366, 446] on link "KOHLER: Index - Promoters 2025 (5)" at bounding box center [356, 439] width 204 height 34
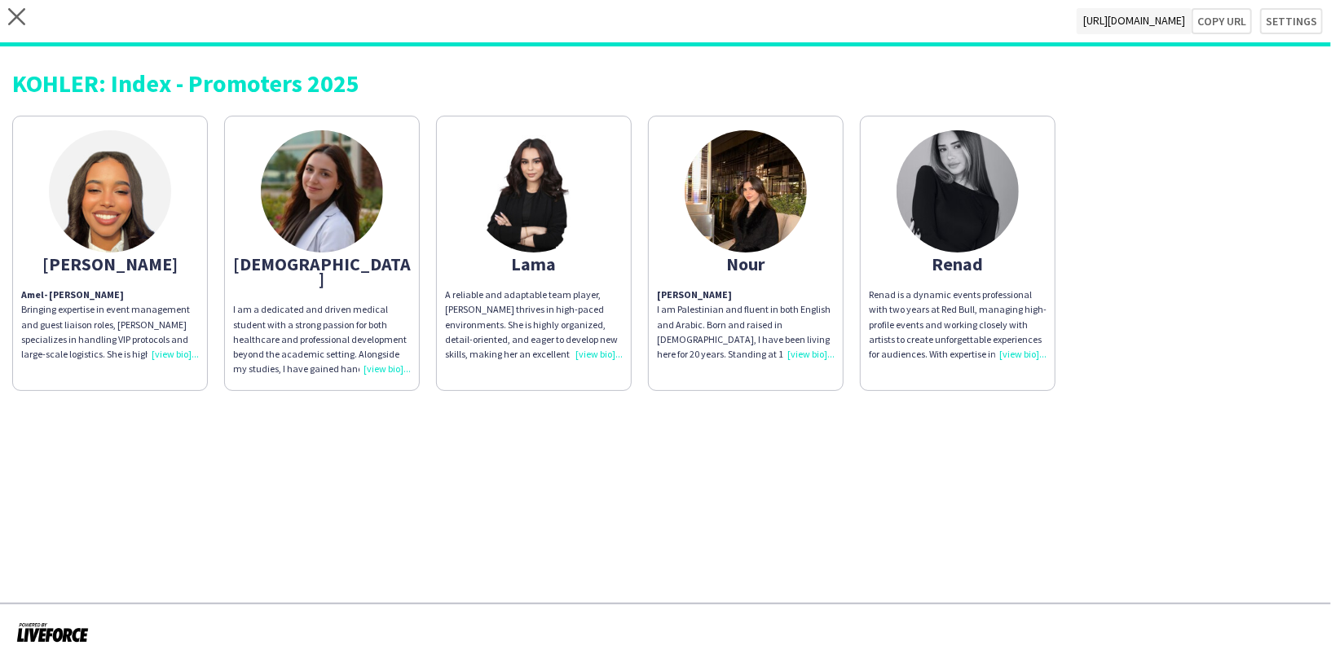
click at [175, 350] on div "[PERSON_NAME] Bringing expertise in event management and guest liaison roles, […" at bounding box center [110, 325] width 178 height 74
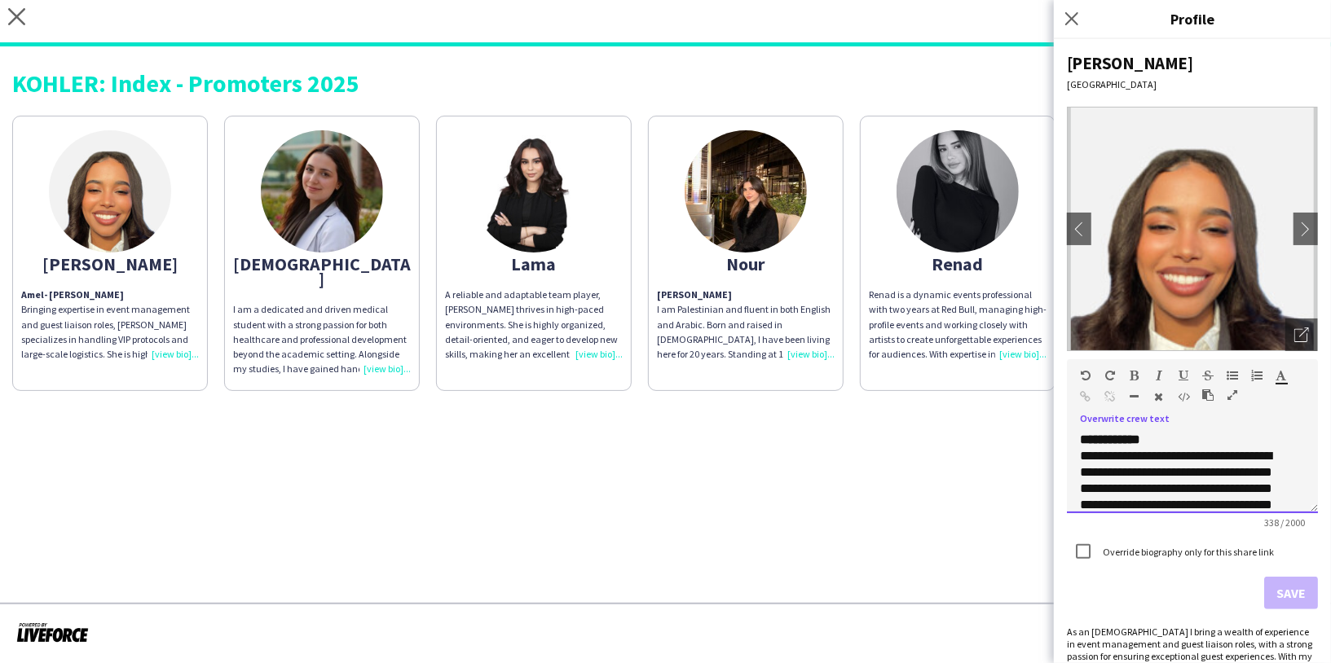
click at [1136, 442] on span "*******" at bounding box center [1122, 439] width 35 height 12
click at [1264, 596] on button "Save" at bounding box center [1291, 593] width 54 height 33
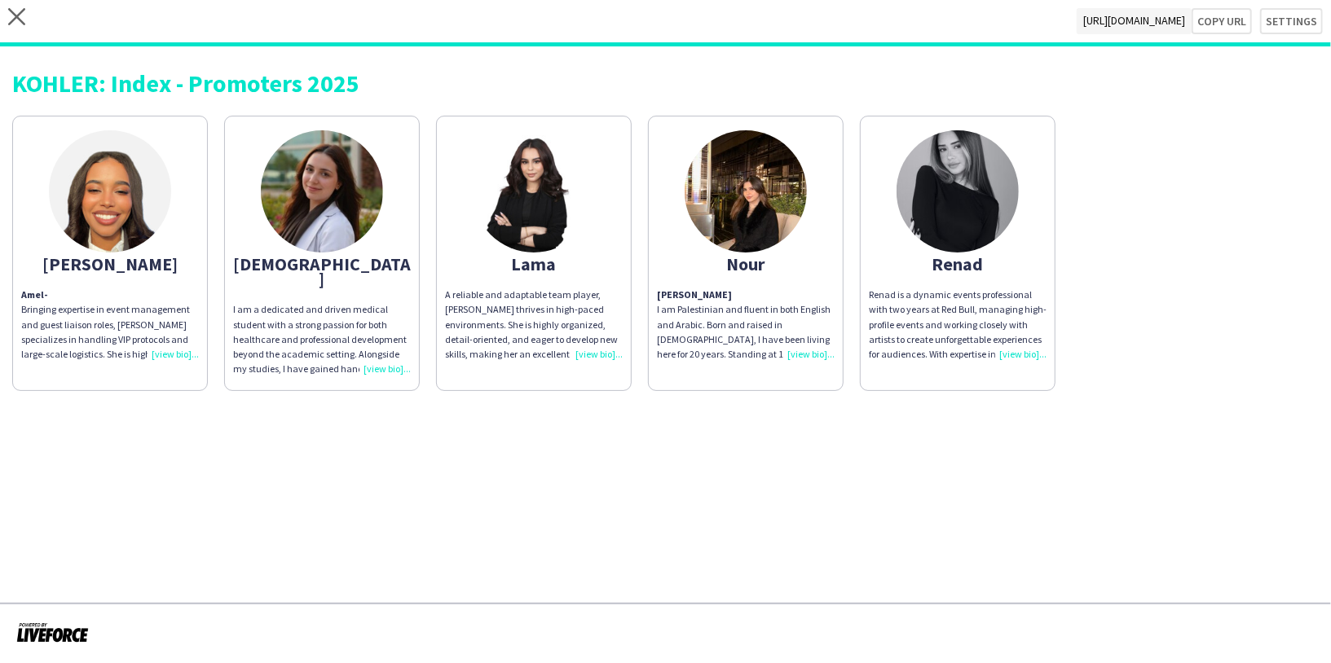
click at [113, 213] on img at bounding box center [110, 191] width 122 height 122
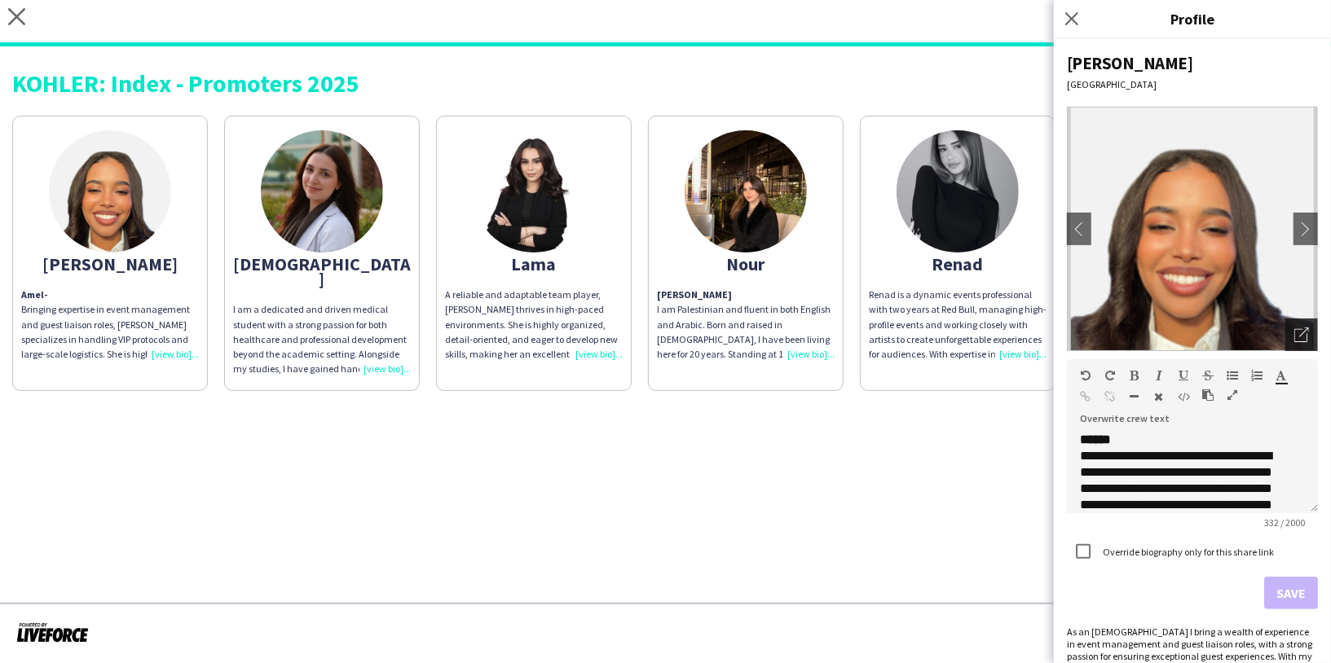
click at [1294, 339] on icon "Open photos pop-in" at bounding box center [1301, 335] width 15 height 15
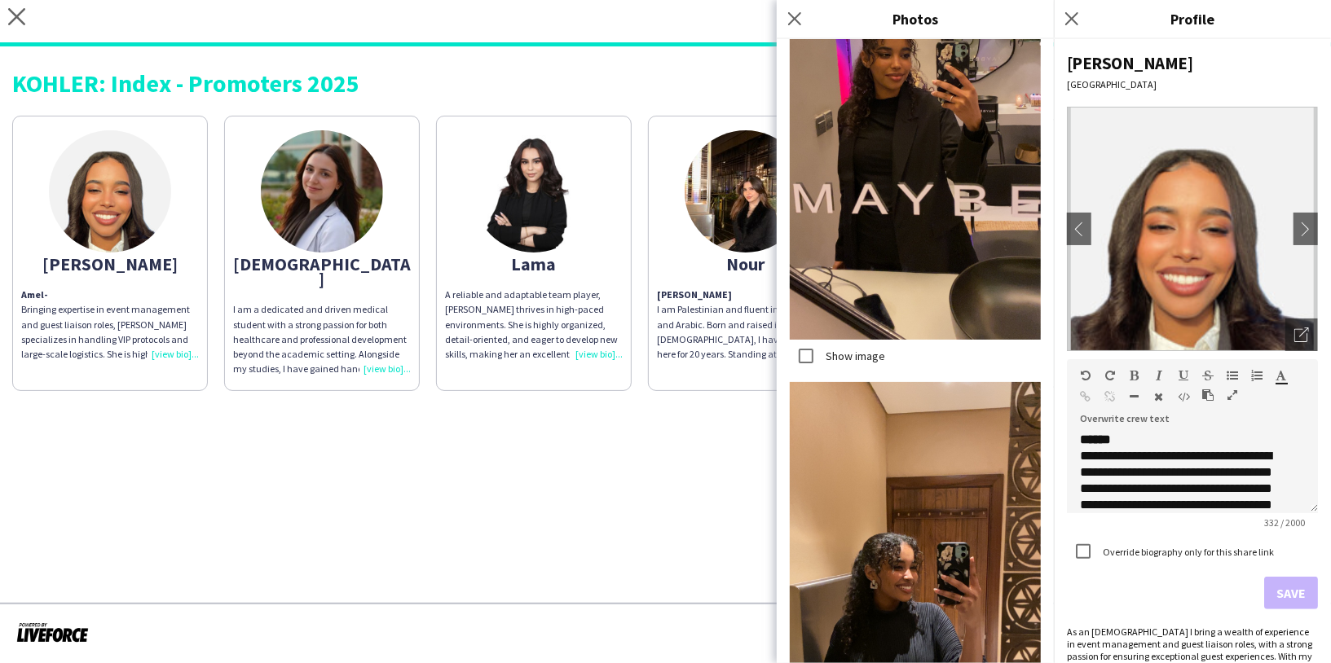
scroll to position [4119, 0]
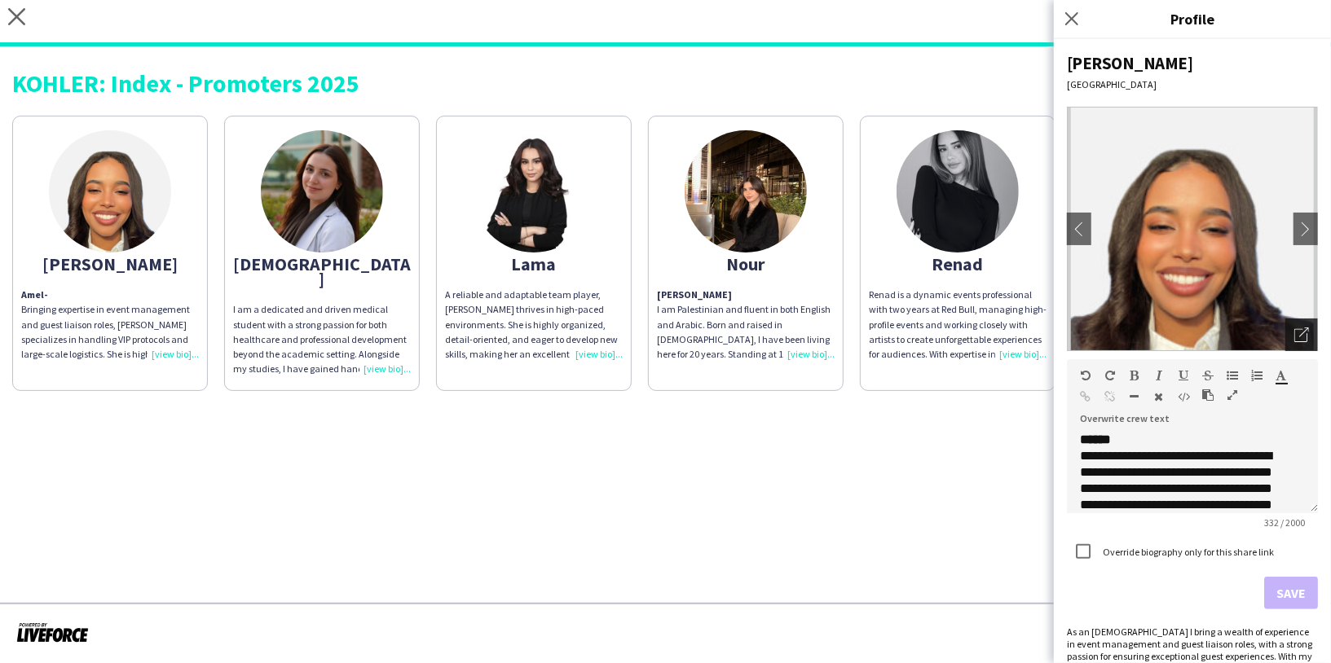
click at [1294, 328] on icon "Open photos pop-in" at bounding box center [1301, 335] width 15 height 15
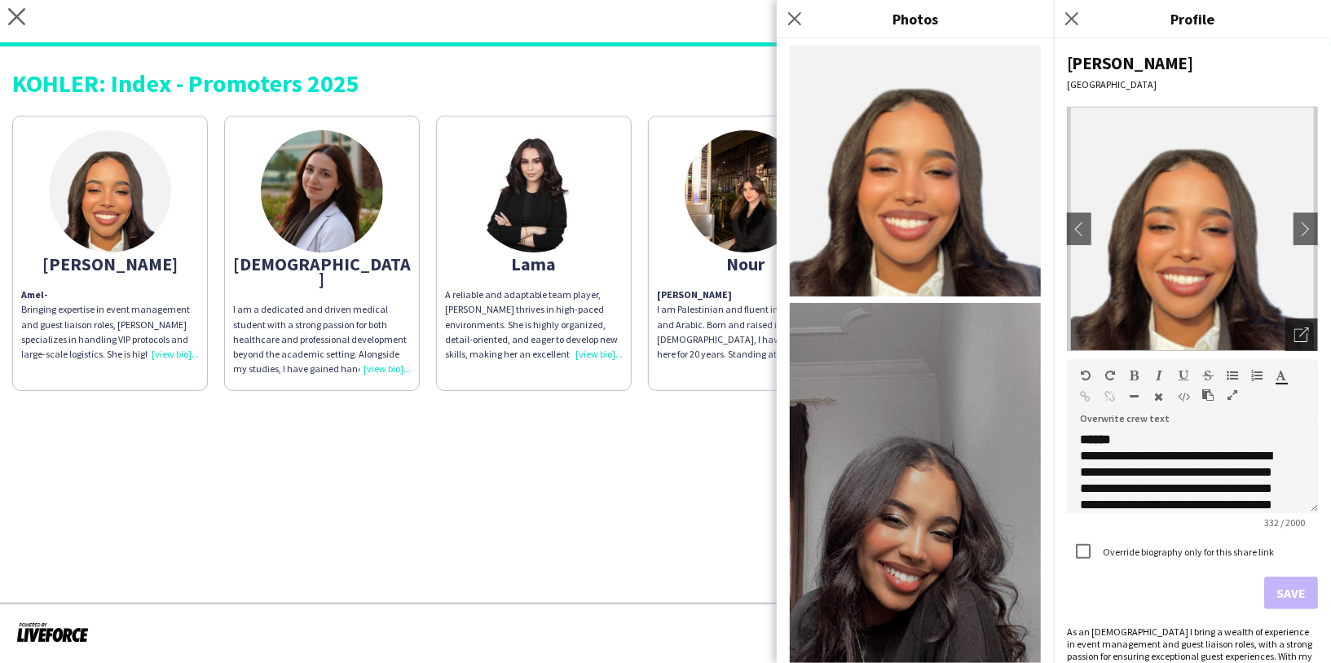
click at [1294, 328] on icon "Open photos pop-in" at bounding box center [1301, 335] width 15 height 15
click at [570, 442] on app-share-pages "close [URL][DOMAIN_NAME] Copy url Settings KOHLER: Index - Promoters 2025 [PERS…" at bounding box center [665, 331] width 1331 height 663
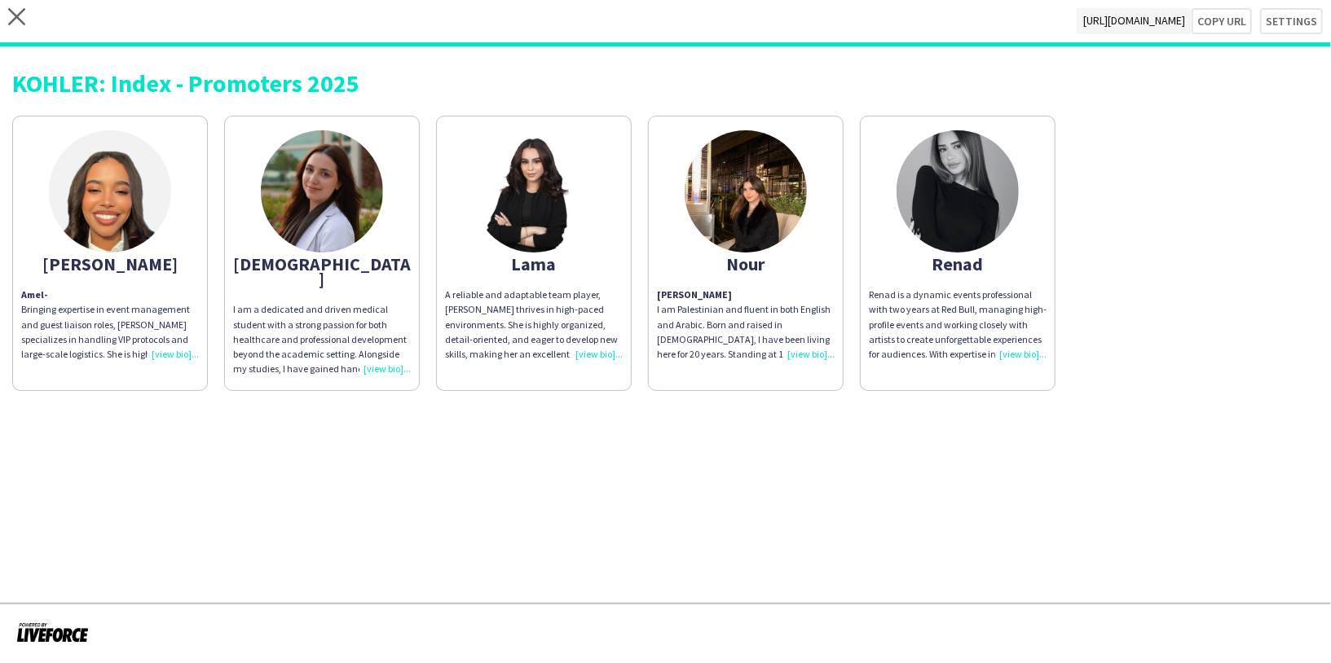
click at [340, 231] on img at bounding box center [322, 191] width 122 height 122
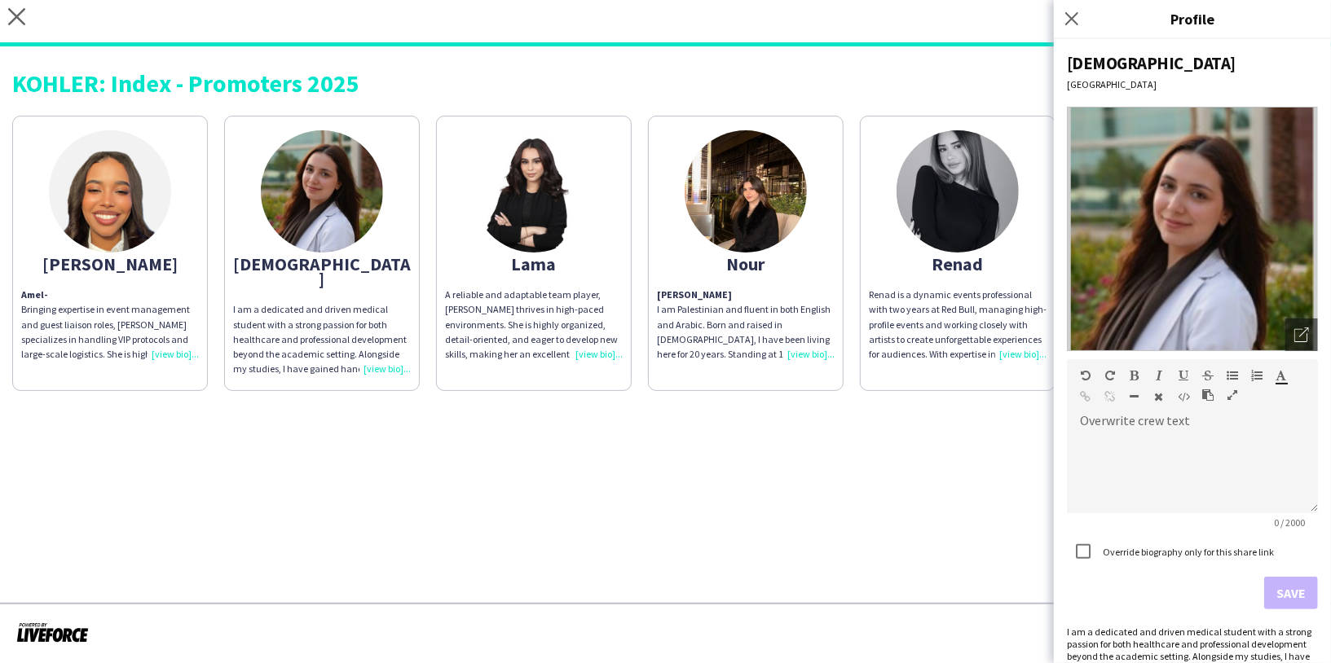
click at [780, 464] on app-share-pages "close [URL][DOMAIN_NAME] Copy url Settings KOHLER: Index - Promoters 2025 [PERS…" at bounding box center [665, 331] width 1331 height 663
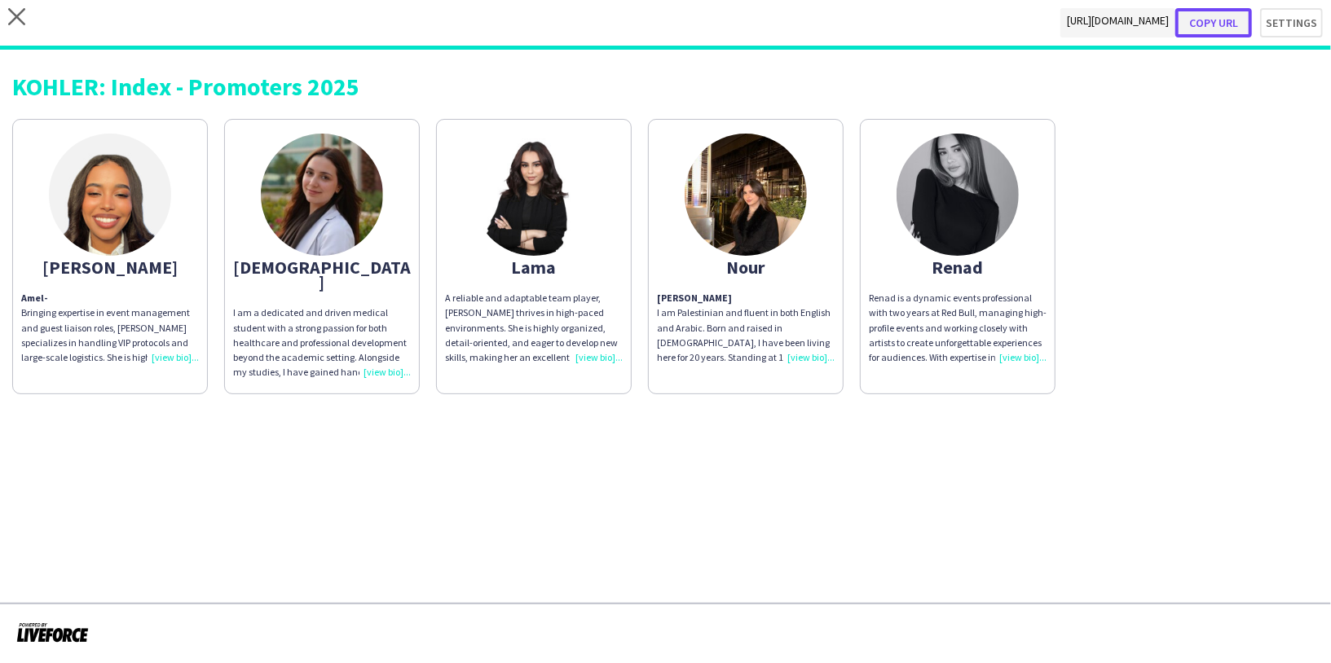
click at [1215, 25] on button "Copy url" at bounding box center [1213, 22] width 77 height 29
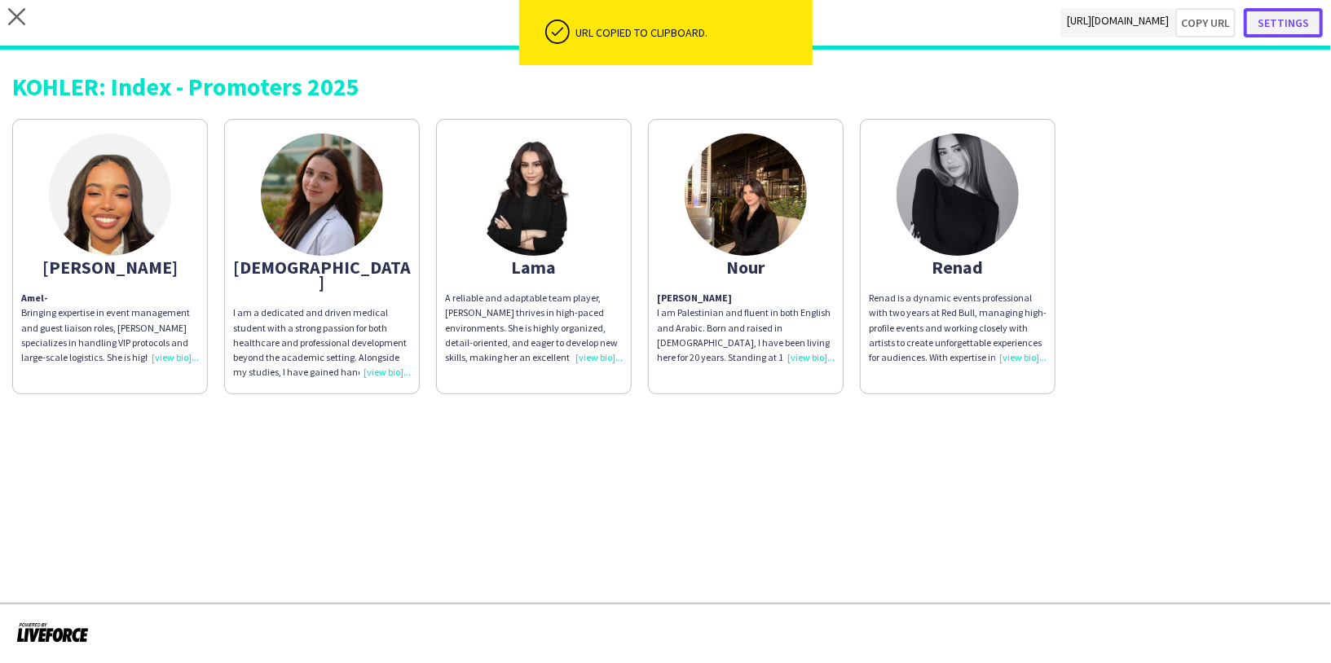
click at [1296, 21] on button "Settings" at bounding box center [1282, 22] width 79 height 29
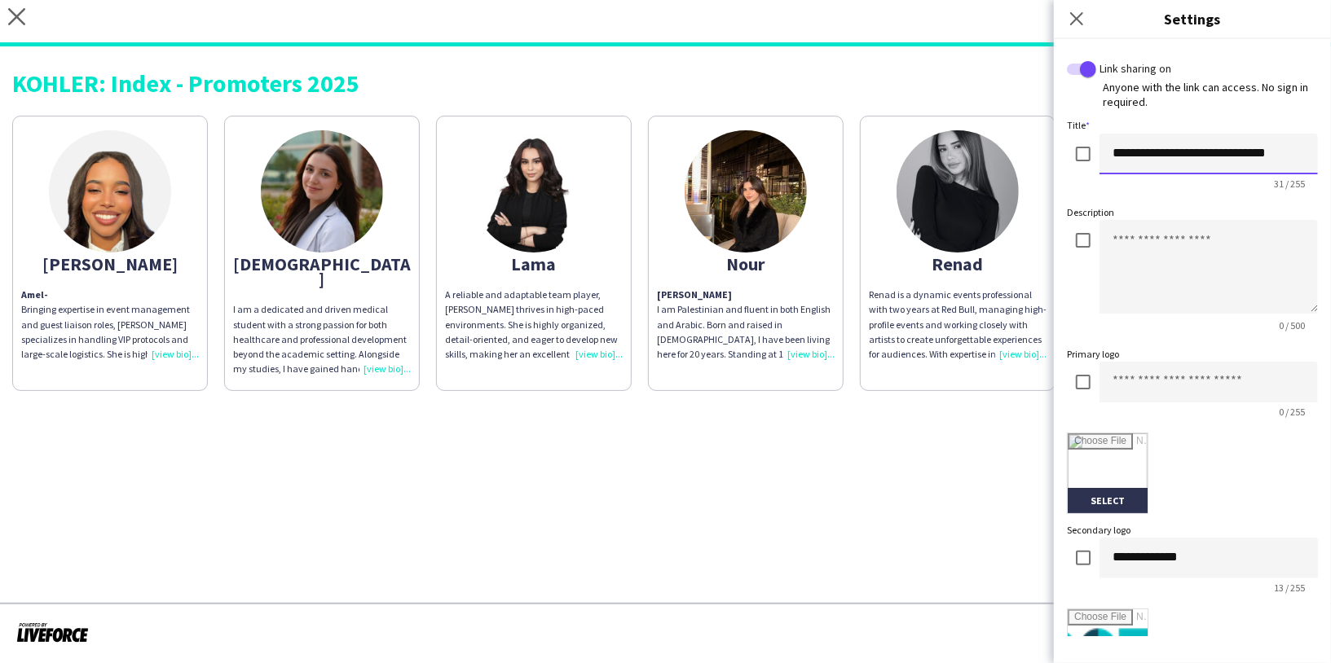
click at [1295, 151] on input "**********" at bounding box center [1208, 154] width 218 height 41
drag, startPoint x: 1207, startPoint y: 151, endPoint x: 1298, endPoint y: 151, distance: 90.4
click at [1298, 151] on input "**********" at bounding box center [1201, 154] width 205 height 41
type input "**********"
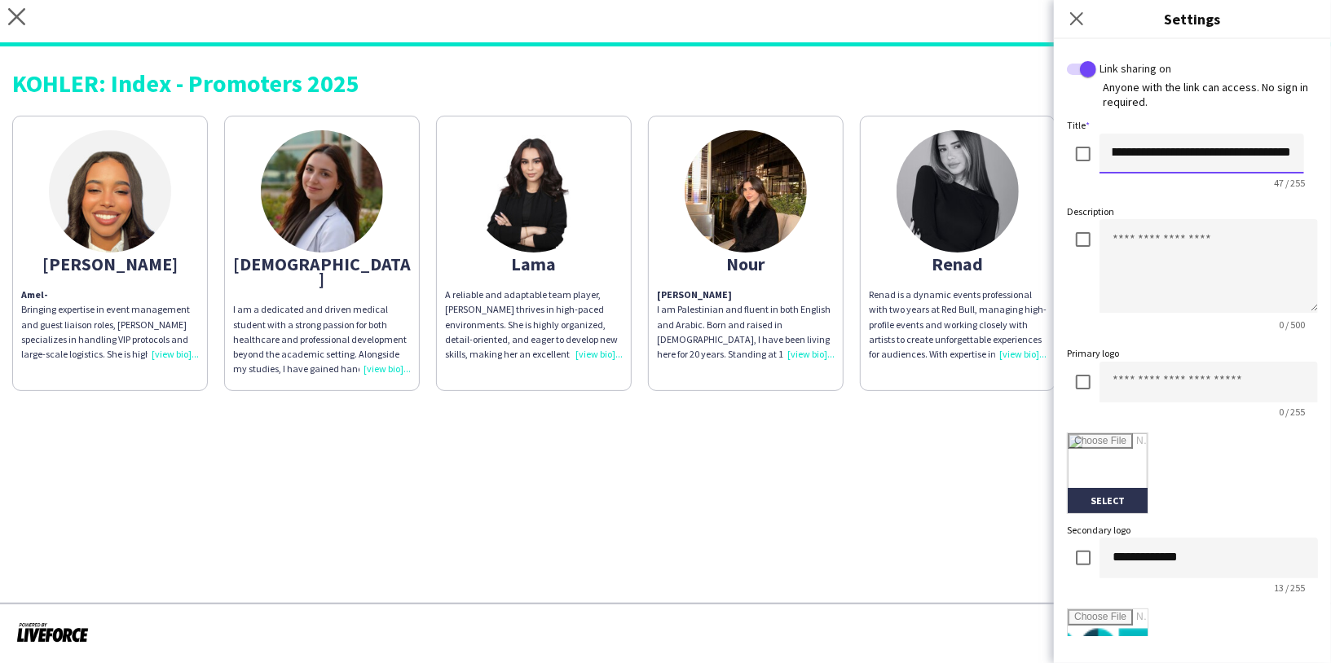
scroll to position [0, 0]
click at [1162, 560] on input "**********" at bounding box center [1208, 558] width 218 height 41
click at [1147, 381] on input at bounding box center [1208, 382] width 218 height 41
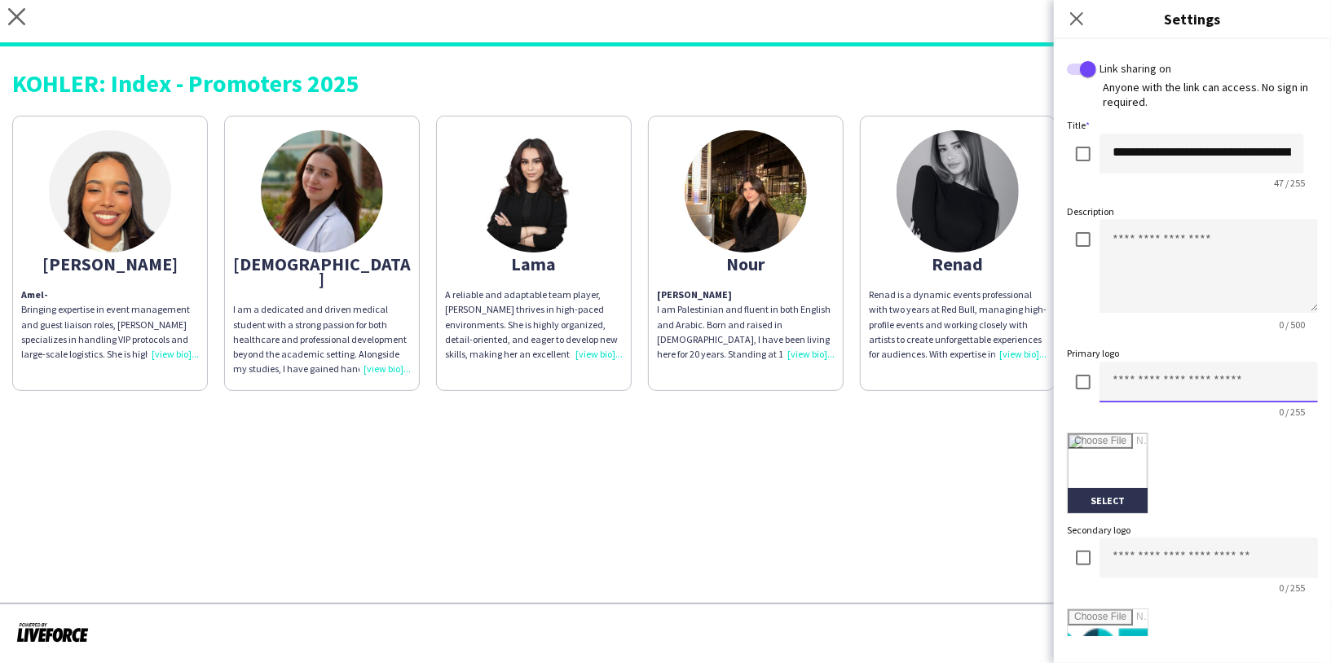
paste input "**********"
type input "**********"
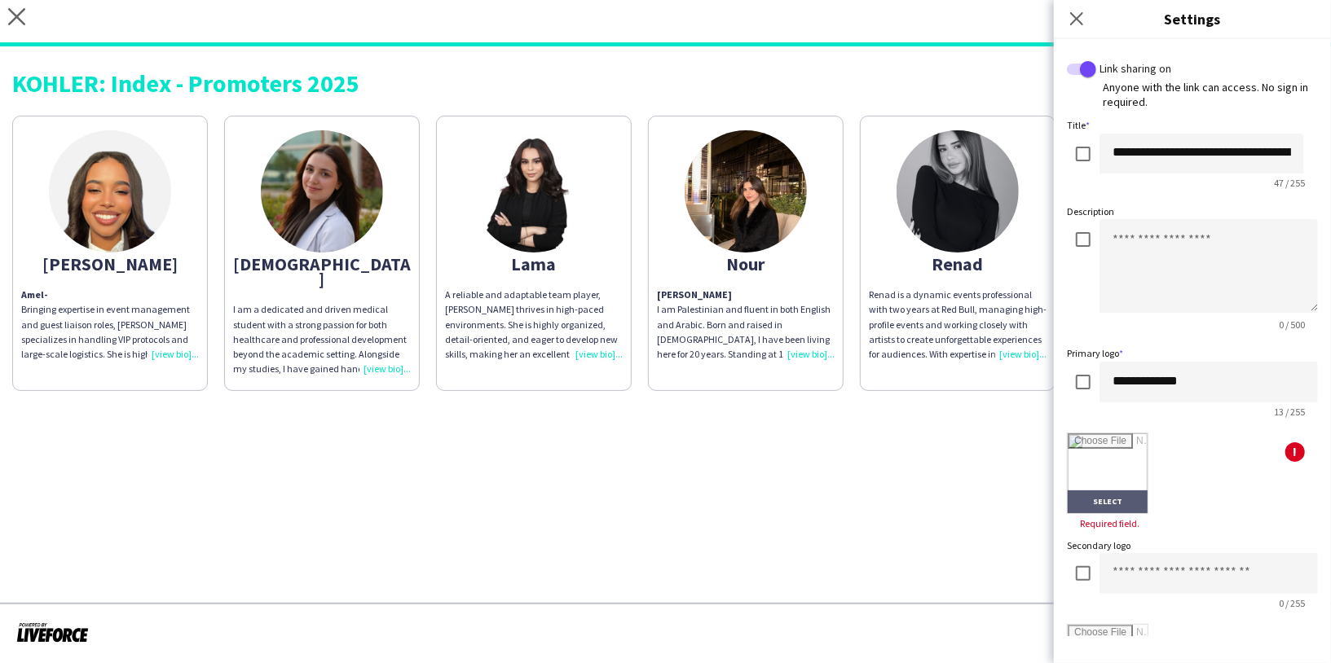
click at [1110, 473] on input "file" at bounding box center [1107, 473] width 80 height 80
type input "**********"
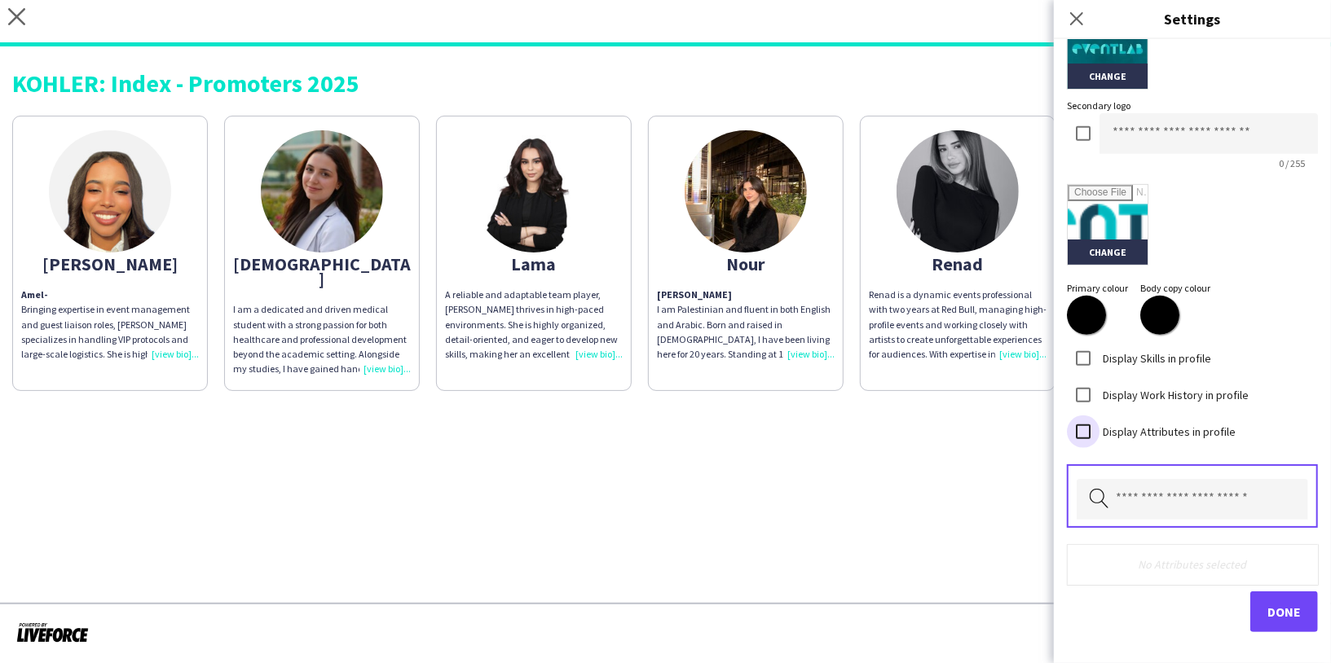
scroll to position [433, 0]
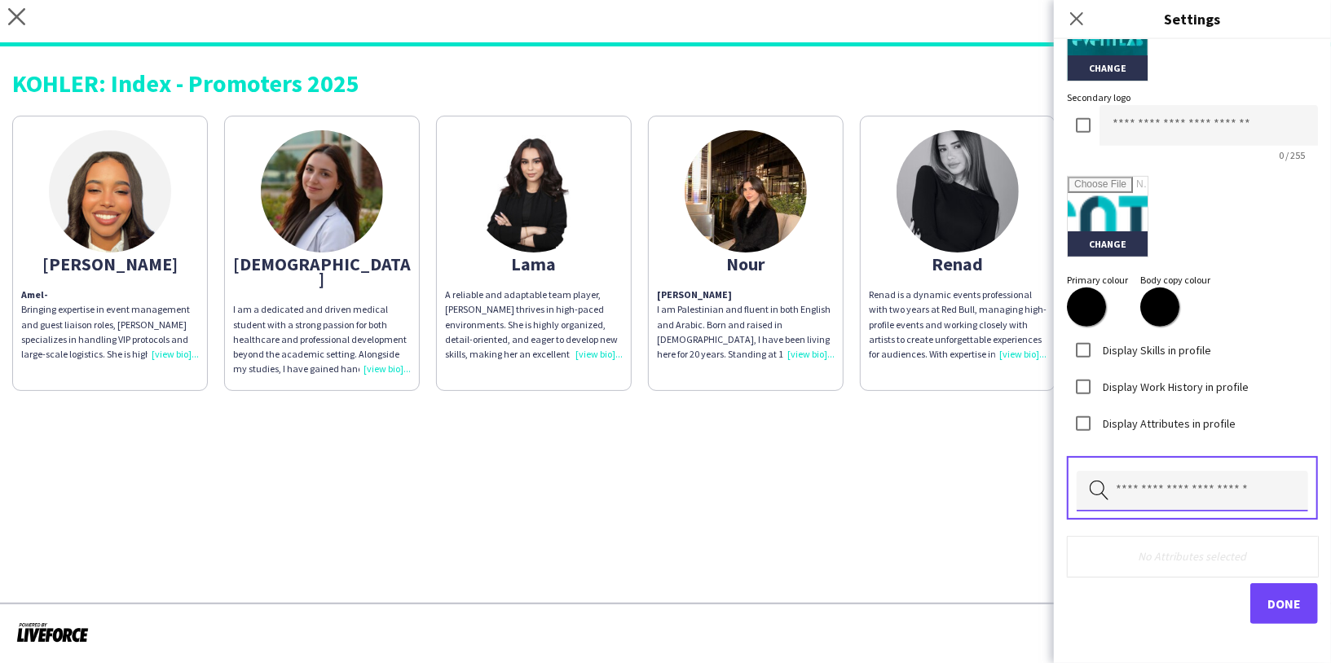
click at [1199, 498] on input "text" at bounding box center [1191, 491] width 231 height 41
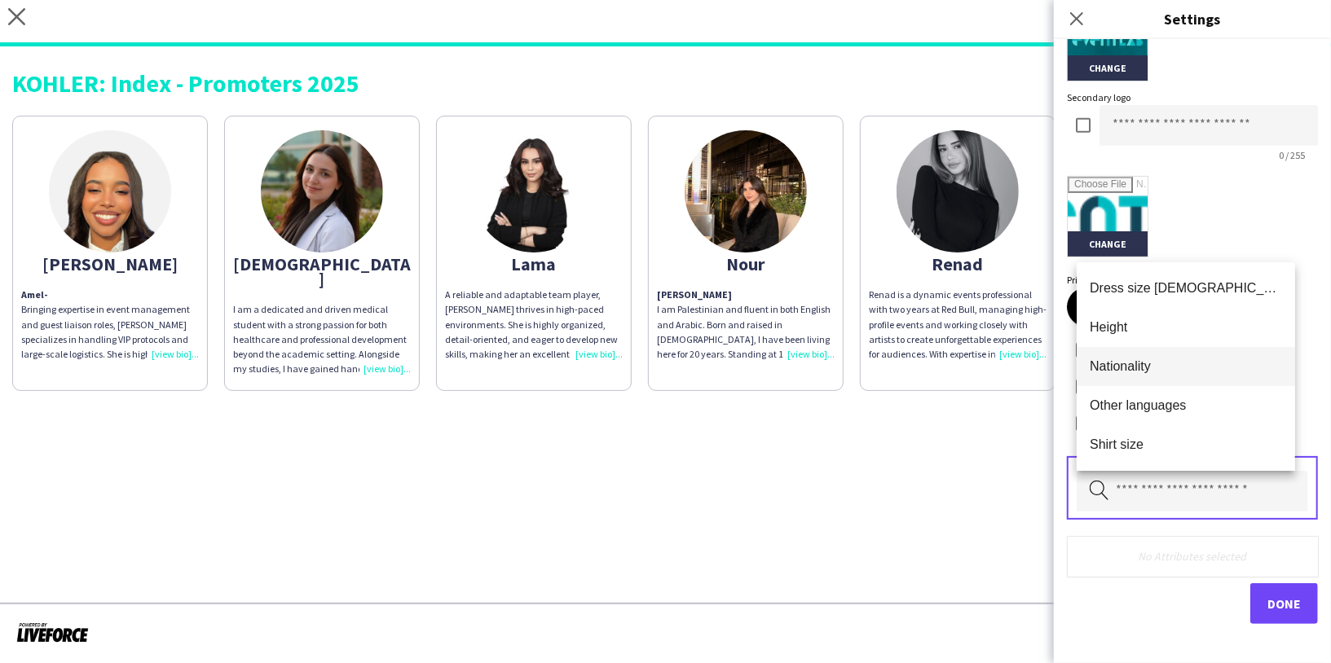
click at [1154, 370] on span "Nationality" at bounding box center [1185, 366] width 192 height 15
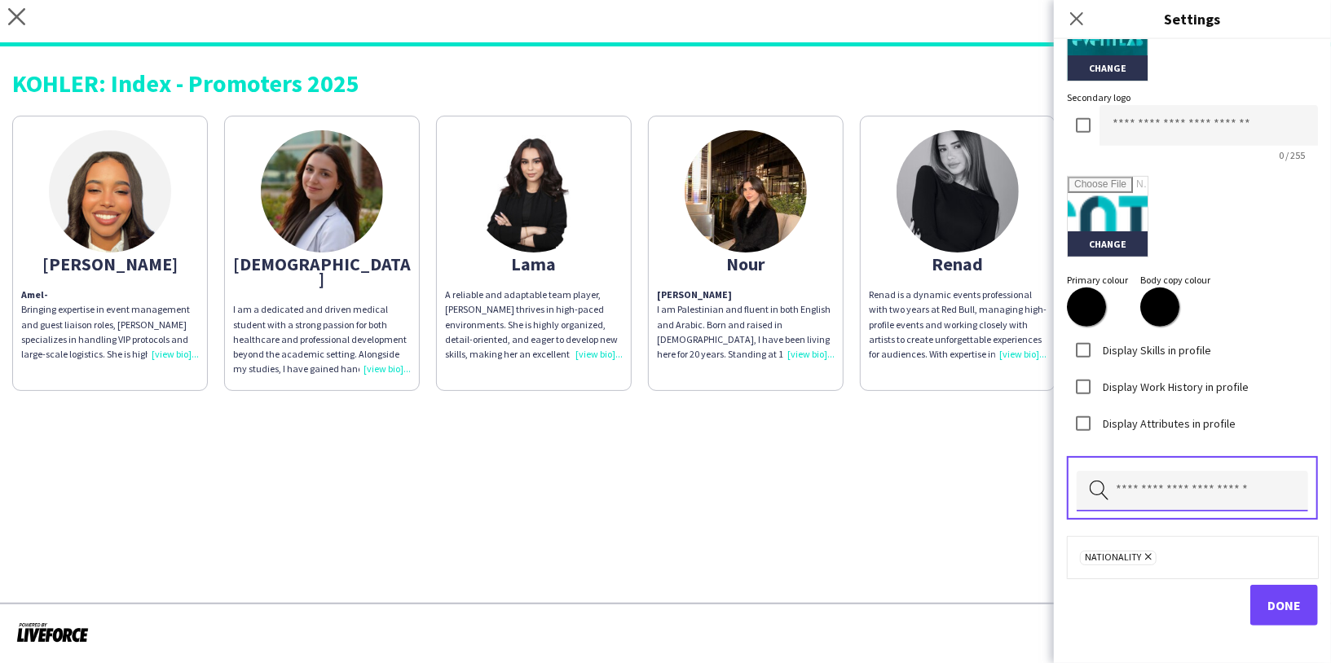
click at [1147, 482] on input "text" at bounding box center [1191, 491] width 231 height 41
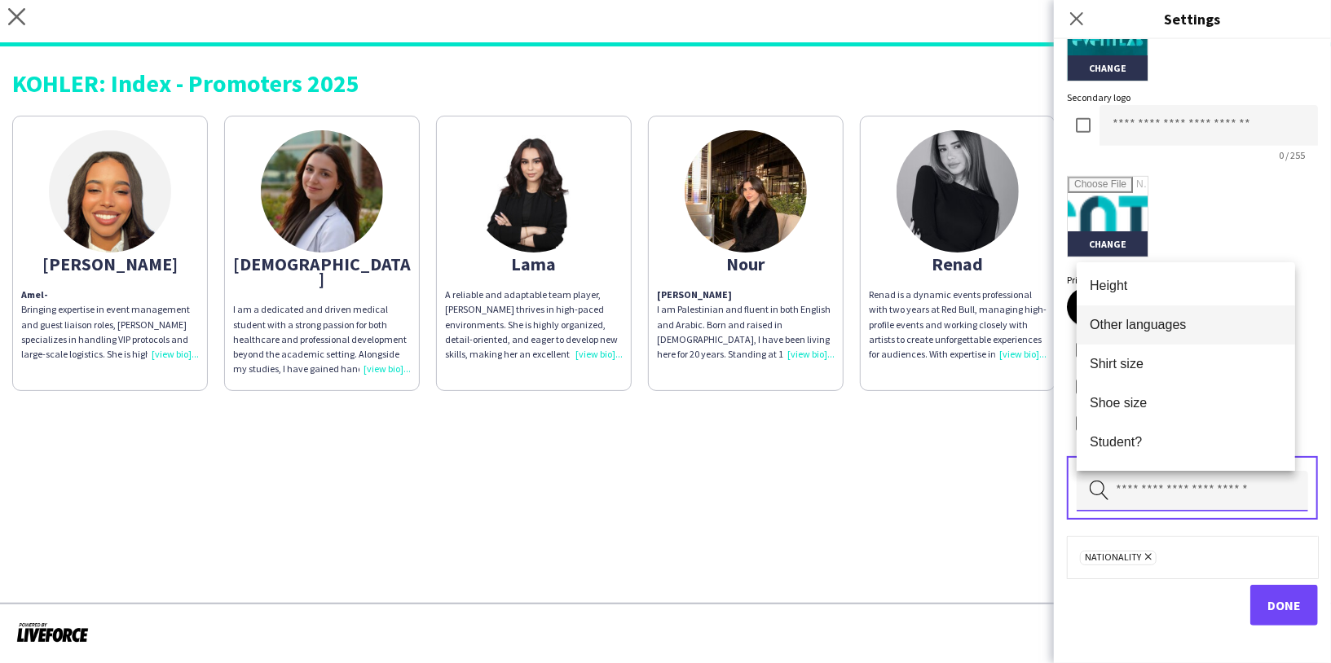
scroll to position [36, 0]
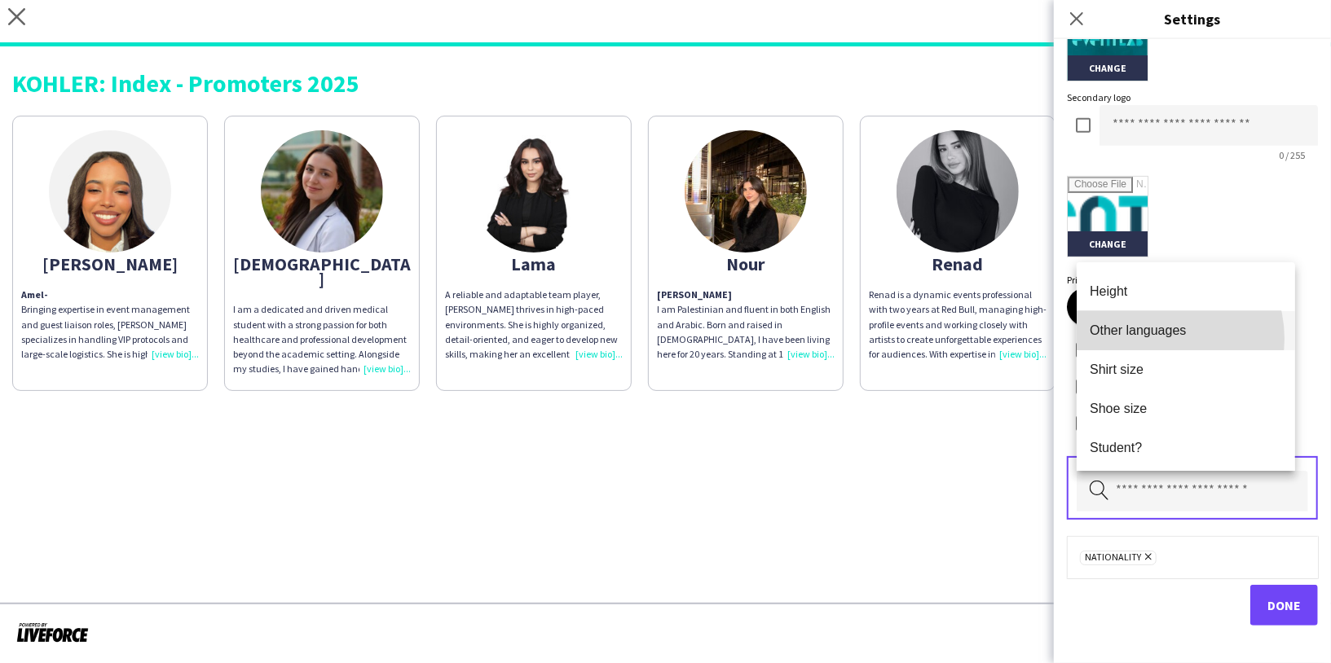
click at [1150, 339] on mat-option "Other languages" at bounding box center [1185, 330] width 218 height 39
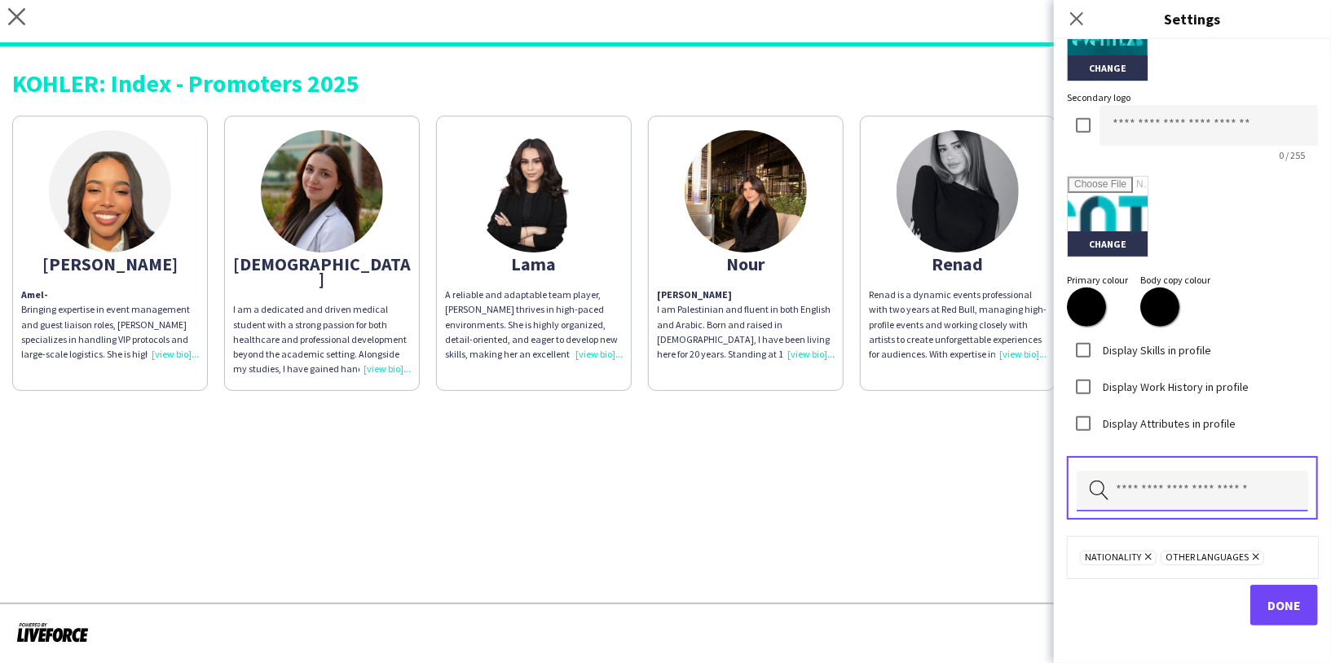
click at [1144, 489] on input "text" at bounding box center [1191, 491] width 231 height 41
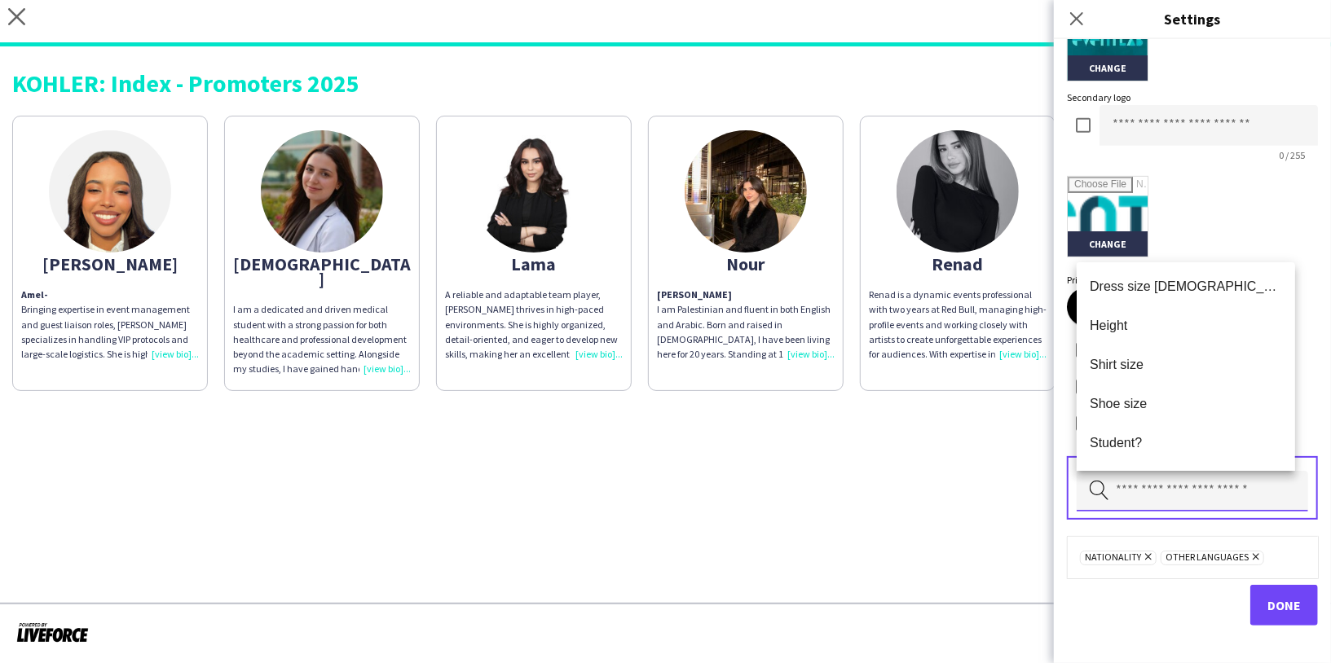
scroll to position [0, 0]
click at [1142, 325] on span "Height" at bounding box center [1185, 326] width 192 height 15
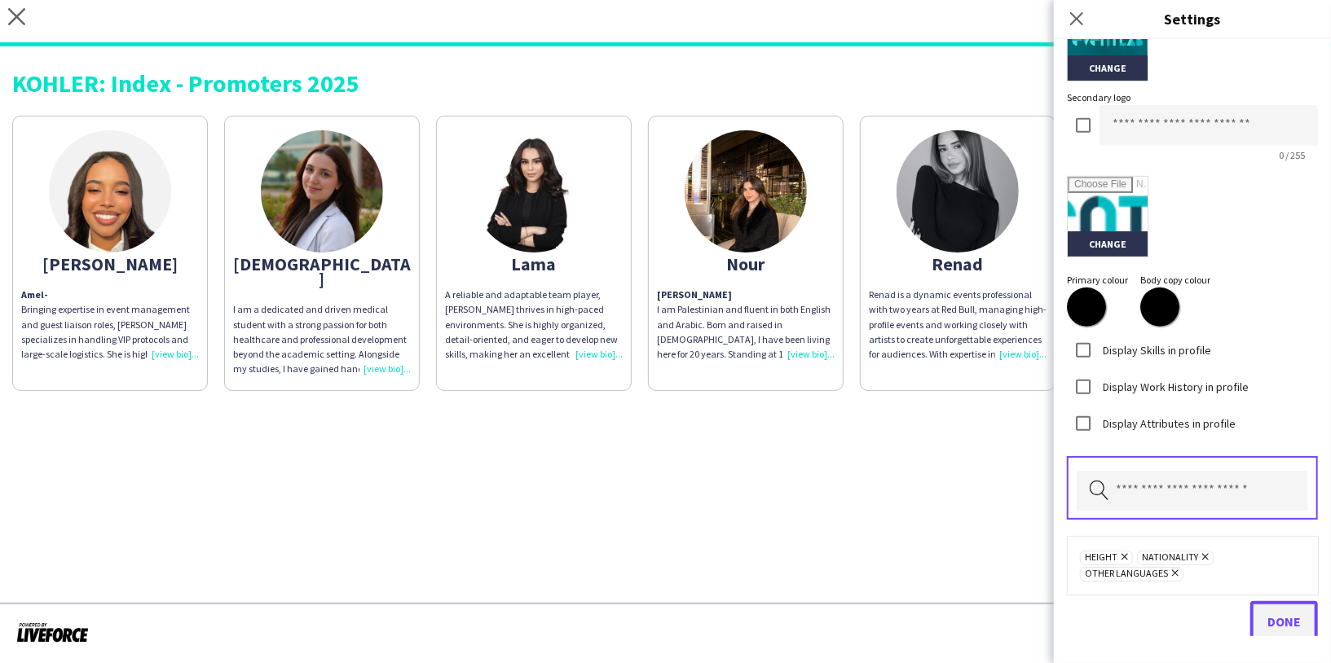
click at [1274, 622] on span "Done" at bounding box center [1283, 622] width 33 height 16
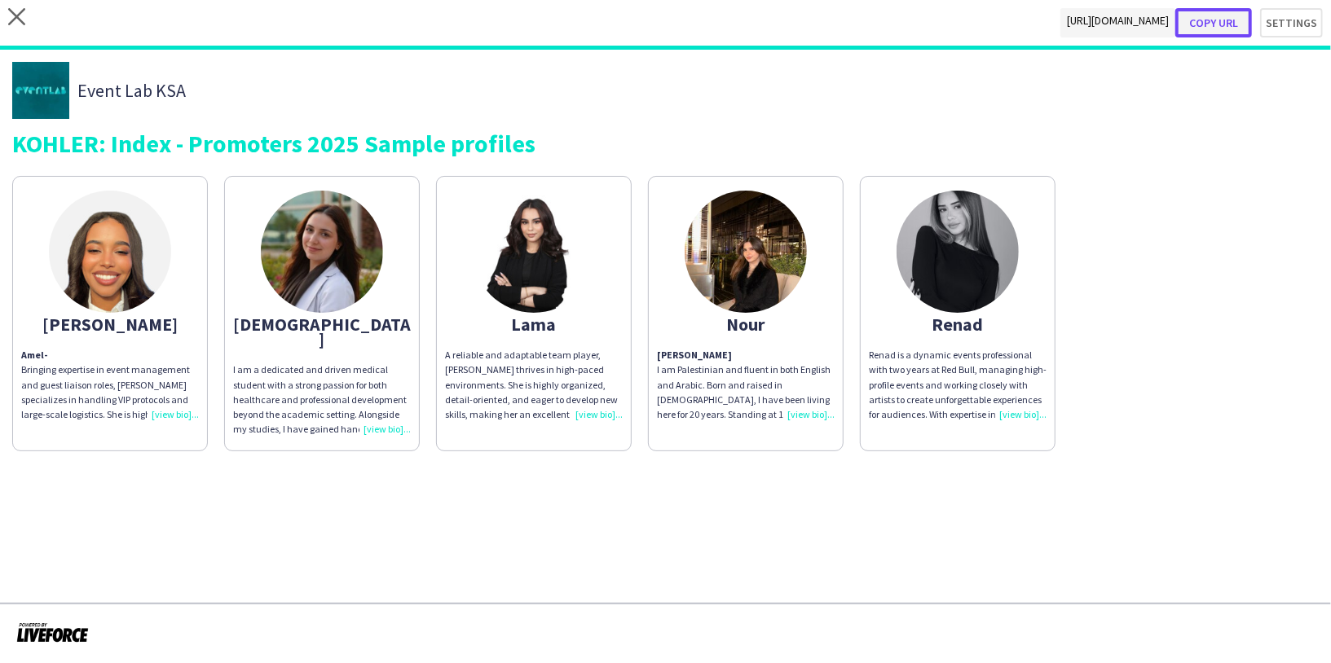
click at [1215, 19] on button "Copy url" at bounding box center [1213, 22] width 77 height 29
click at [1209, 21] on button "Copy url" at bounding box center [1213, 22] width 77 height 29
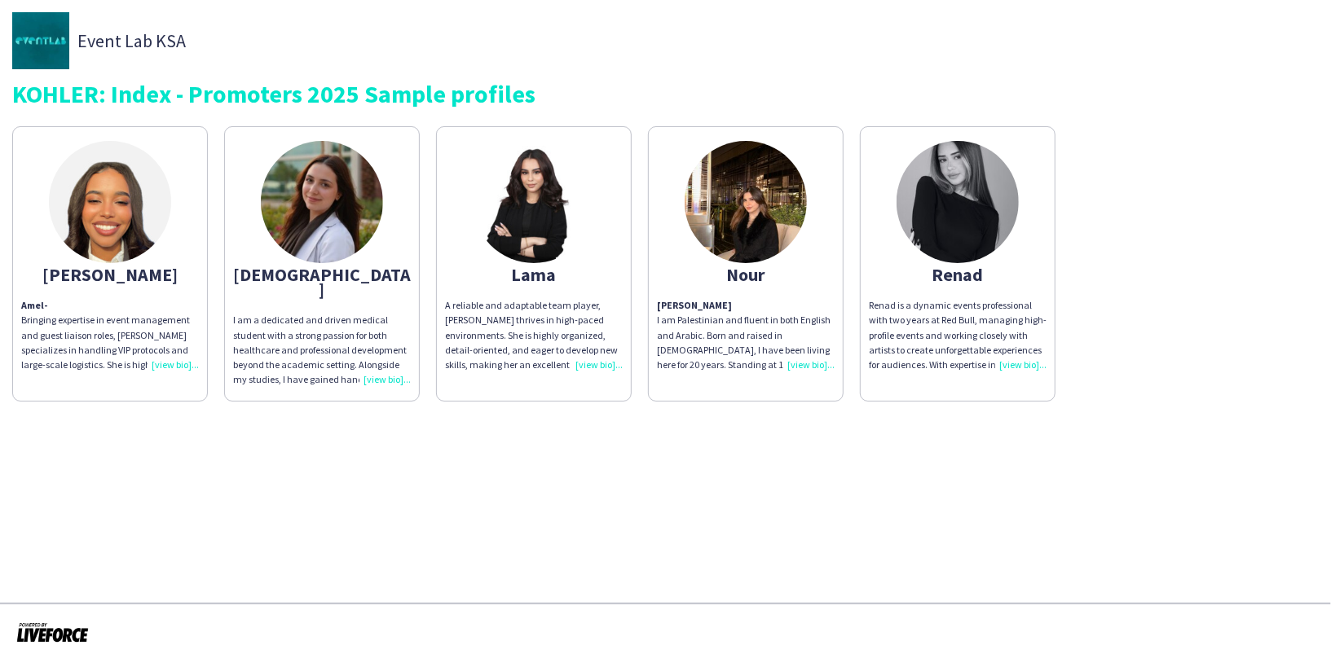
click at [737, 218] on img at bounding box center [745, 202] width 122 height 122
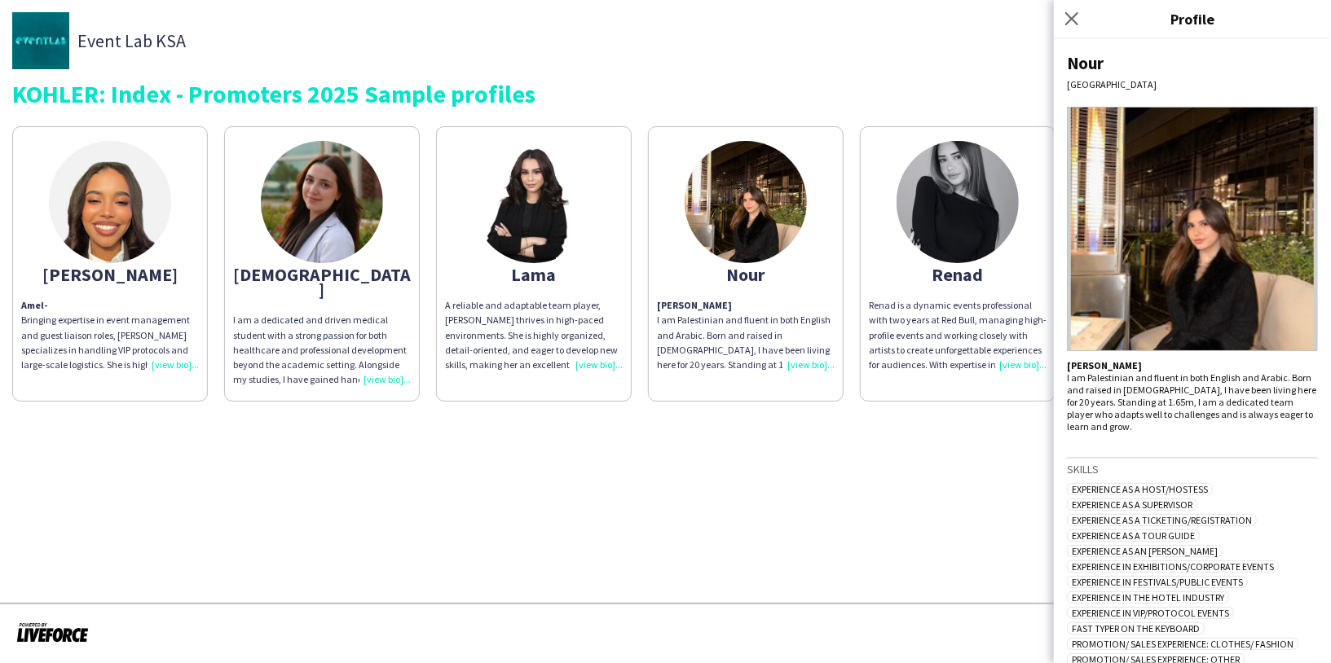
click at [137, 215] on img at bounding box center [110, 202] width 122 height 122
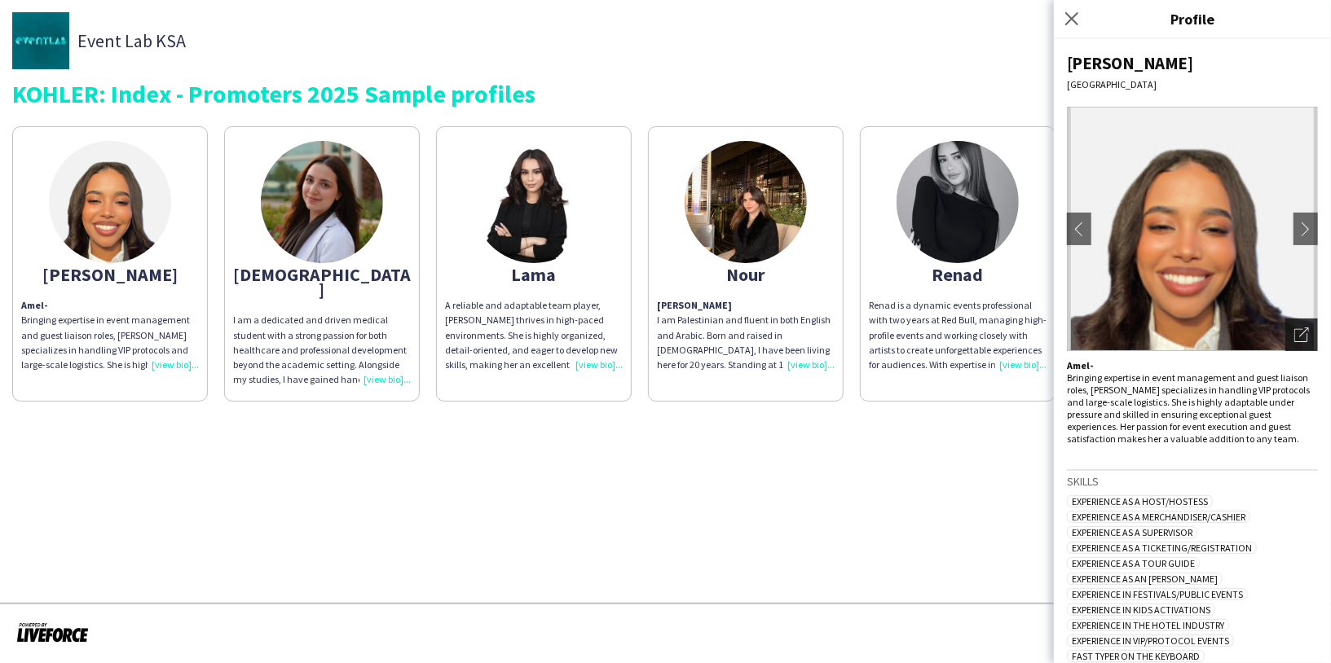
click at [1295, 345] on div "Open photos pop-in" at bounding box center [1301, 335] width 33 height 33
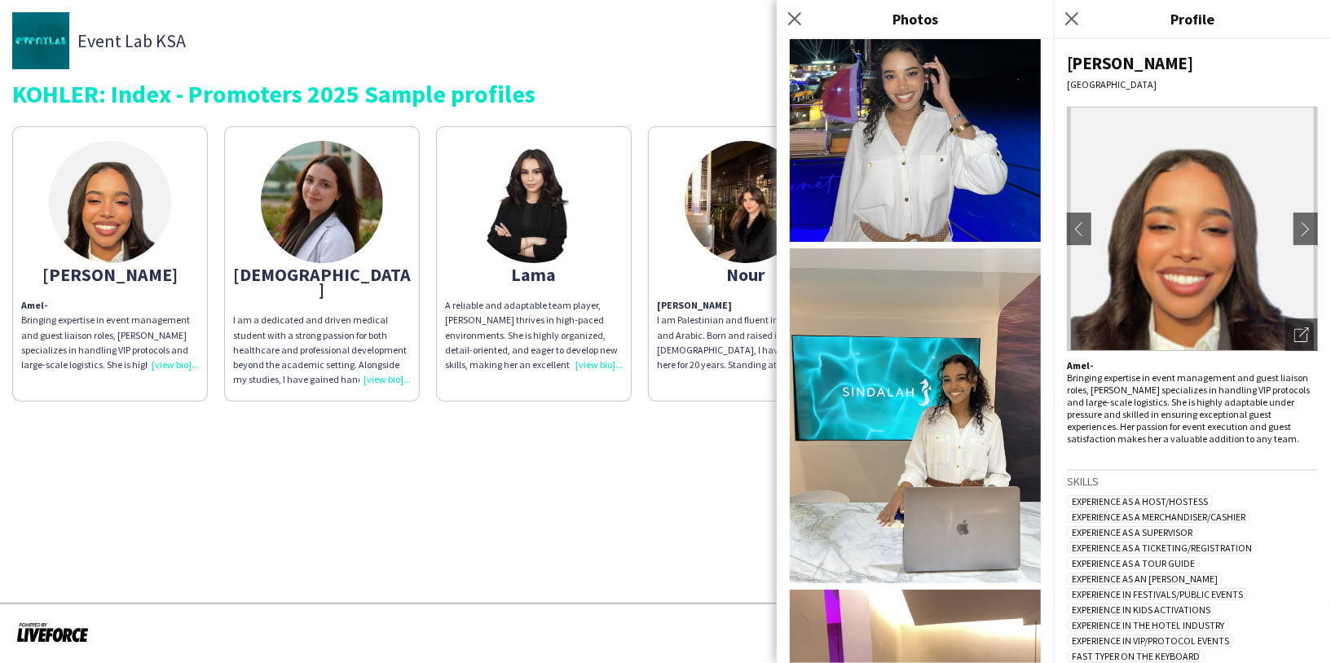
scroll to position [1292, 0]
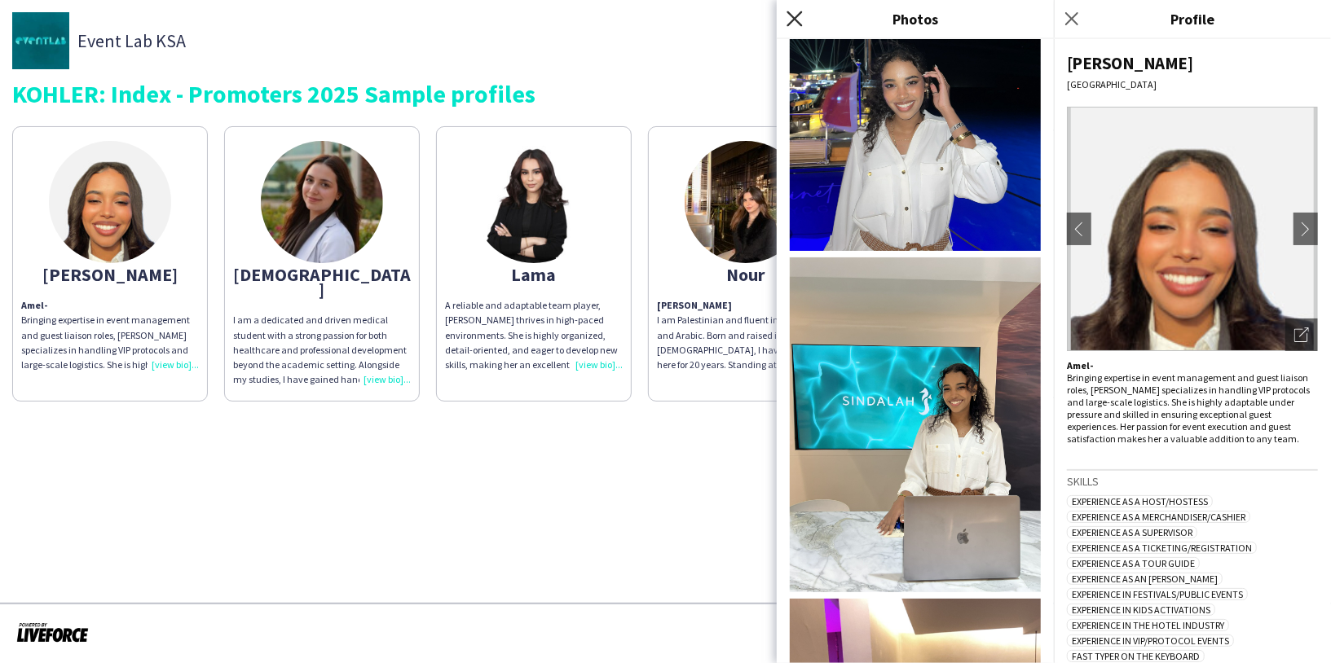
click at [793, 16] on icon at bounding box center [793, 18] width 15 height 15
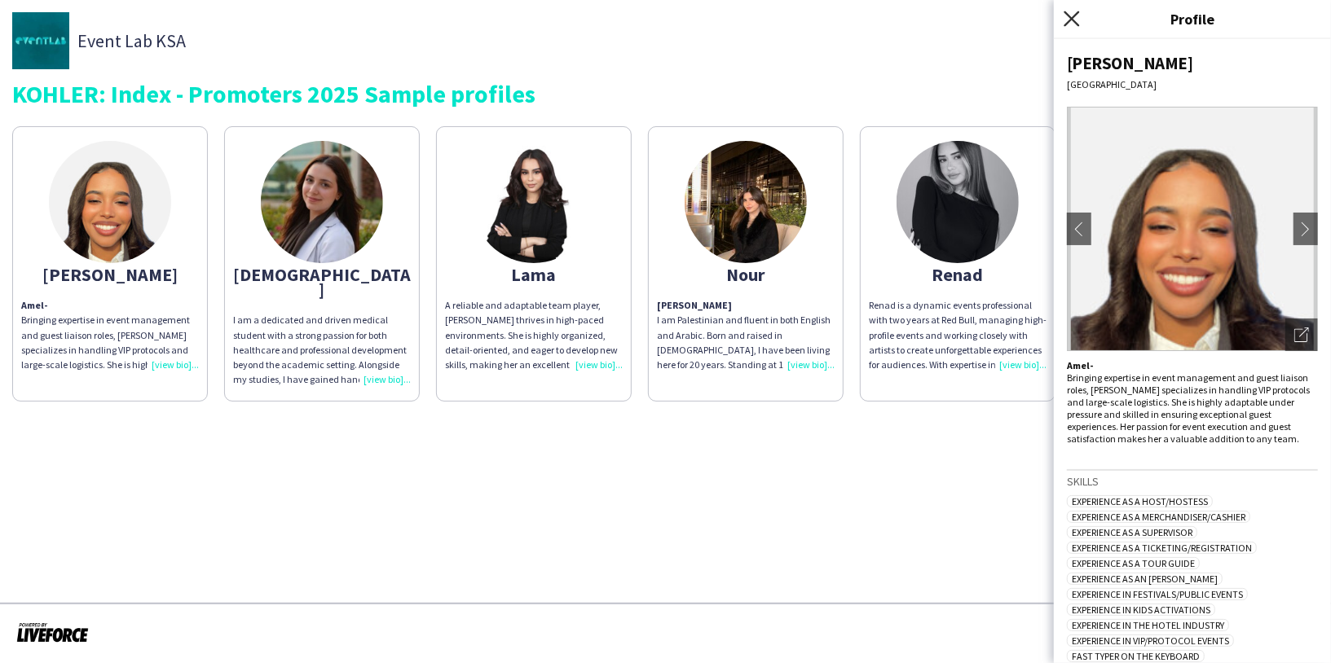
click at [1073, 20] on icon at bounding box center [1070, 18] width 15 height 15
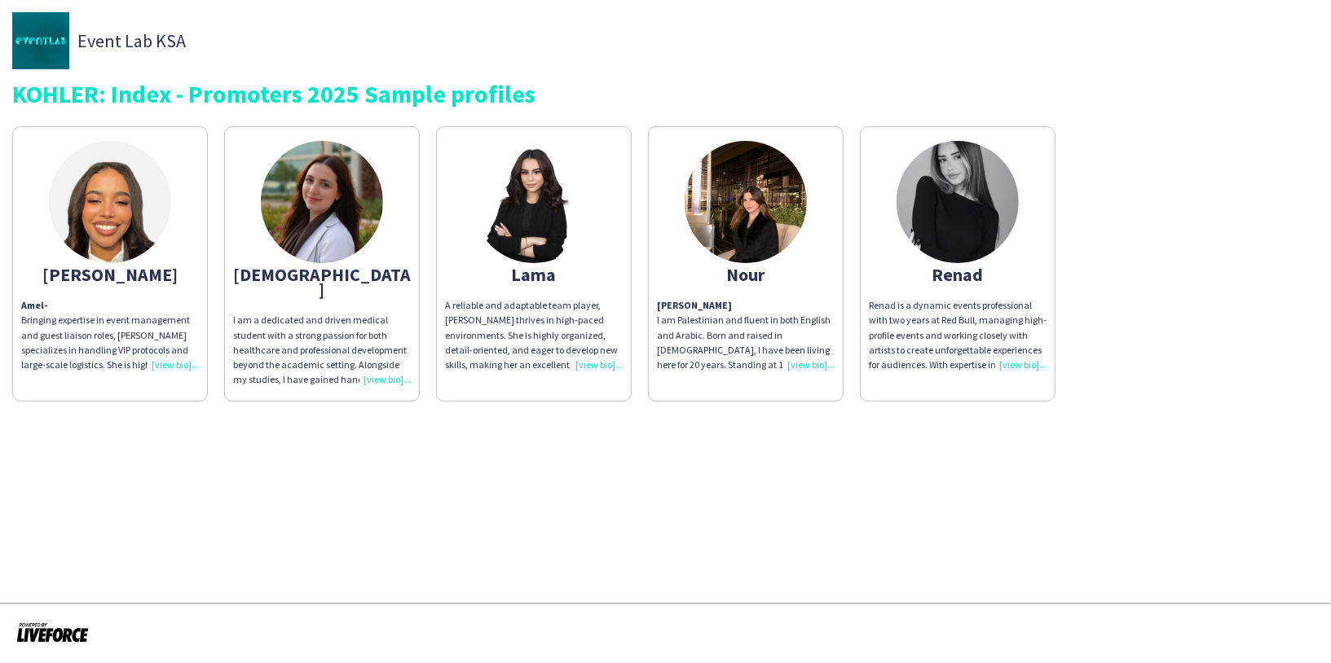
click at [943, 201] on img at bounding box center [957, 202] width 122 height 122
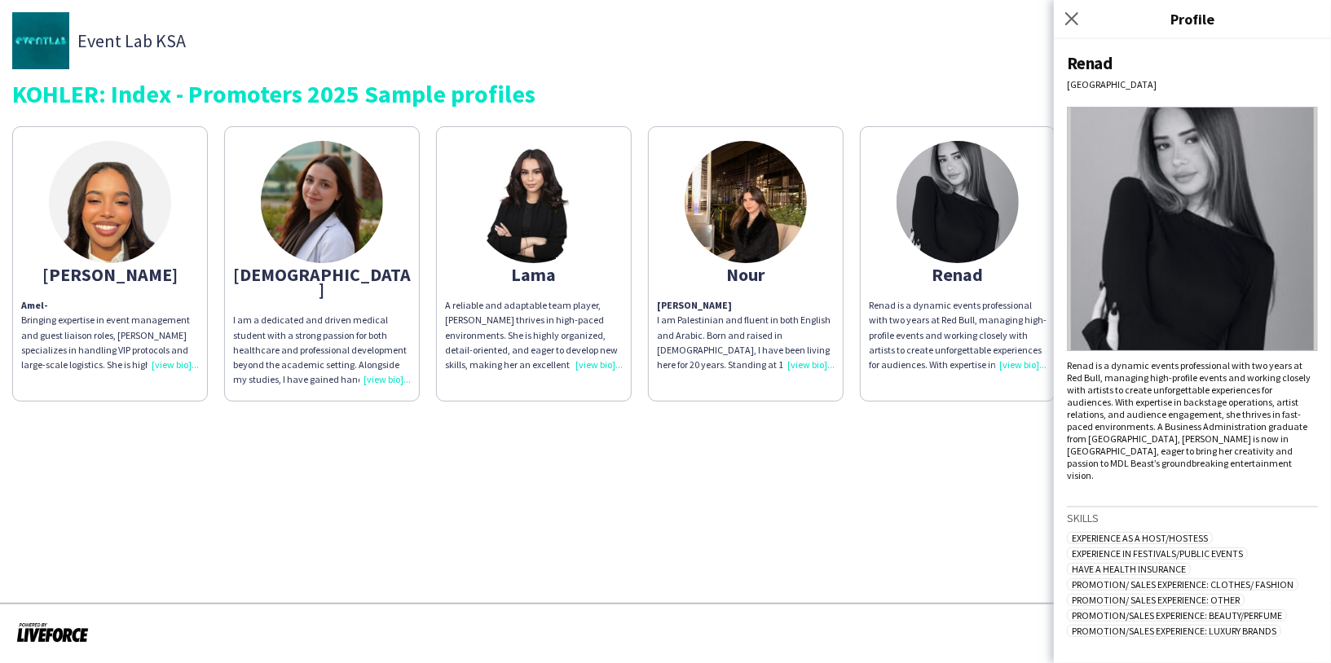
click at [740, 208] on img at bounding box center [745, 202] width 122 height 122
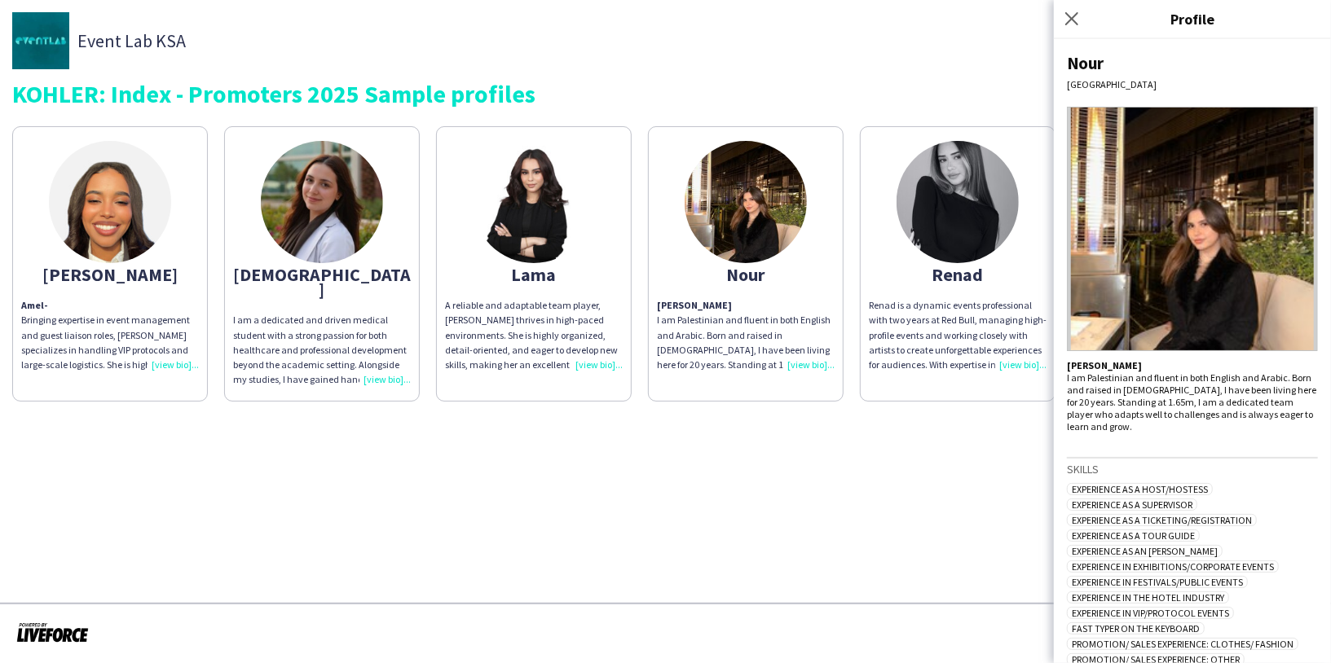
click at [568, 209] on img at bounding box center [534, 202] width 122 height 122
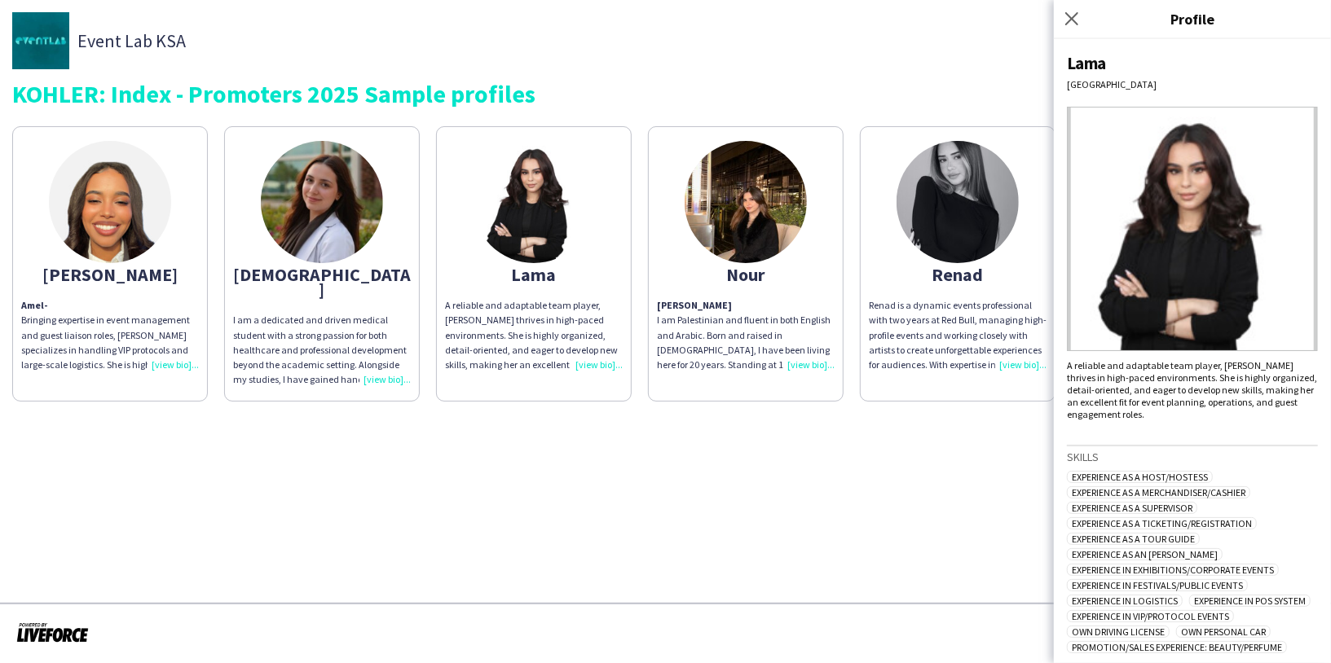
click at [388, 207] on app-share-pages-crew-card "Judi I am a dedicated and driven medical student with a strong passion for both…" at bounding box center [322, 263] width 196 height 275
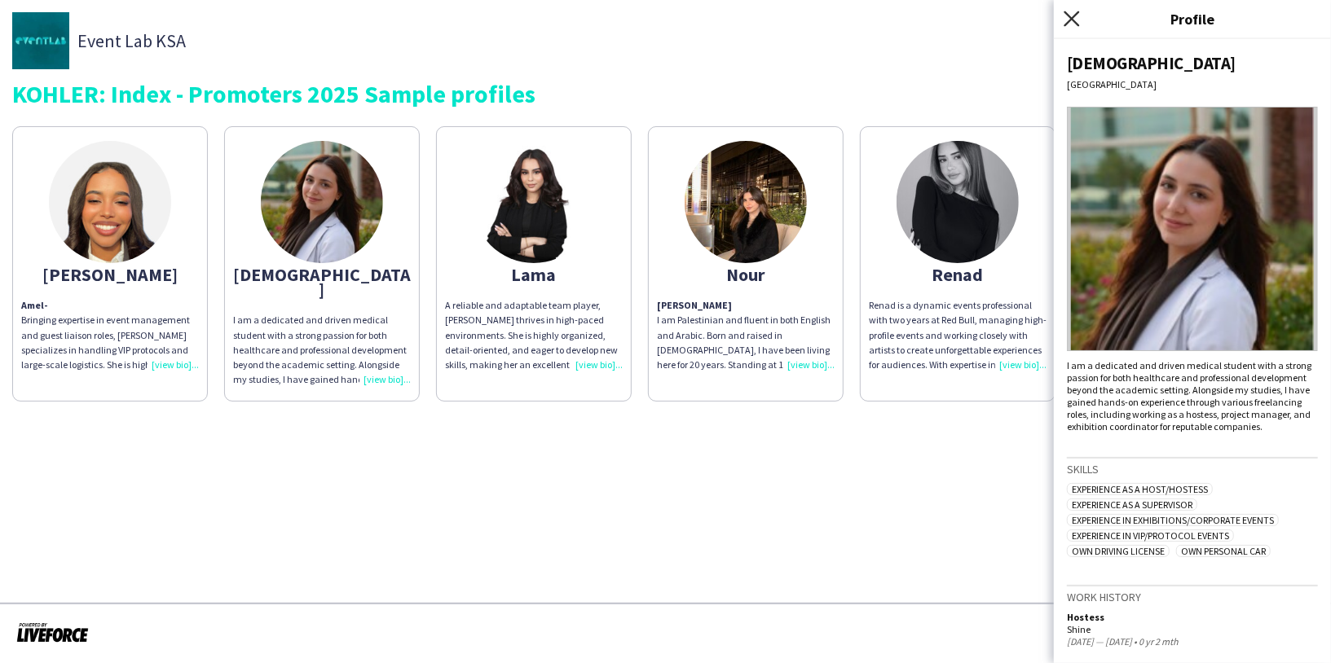
click at [1064, 15] on icon "Close pop-in" at bounding box center [1070, 18] width 15 height 15
